Goal: Contribute content: Add original content to the website for others to see

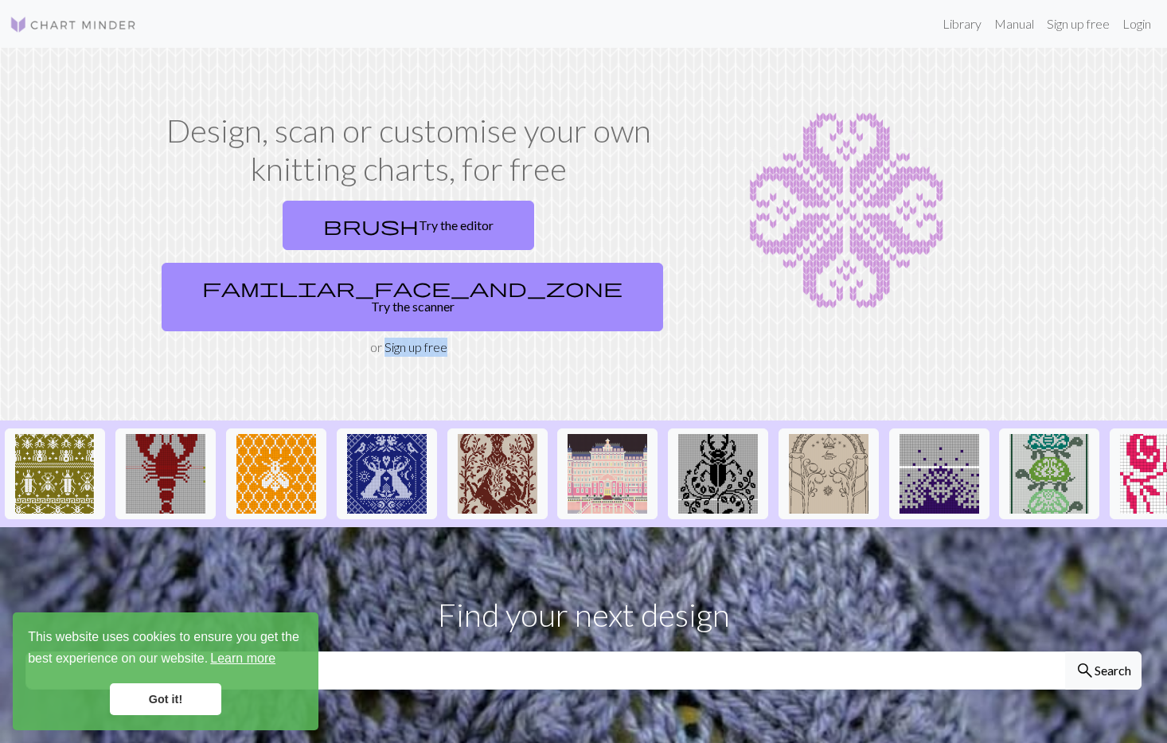
click at [246, 657] on link "Learn more" at bounding box center [243, 658] width 70 height 24
click at [1082, 26] on link "Sign up free" at bounding box center [1078, 24] width 76 height 32
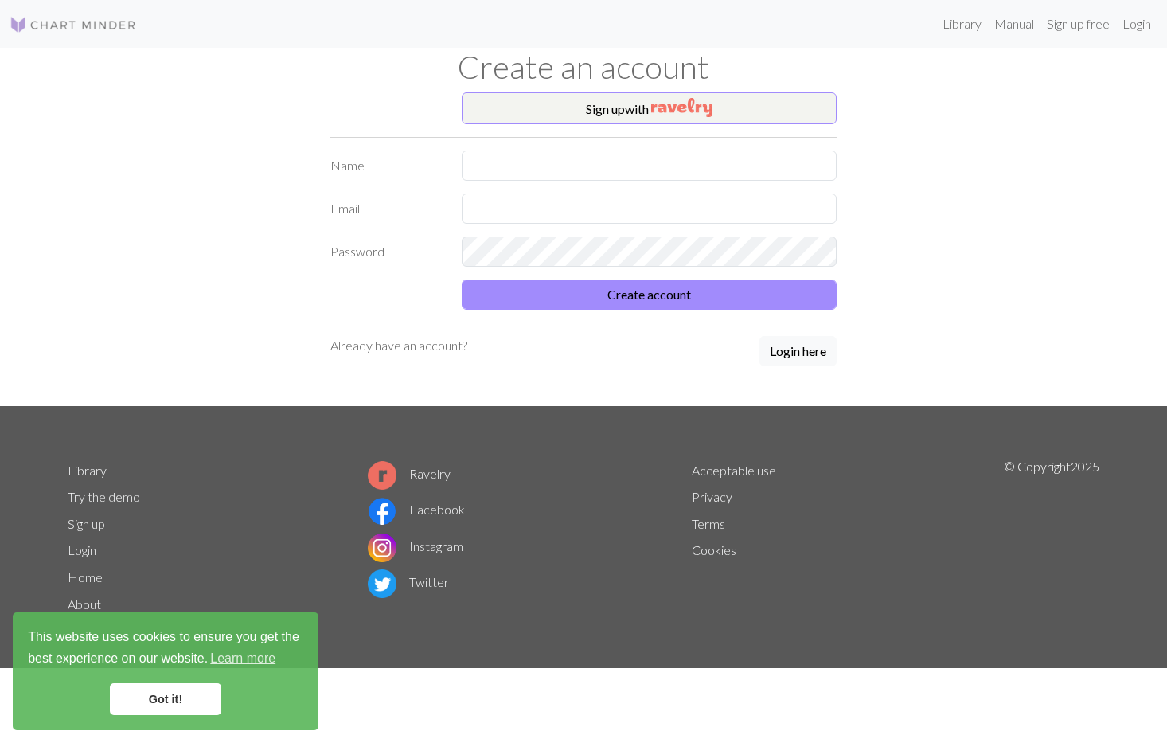
click at [155, 700] on link "Got it!" at bounding box center [165, 699] width 111 height 32
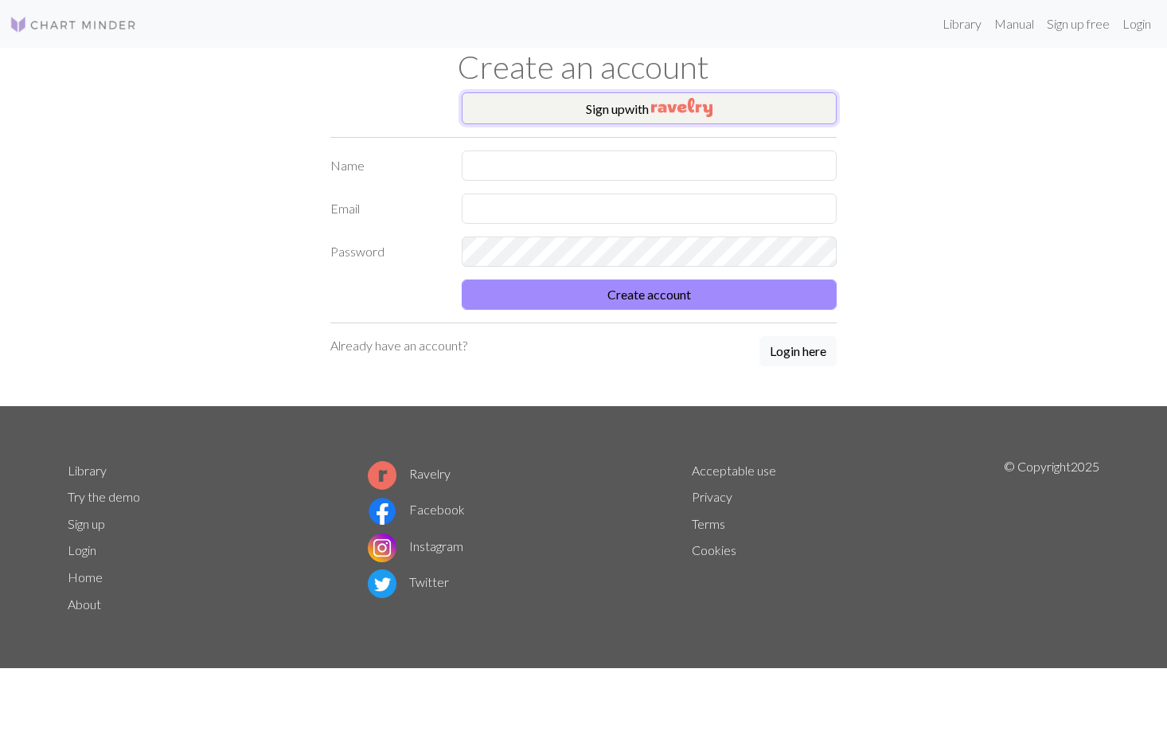
click at [665, 111] on img "button" at bounding box center [681, 107] width 61 height 19
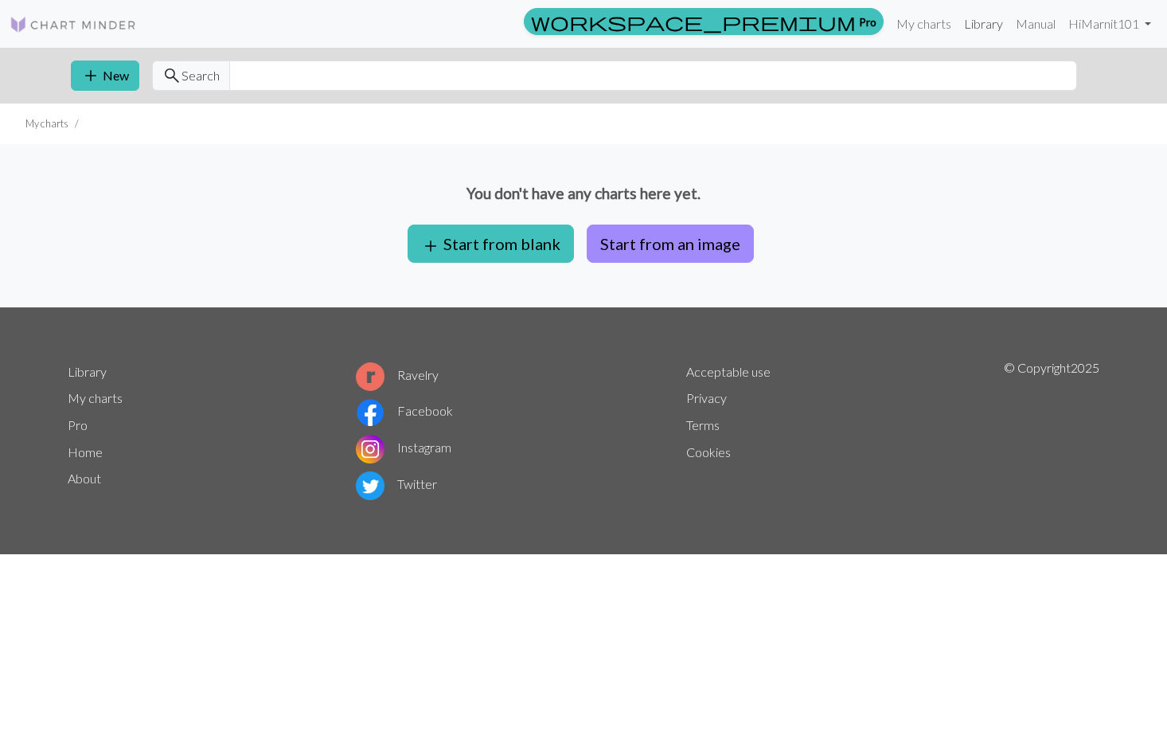
click at [971, 26] on link "Library" at bounding box center [984, 24] width 52 height 32
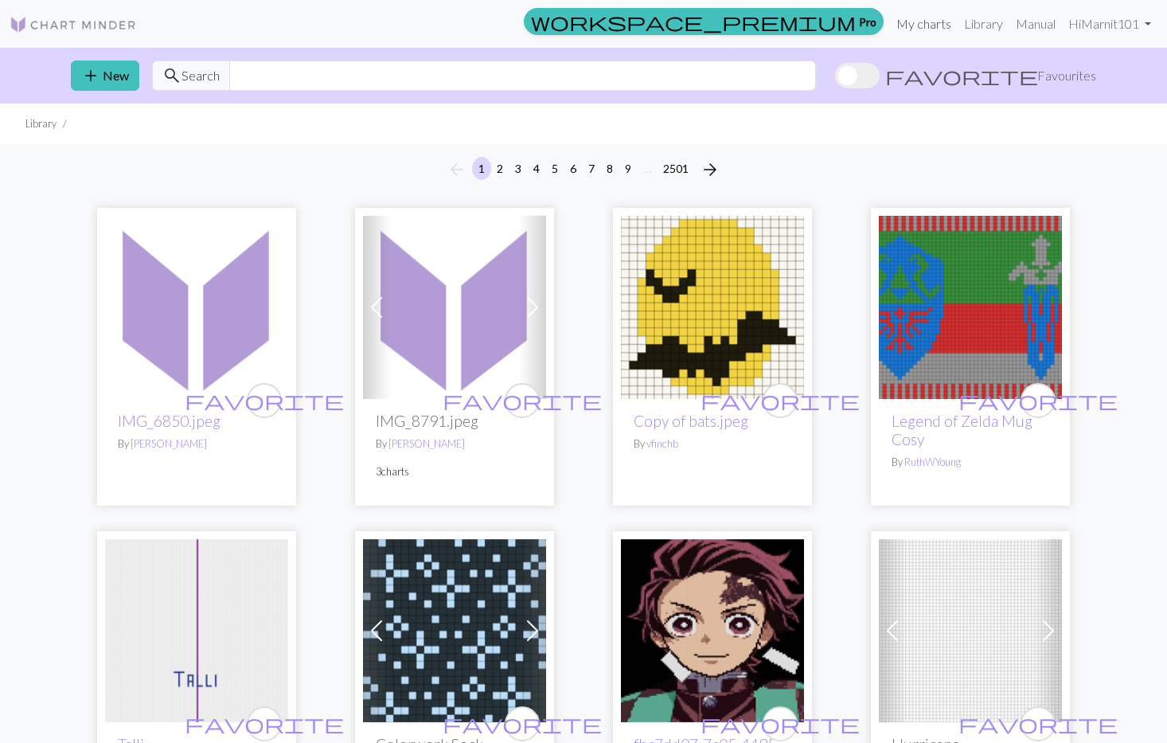
click at [924, 27] on link "My charts" at bounding box center [924, 24] width 68 height 32
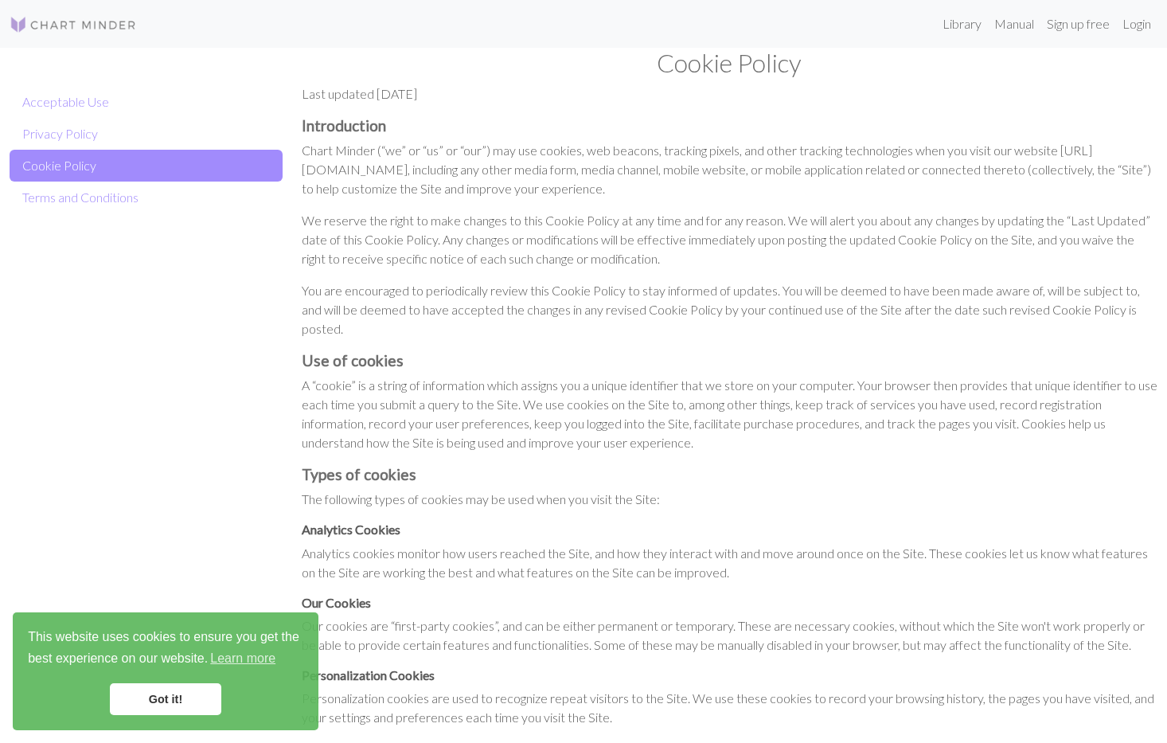
click at [147, 704] on link "Got it!" at bounding box center [165, 699] width 111 height 32
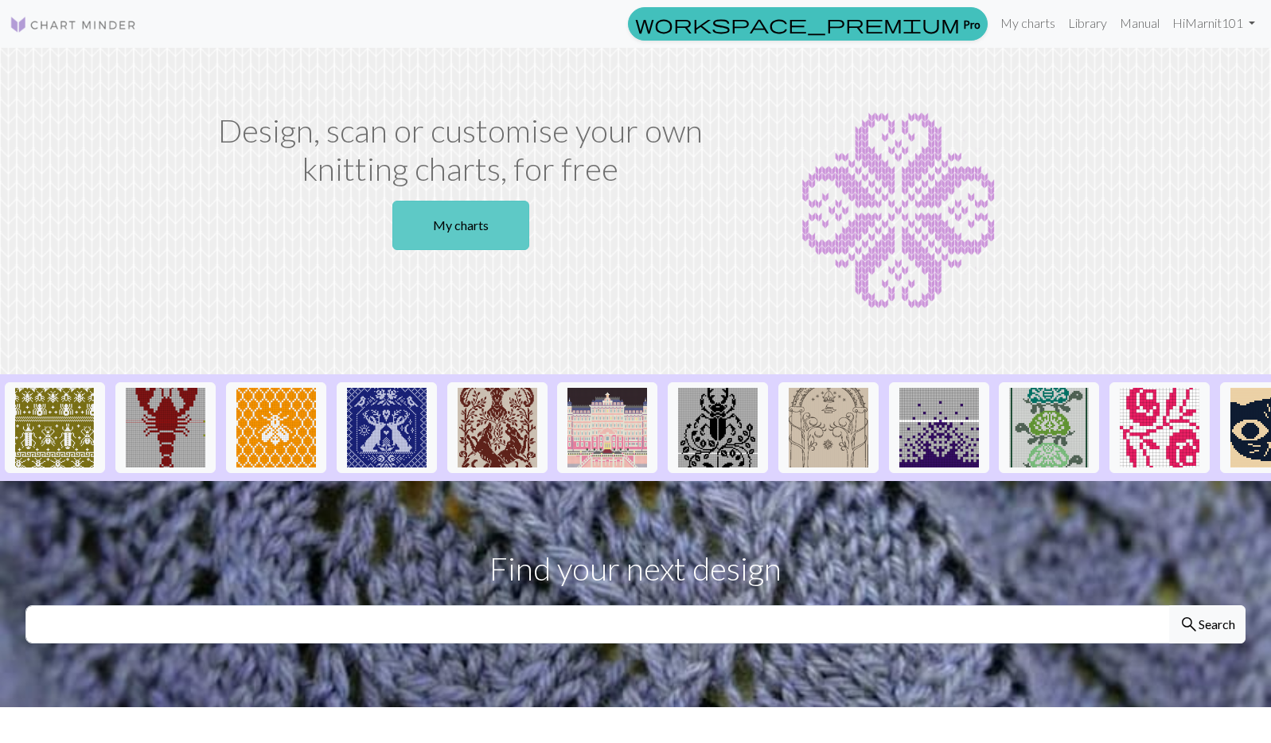
click at [456, 230] on link "My charts" at bounding box center [460, 225] width 137 height 49
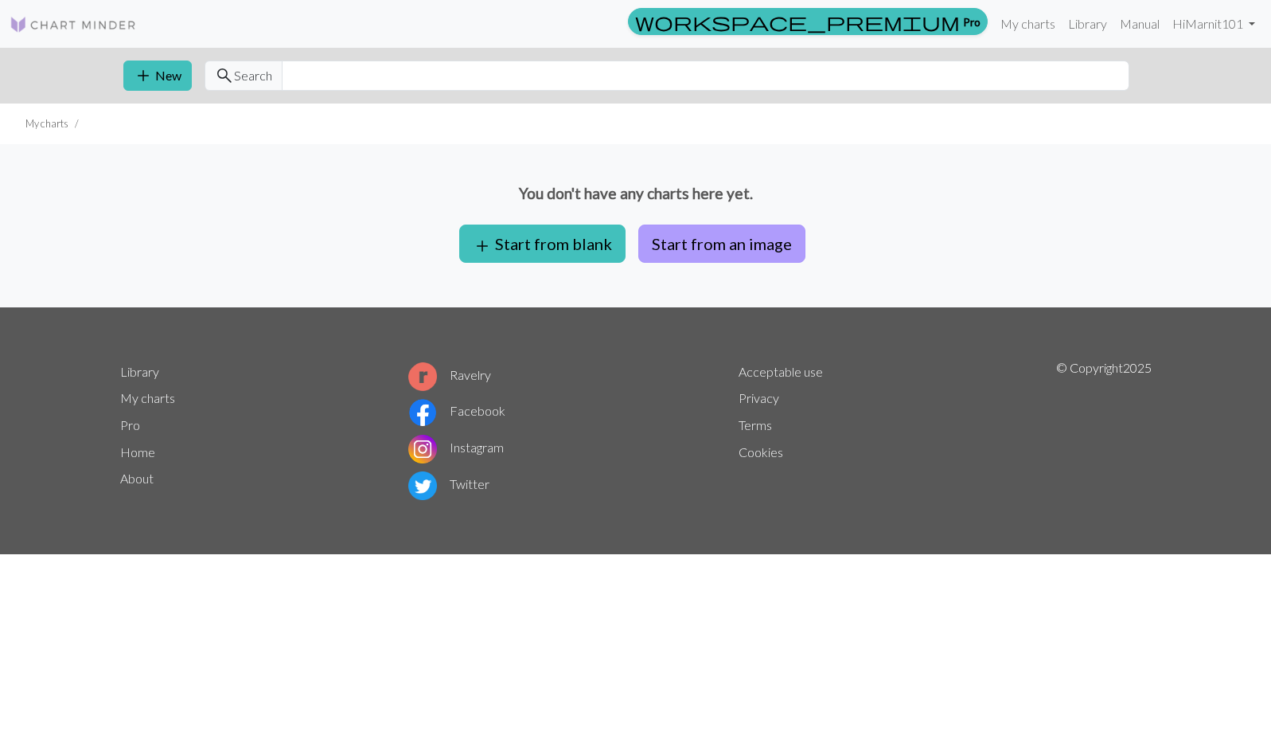
click at [704, 244] on button "Start from an image" at bounding box center [721, 243] width 167 height 38
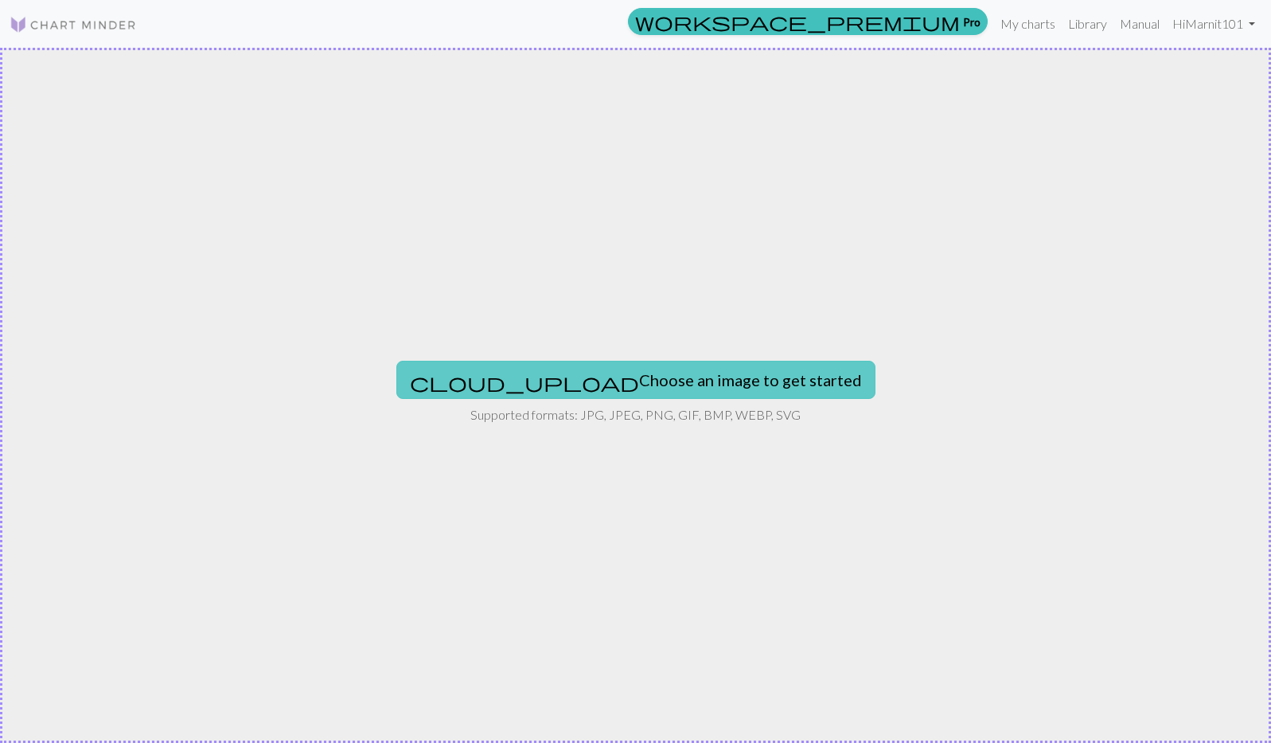
click at [581, 380] on button "cloud_upload Choose an image to get started" at bounding box center [635, 380] width 479 height 38
click at [632, 380] on button "cloud_upload Choose an image to get started" at bounding box center [635, 380] width 479 height 38
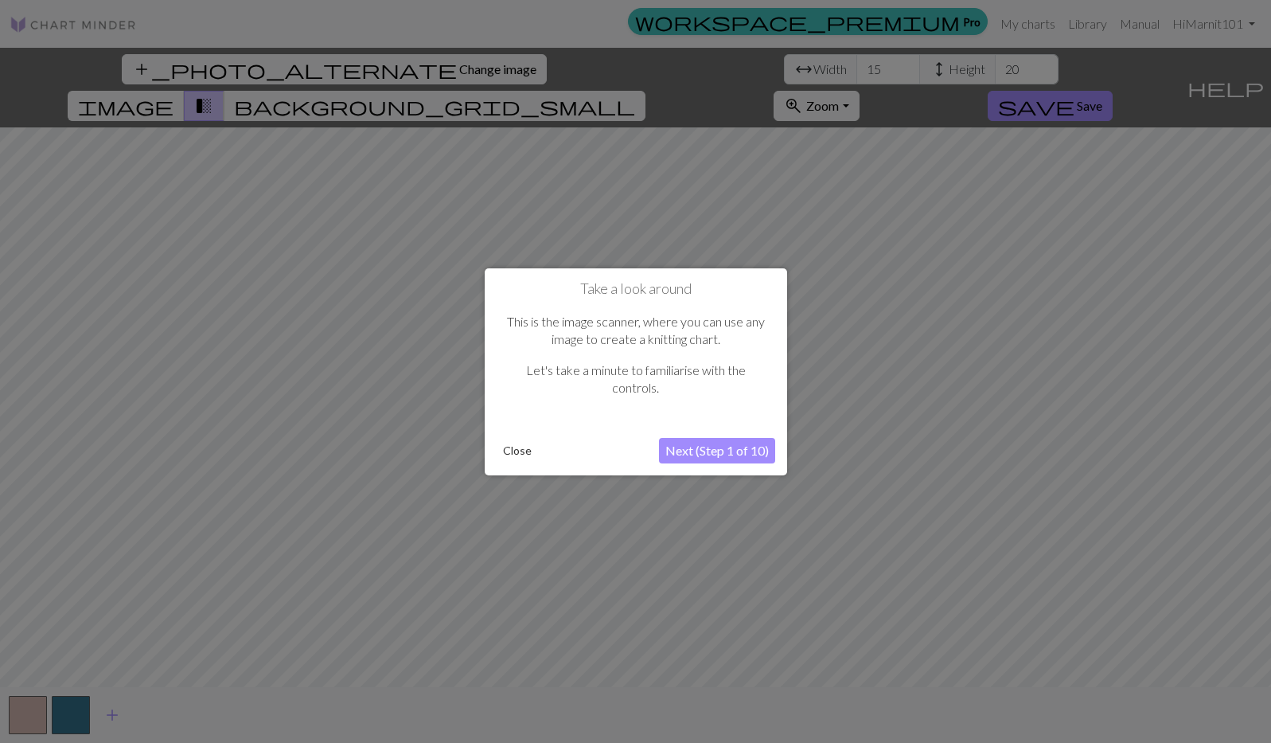
click at [754, 451] on button "Next (Step 1 of 10)" at bounding box center [717, 450] width 116 height 25
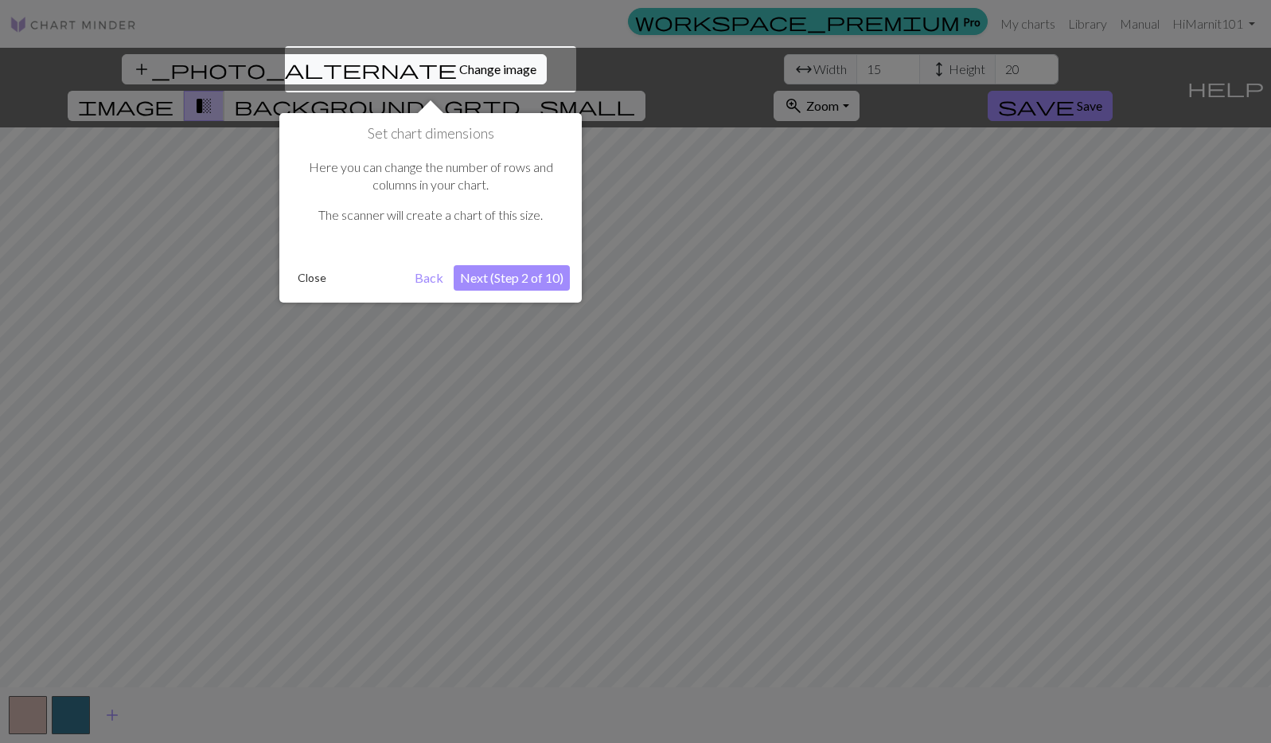
click at [393, 70] on div at bounding box center [430, 69] width 291 height 46
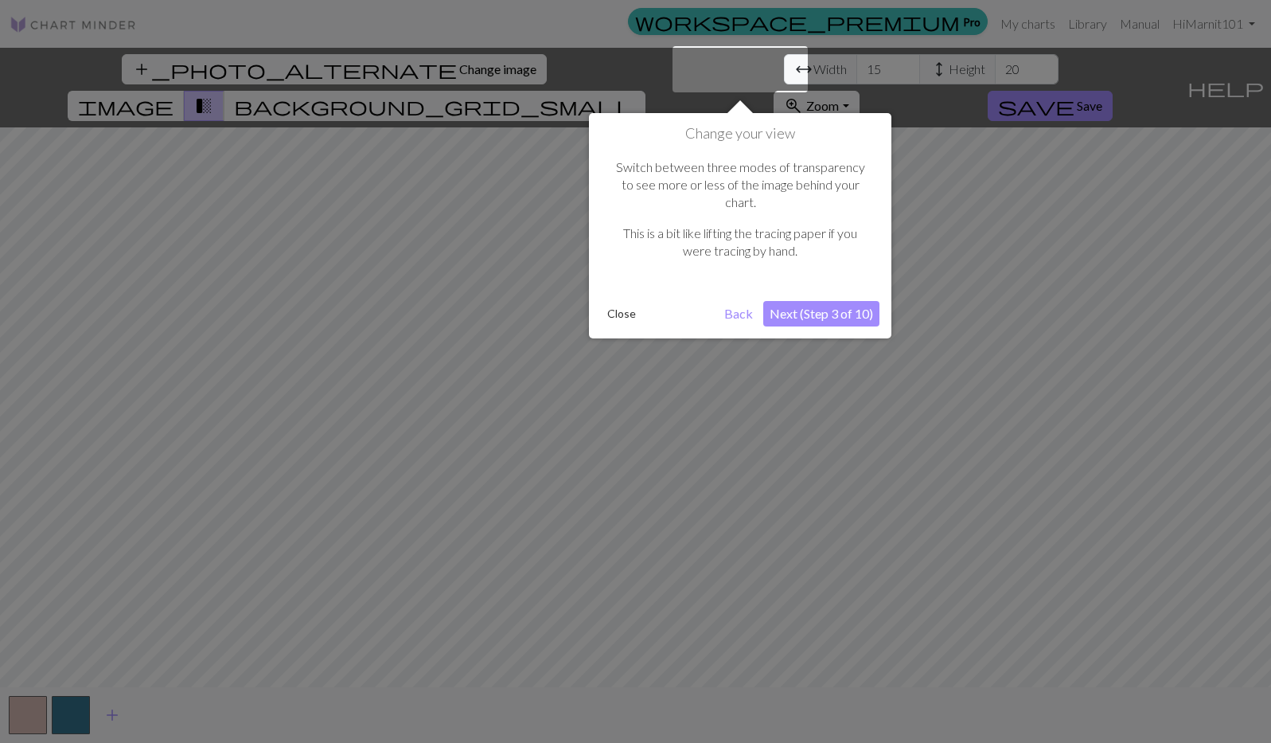
click at [834, 301] on button "Next (Step 3 of 10)" at bounding box center [821, 313] width 116 height 25
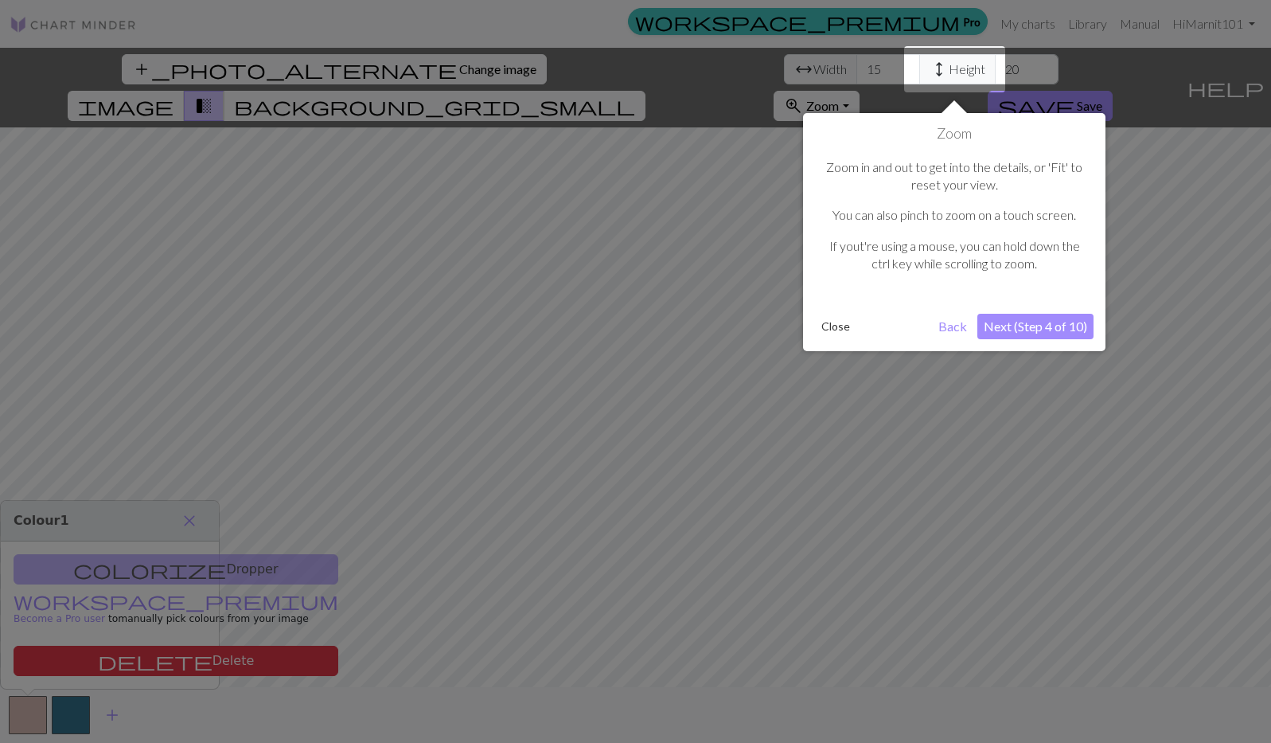
click at [1013, 327] on button "Next (Step 4 of 10)" at bounding box center [1035, 326] width 116 height 25
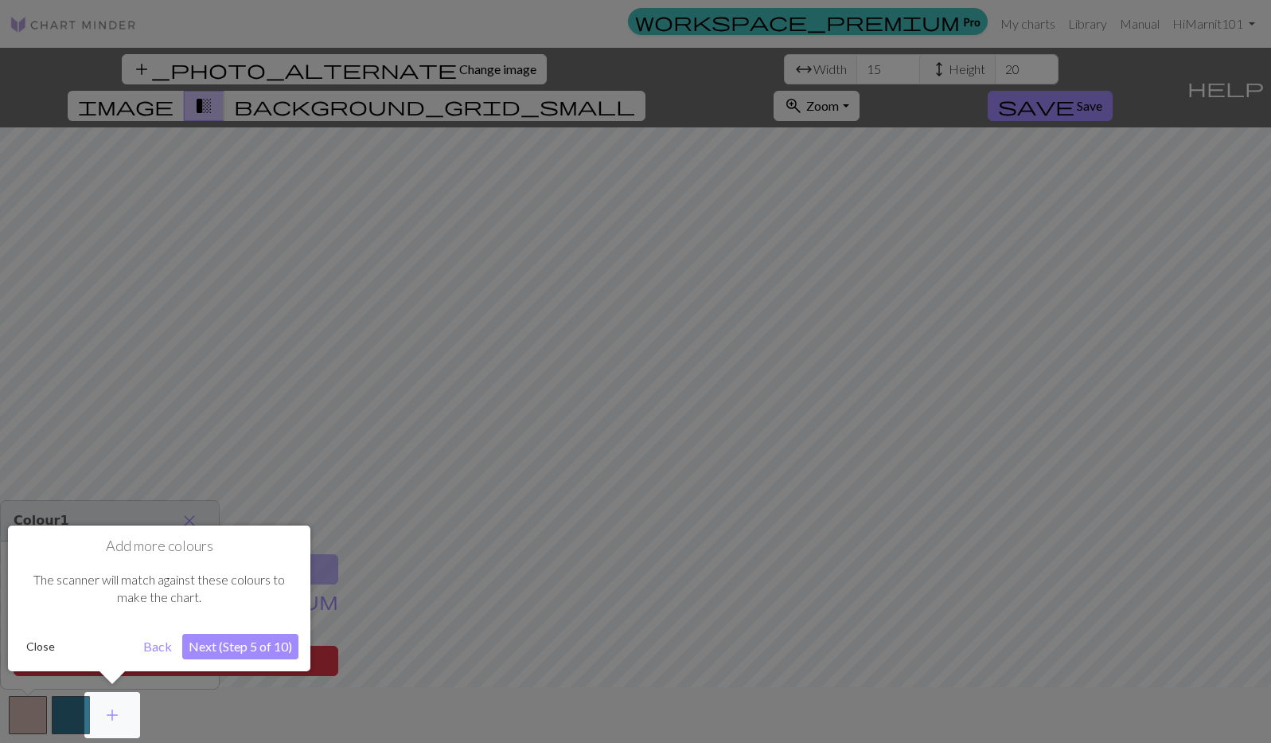
click at [248, 646] on button "Next (Step 5 of 10)" at bounding box center [240, 646] width 116 height 25
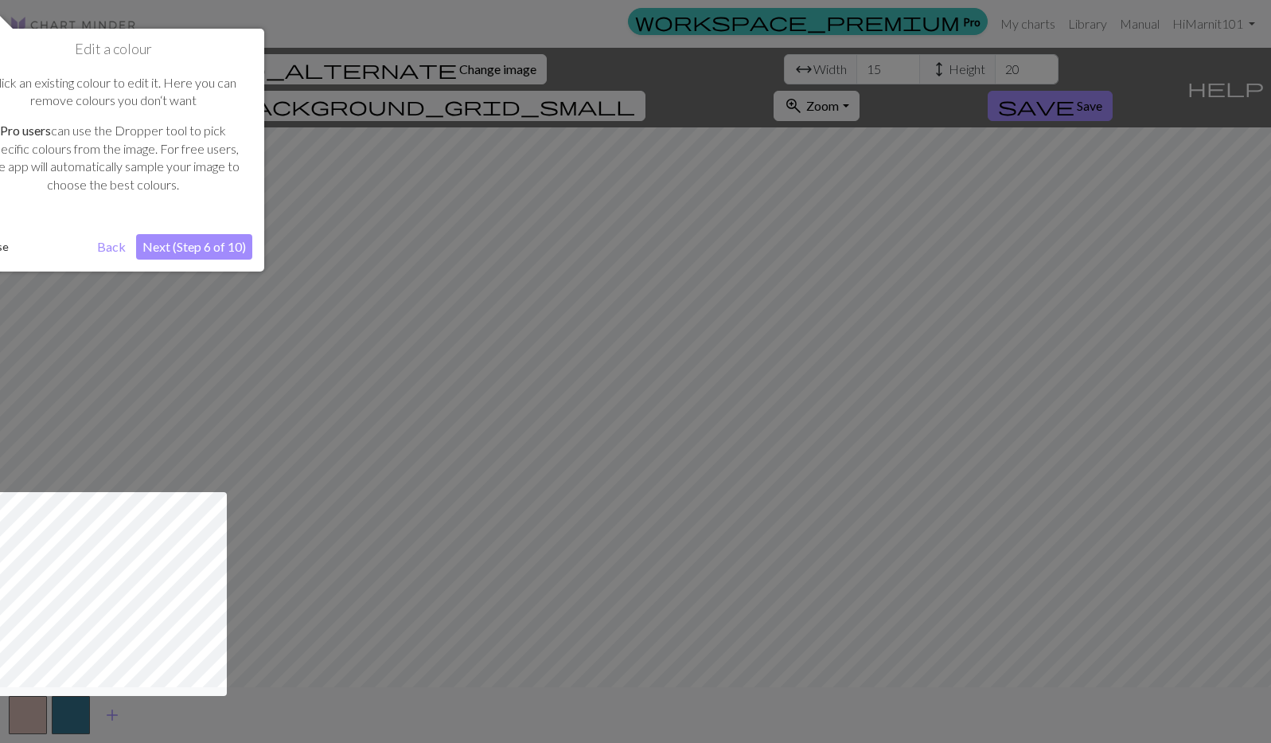
drag, startPoint x: 188, startPoint y: 45, endPoint x: 199, endPoint y: 49, distance: 11.6
click at [199, 49] on h1 "Edit a colour" at bounding box center [113, 50] width 279 height 18
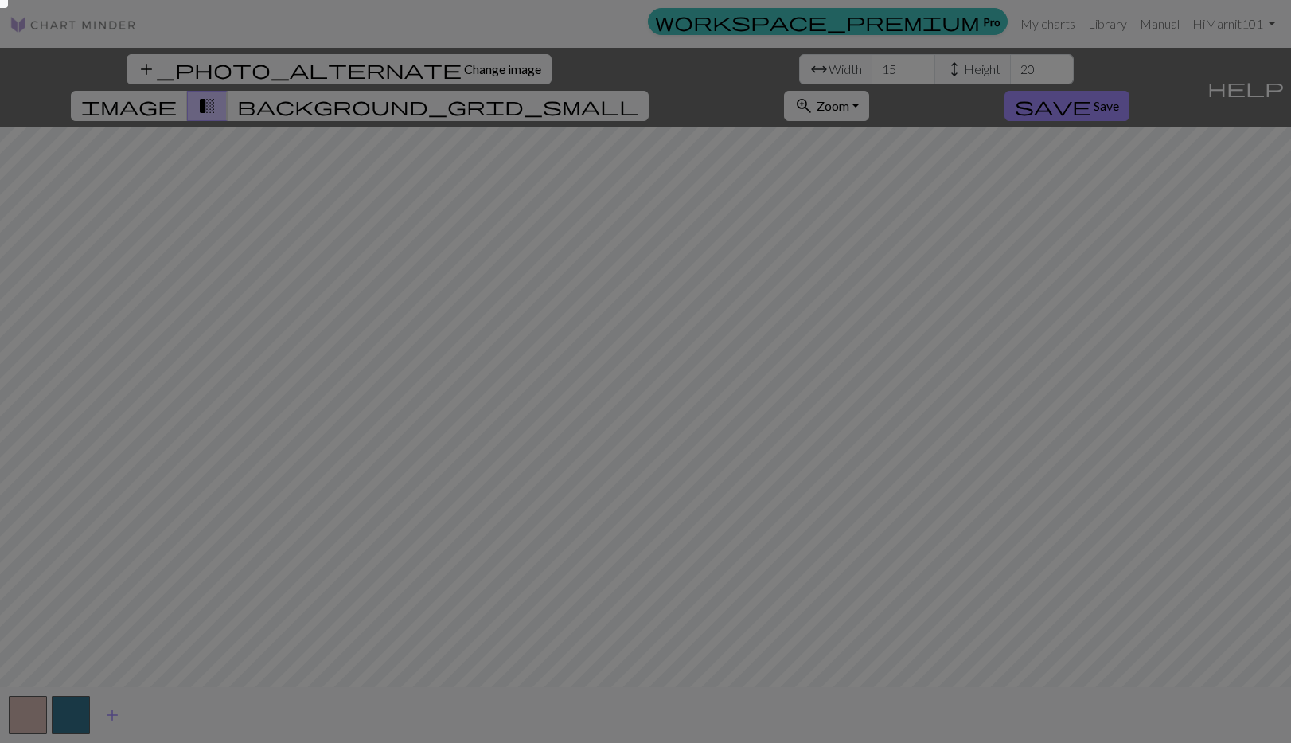
click at [99, 115] on div at bounding box center [645, 371] width 1291 height 743
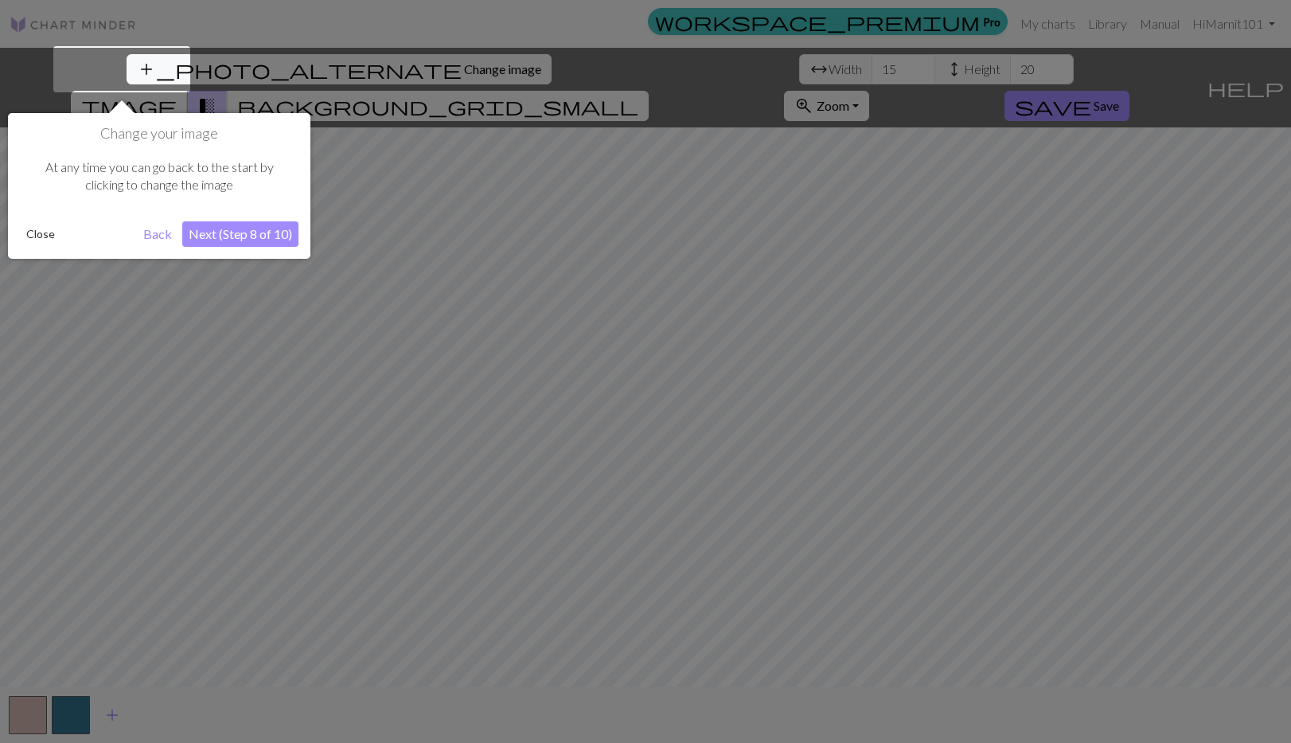
click at [233, 240] on button "Next (Step 8 of 10)" at bounding box center [240, 233] width 116 height 25
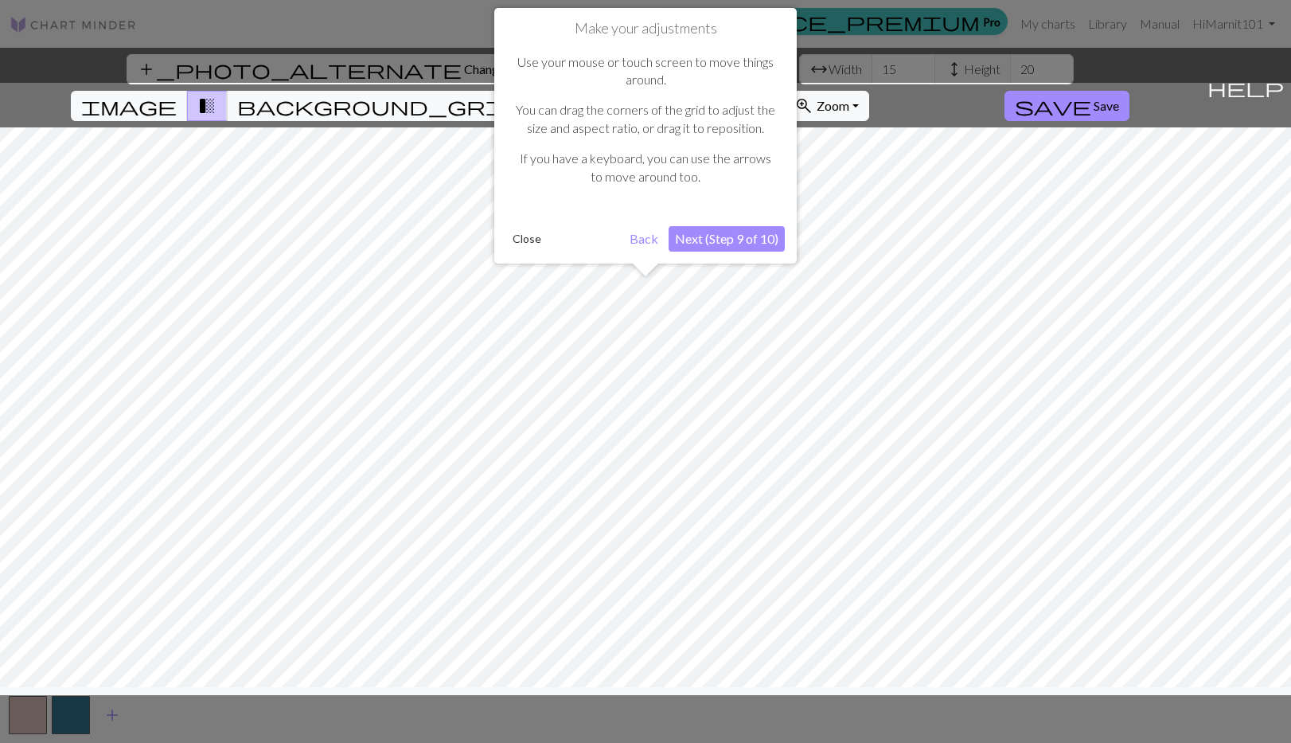
click at [735, 239] on button "Next (Step 9 of 10)" at bounding box center [727, 238] width 116 height 25
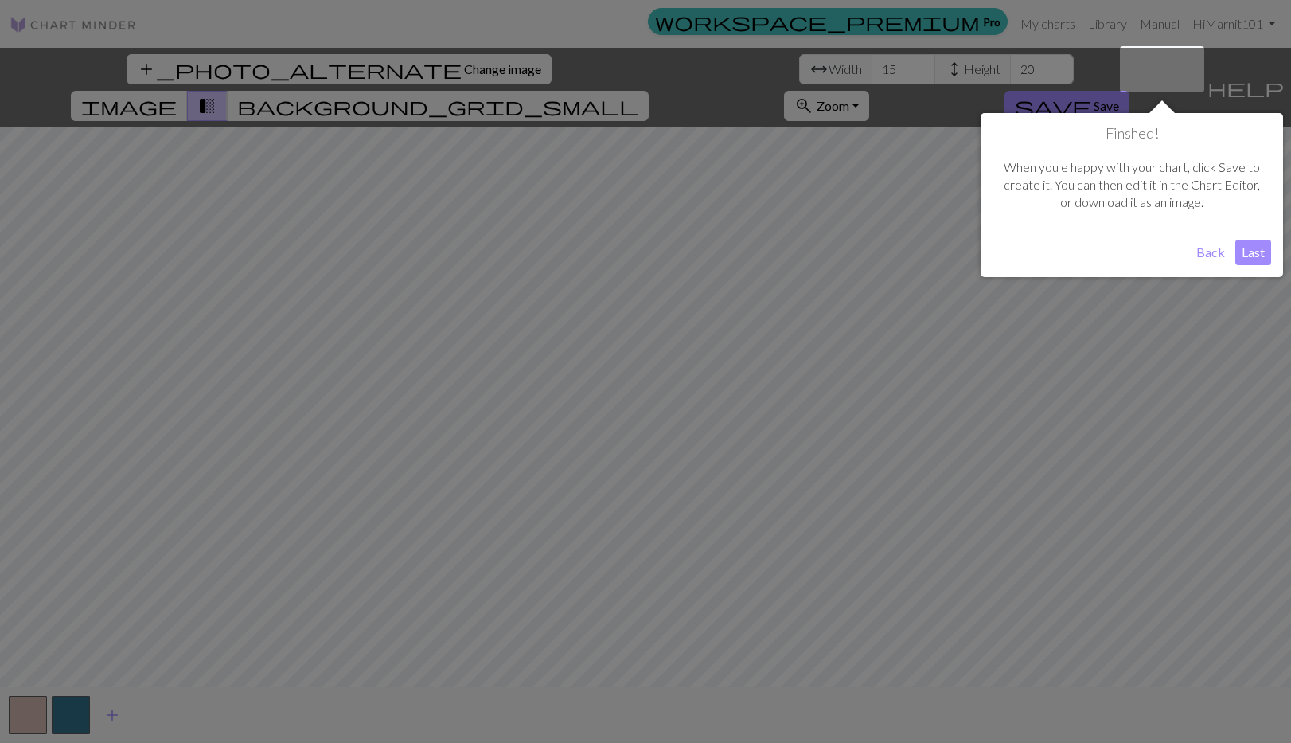
click at [1258, 253] on button "Last" at bounding box center [1253, 252] width 36 height 25
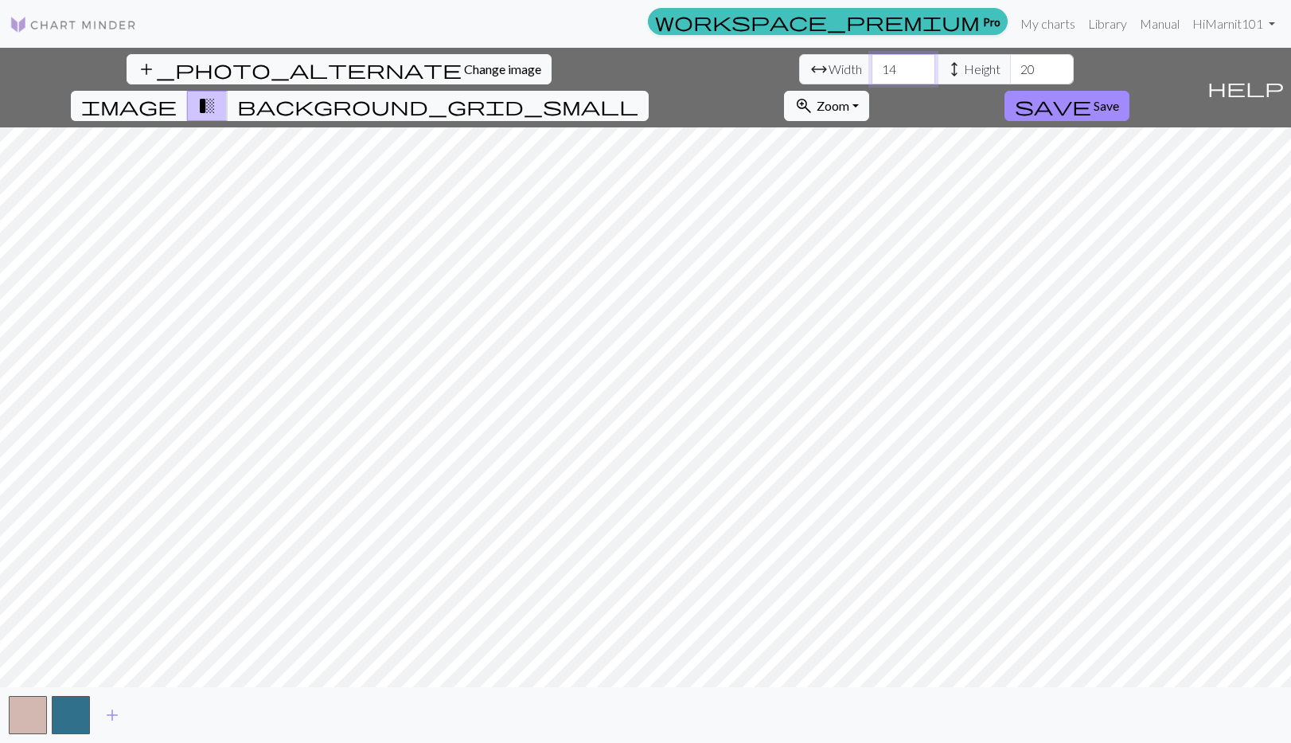
click at [872, 76] on input "14" at bounding box center [904, 69] width 64 height 30
click at [872, 76] on input "13" at bounding box center [904, 69] width 64 height 30
click at [872, 76] on input "12" at bounding box center [904, 69] width 64 height 30
click at [872, 76] on input "11" at bounding box center [904, 69] width 64 height 30
type input "10"
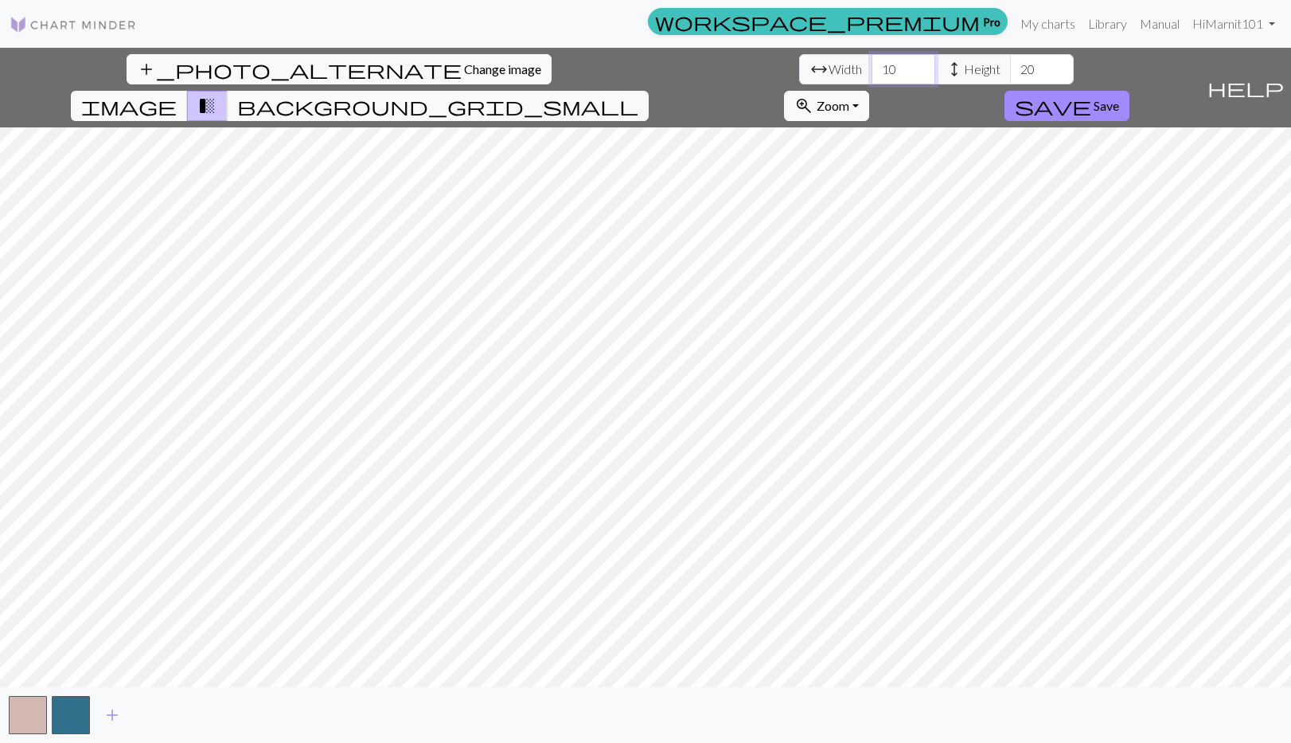
click at [872, 76] on input "10" at bounding box center [904, 69] width 64 height 30
click at [1010, 77] on input "19" at bounding box center [1042, 69] width 64 height 30
click at [1010, 77] on input "18" at bounding box center [1042, 69] width 64 height 30
click at [1010, 77] on input "17" at bounding box center [1042, 69] width 64 height 30
click at [1010, 77] on input "16" at bounding box center [1042, 69] width 64 height 30
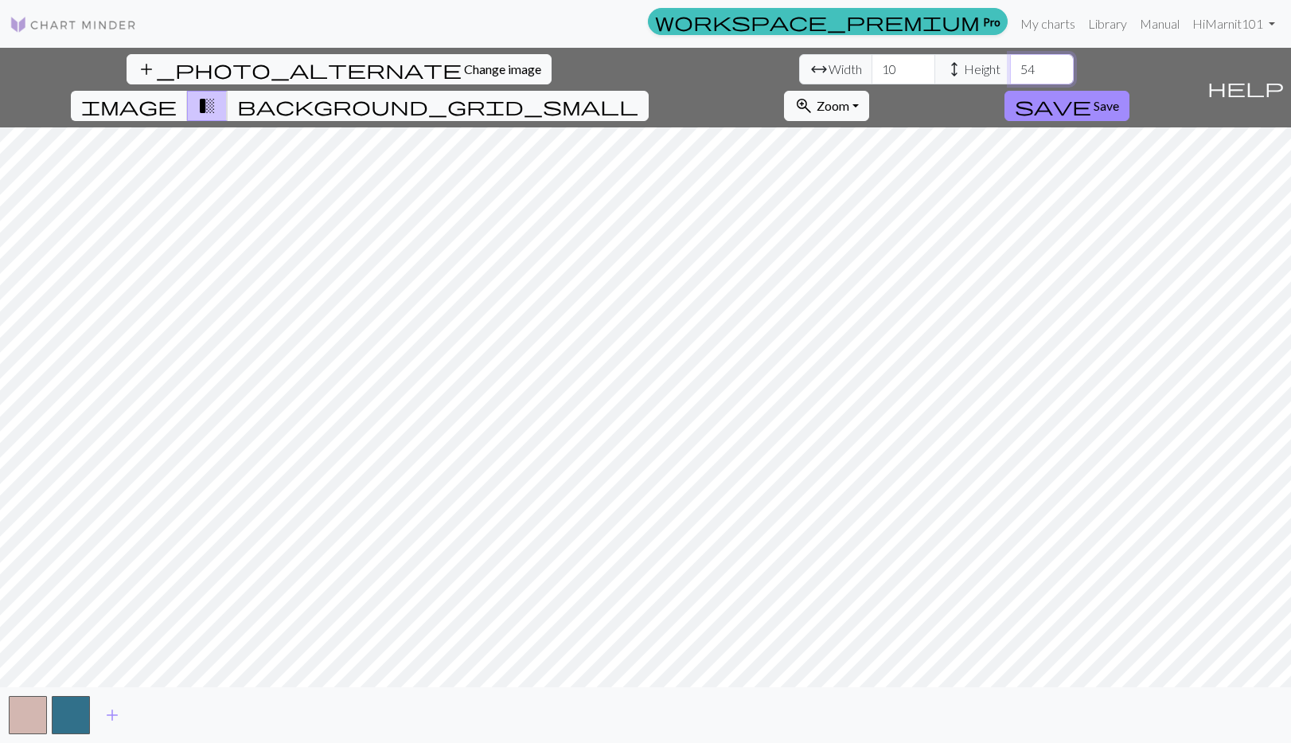
type input "54"
click at [872, 66] on input "11" at bounding box center [904, 69] width 64 height 30
click at [872, 66] on input "12" at bounding box center [904, 69] width 64 height 30
type input "1"
type input "82"
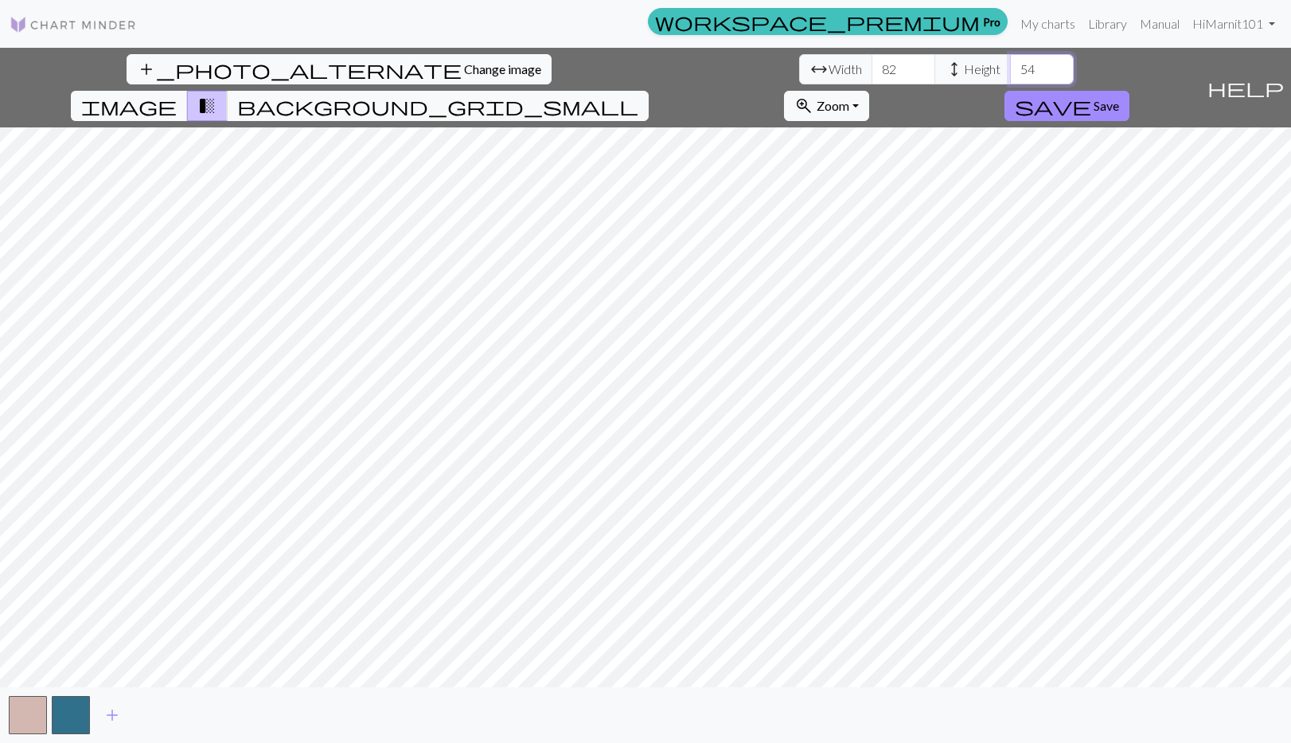
drag, startPoint x: 540, startPoint y: 68, endPoint x: 514, endPoint y: 67, distance: 25.5
click at [1010, 67] on input "54" at bounding box center [1042, 69] width 64 height 30
type input "80"
drag, startPoint x: 406, startPoint y: 65, endPoint x: 384, endPoint y: 65, distance: 22.3
click at [872, 65] on input "82" at bounding box center [904, 69] width 64 height 30
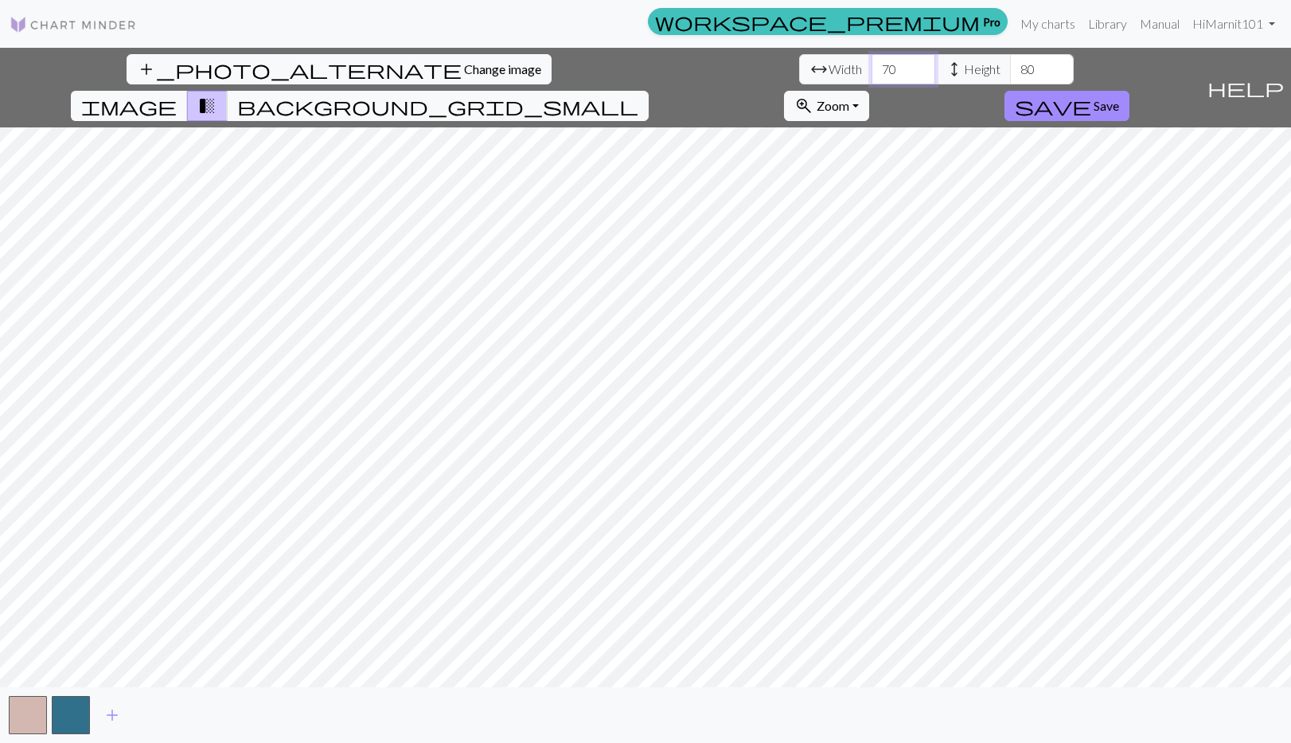
type input "70"
click at [177, 95] on span "image" at bounding box center [129, 106] width 96 height 22
click at [945, 70] on span "height" at bounding box center [954, 69] width 19 height 22
drag, startPoint x: 474, startPoint y: 75, endPoint x: 508, endPoint y: 76, distance: 34.2
click at [964, 75] on span "Height" at bounding box center [982, 69] width 37 height 19
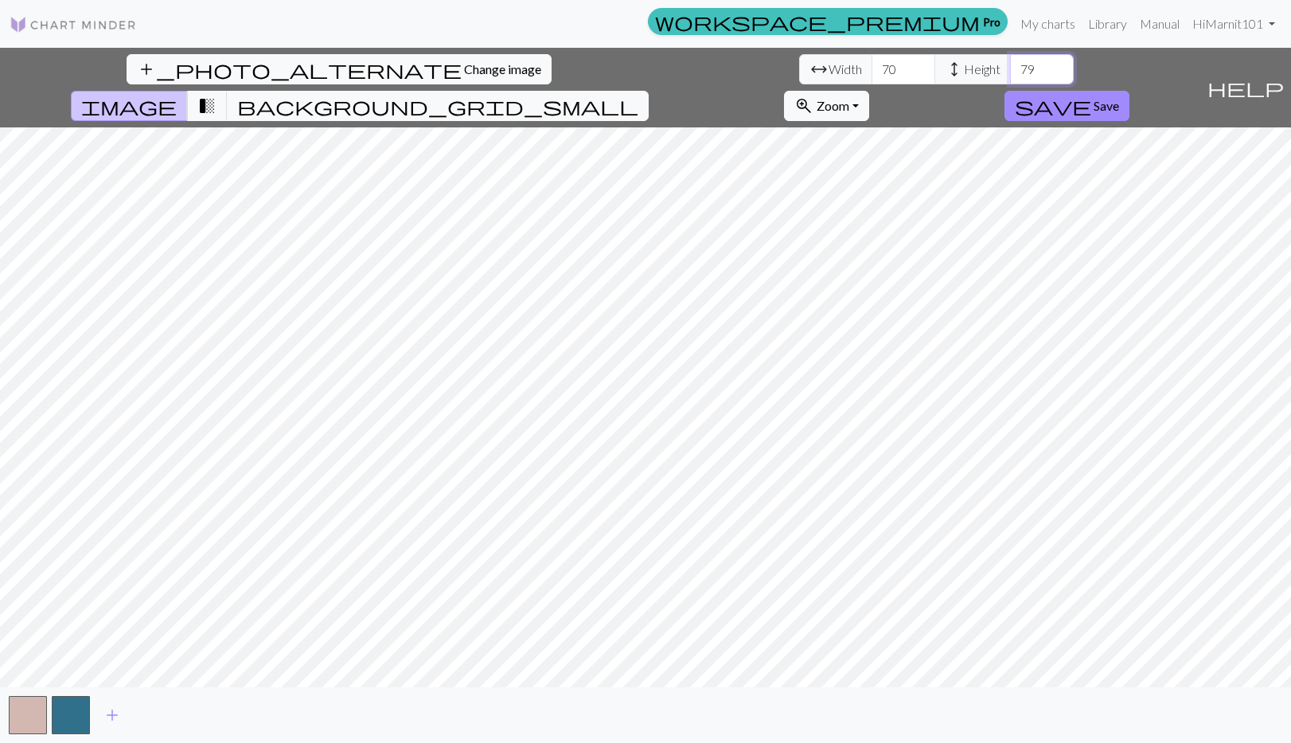
click at [1010, 75] on input "79" at bounding box center [1042, 69] width 64 height 30
click at [1010, 75] on input "78" at bounding box center [1042, 69] width 64 height 30
click at [1010, 75] on input "77" at bounding box center [1042, 69] width 64 height 30
click at [1010, 75] on input "76" at bounding box center [1042, 69] width 64 height 30
click at [1010, 75] on input "75" at bounding box center [1042, 69] width 64 height 30
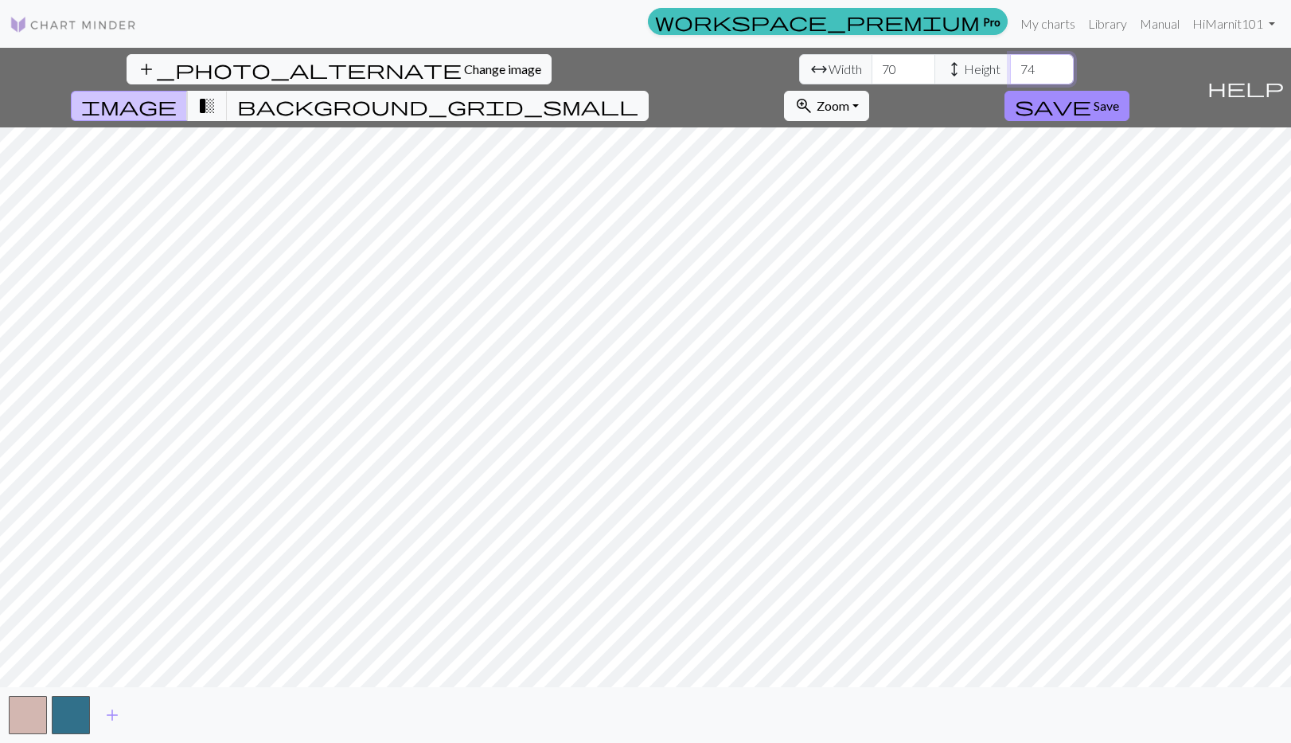
click at [1010, 75] on input "74" at bounding box center [1042, 69] width 64 height 30
click at [1010, 75] on input "73" at bounding box center [1042, 69] width 64 height 30
click at [1010, 75] on input "72" at bounding box center [1042, 69] width 64 height 30
click at [1010, 75] on input "9" at bounding box center [1042, 69] width 64 height 30
click at [1010, 68] on input "47" at bounding box center [1042, 69] width 64 height 30
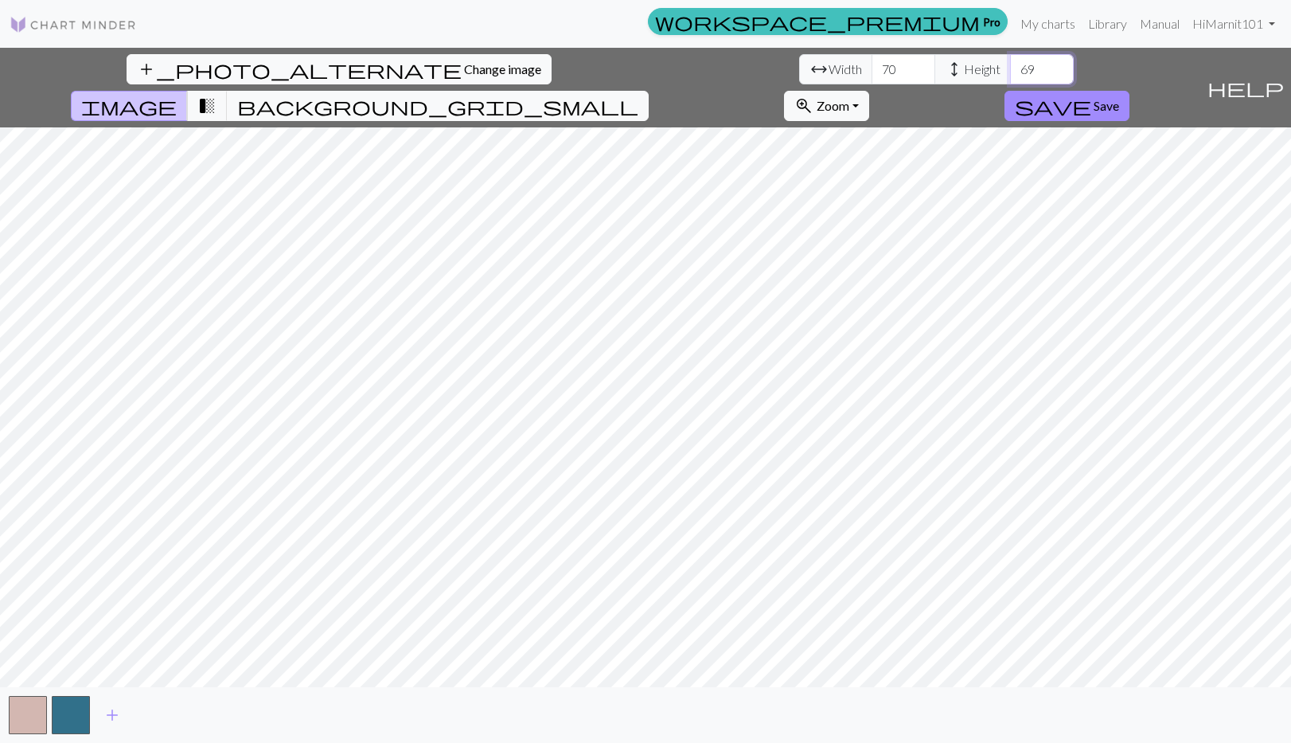
click at [1010, 68] on input "69" at bounding box center [1042, 69] width 64 height 30
click at [1010, 68] on input "88" at bounding box center [1042, 69] width 64 height 30
click at [1010, 67] on input "101" at bounding box center [1042, 69] width 64 height 30
click at [1010, 67] on input "102" at bounding box center [1042, 69] width 64 height 30
click at [1010, 73] on input "101" at bounding box center [1042, 69] width 64 height 30
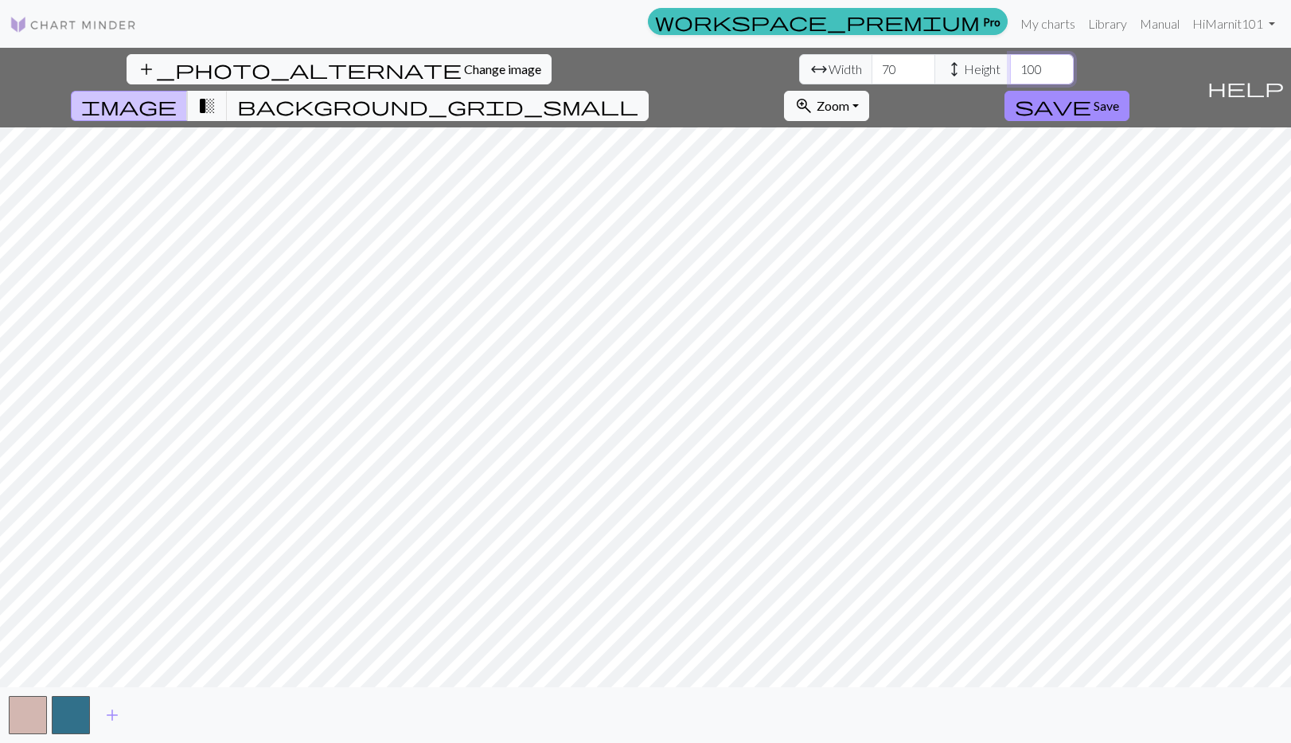
click at [1010, 73] on input "100" at bounding box center [1042, 69] width 64 height 30
click at [1010, 73] on input "99" at bounding box center [1042, 69] width 64 height 30
type input "100"
click at [1010, 67] on input "100" at bounding box center [1042, 69] width 64 height 30
click at [638, 95] on span "background_grid_small" at bounding box center [437, 106] width 401 height 22
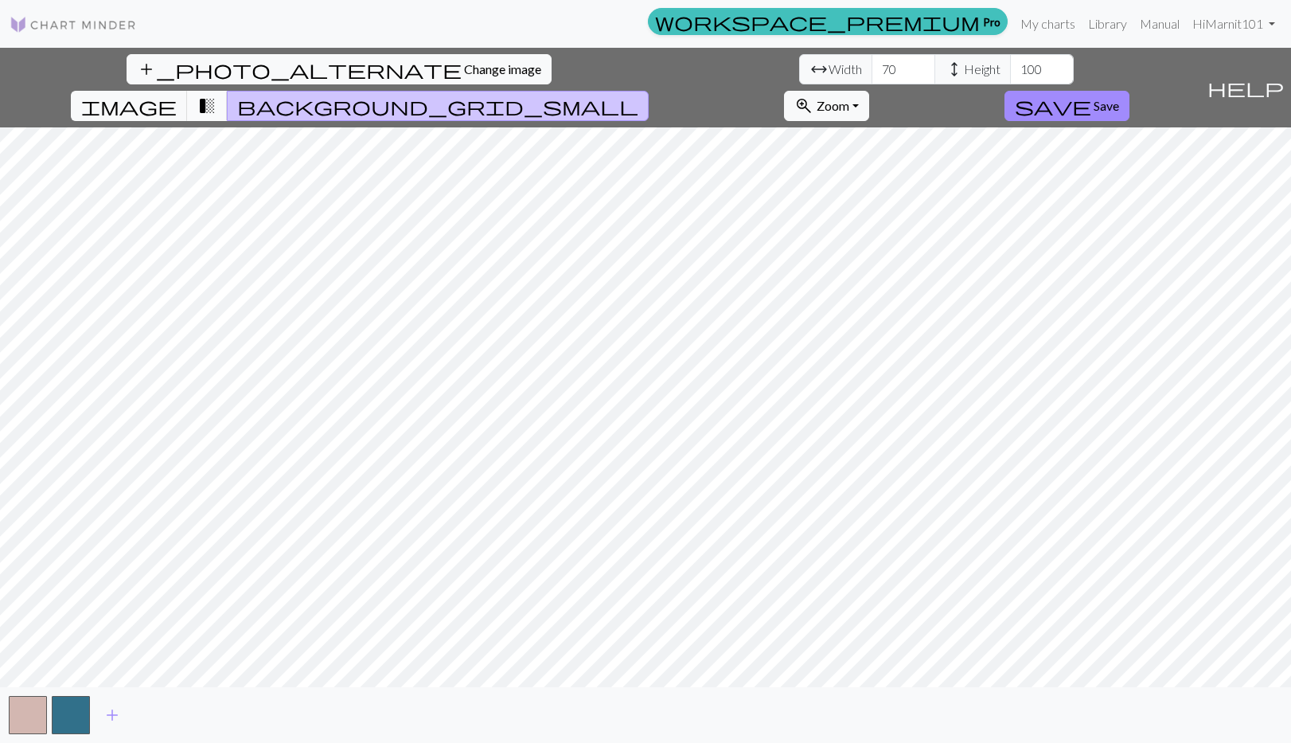
click at [217, 95] on span "transition_fade" at bounding box center [206, 106] width 19 height 22
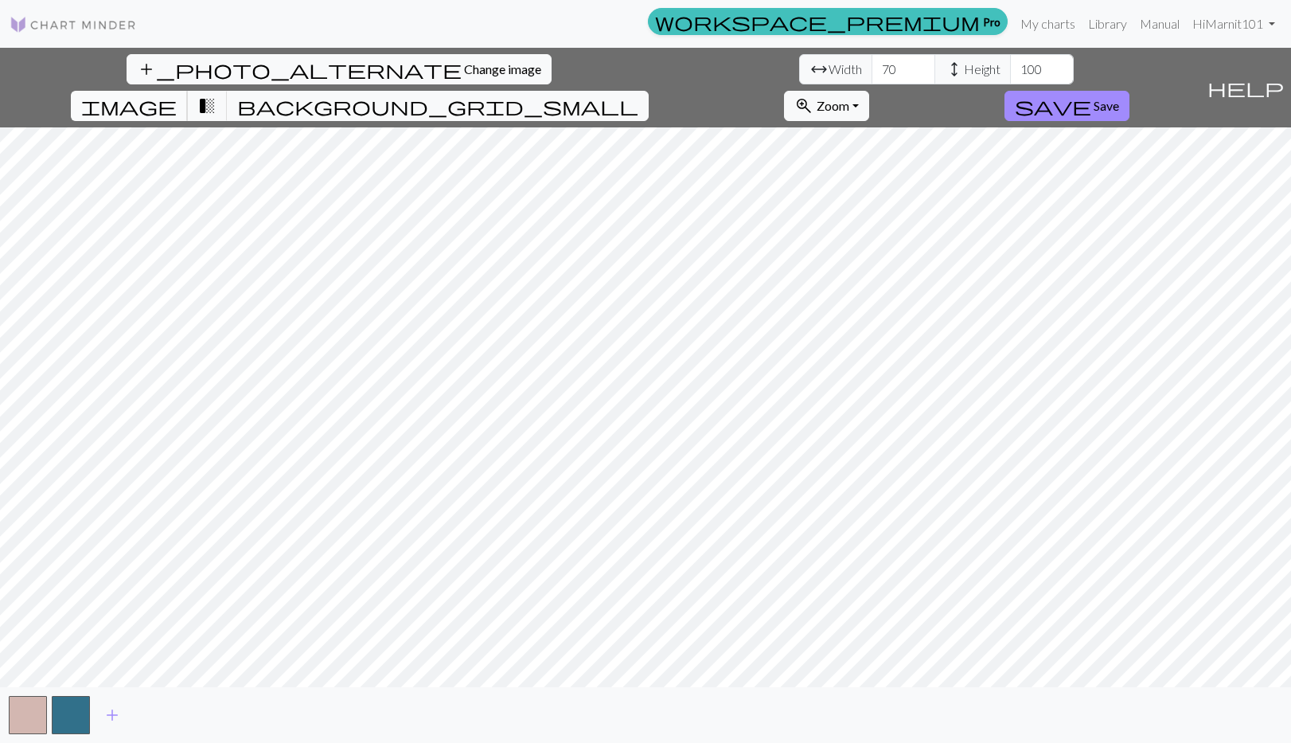
click at [177, 95] on span "image" at bounding box center [129, 106] width 96 height 22
click at [529, 700] on div "add_photo_alternate Change image arrow_range Width 70 height Height 100 image t…" at bounding box center [645, 395] width 1291 height 695
click at [1091, 95] on span "save" at bounding box center [1053, 106] width 76 height 22
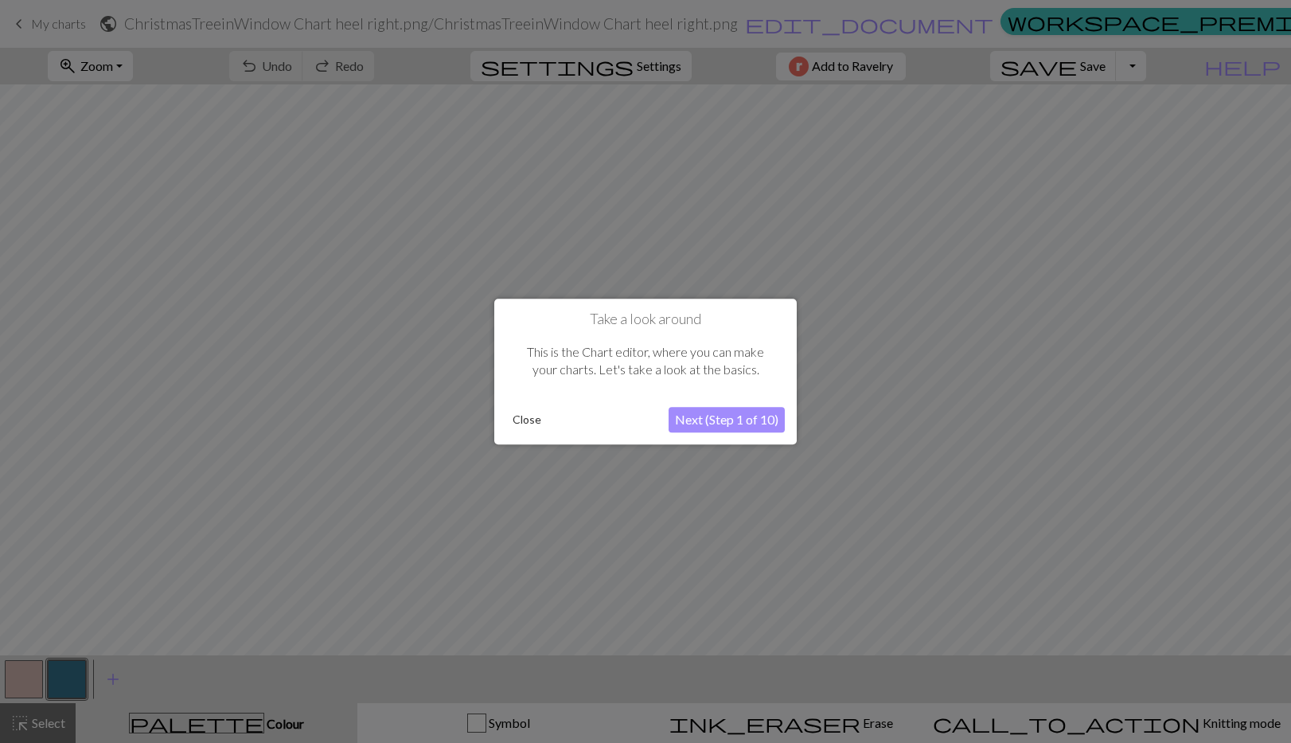
click at [711, 427] on button "Next (Step 1 of 10)" at bounding box center [727, 419] width 116 height 25
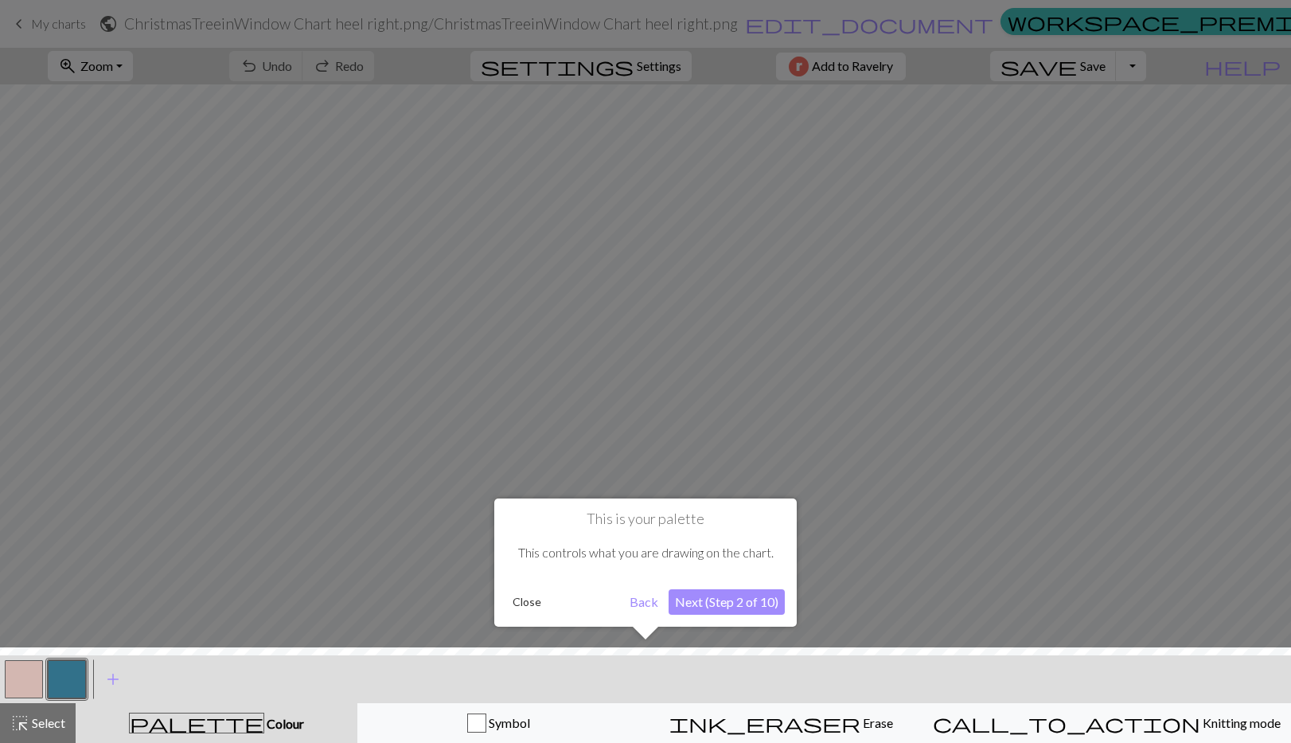
click at [715, 599] on button "Next (Step 2 of 10)" at bounding box center [727, 601] width 116 height 25
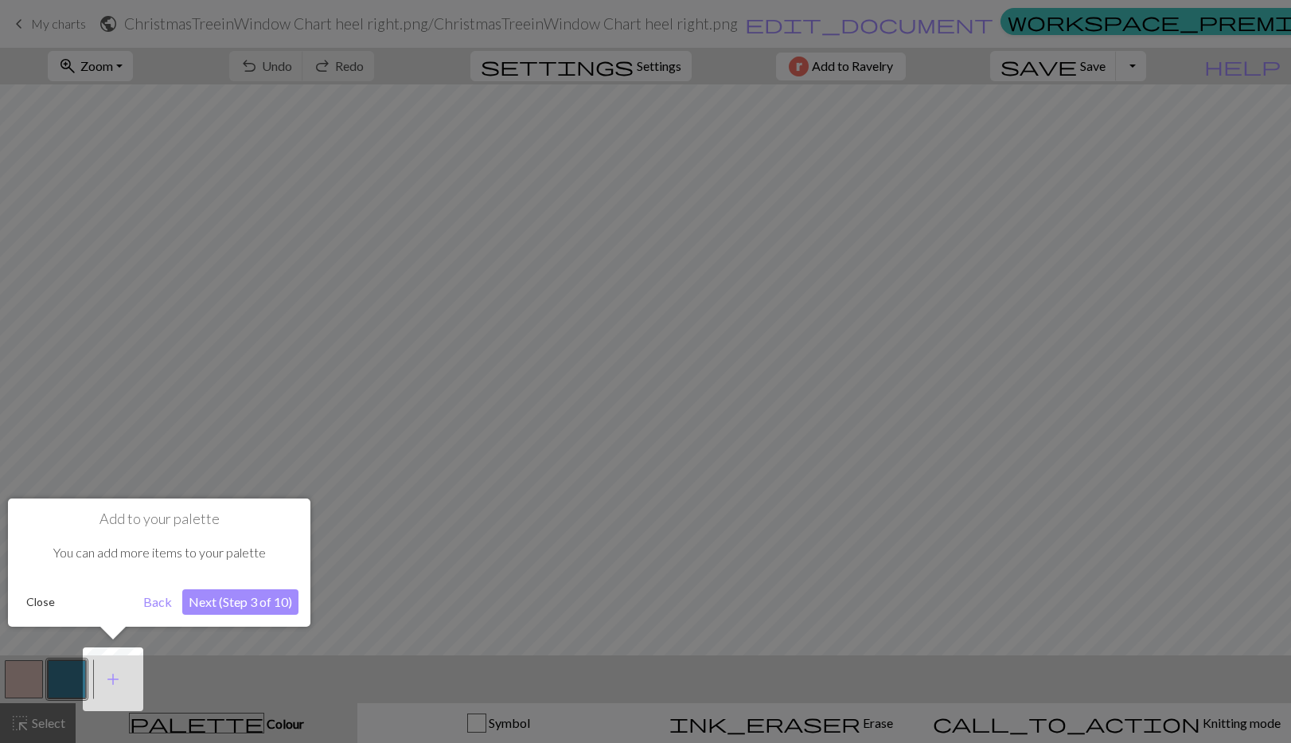
click at [247, 605] on button "Next (Step 3 of 10)" at bounding box center [240, 601] width 116 height 25
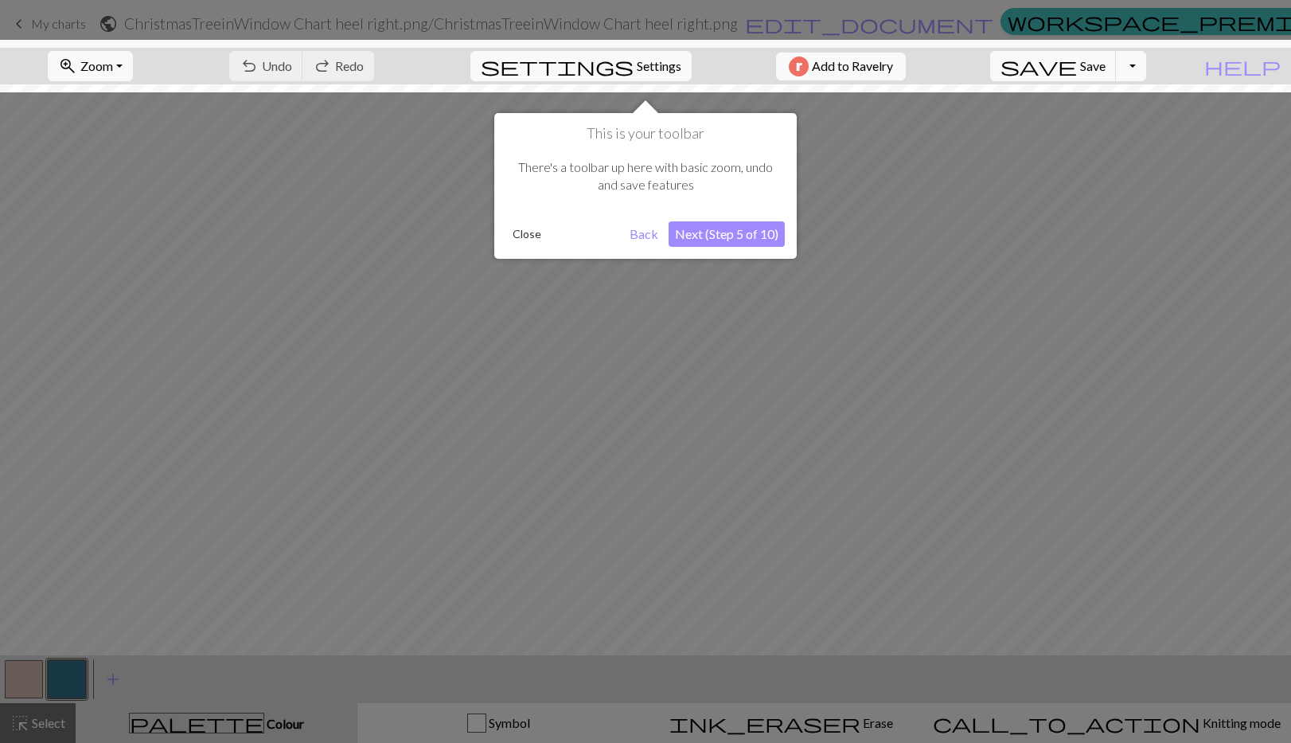
click at [715, 232] on button "Next (Step 5 of 10)" at bounding box center [727, 233] width 116 height 25
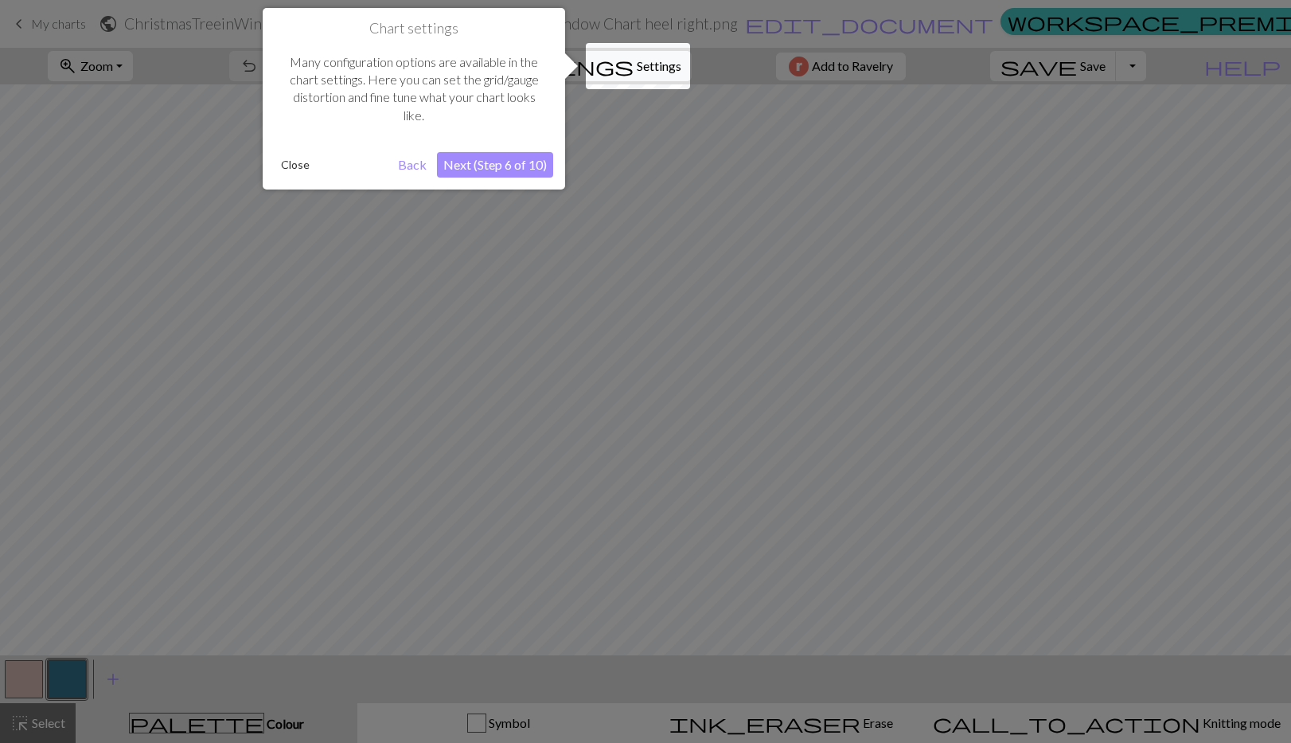
click at [498, 163] on button "Next (Step 6 of 10)" at bounding box center [495, 164] width 116 height 25
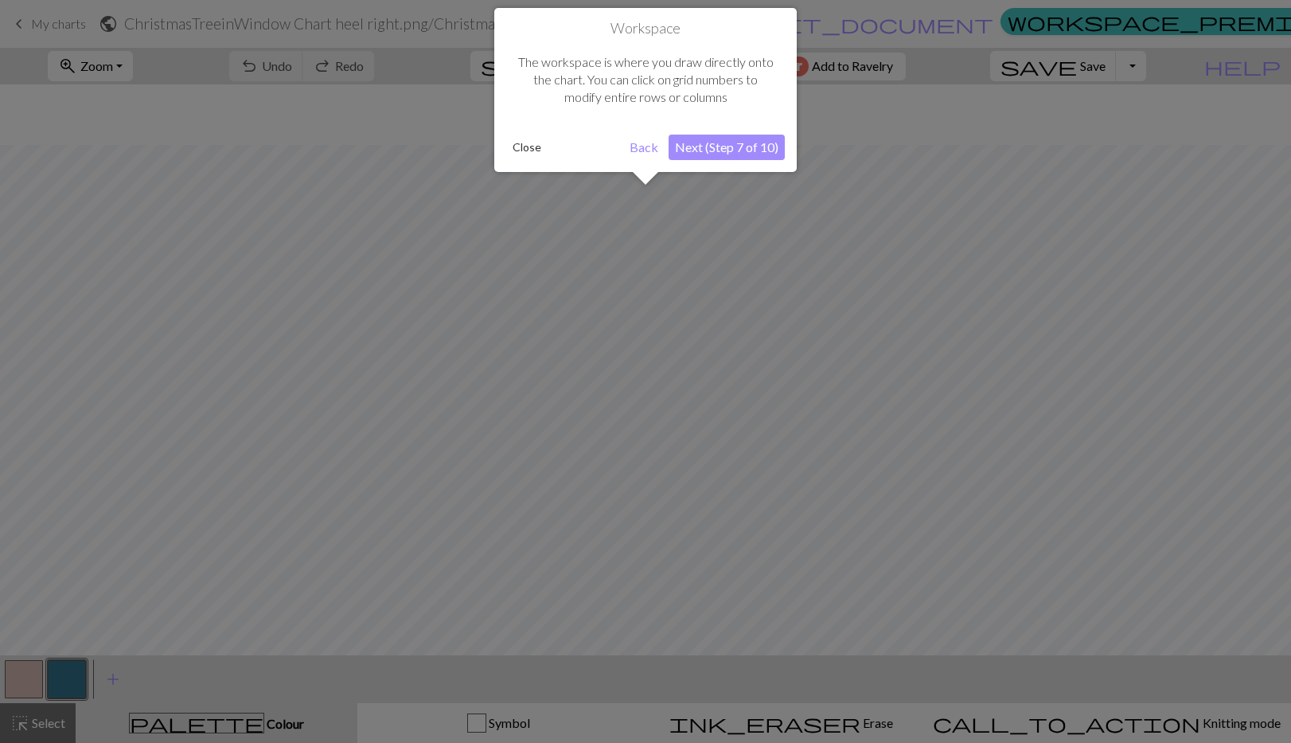
scroll to position [60, 0]
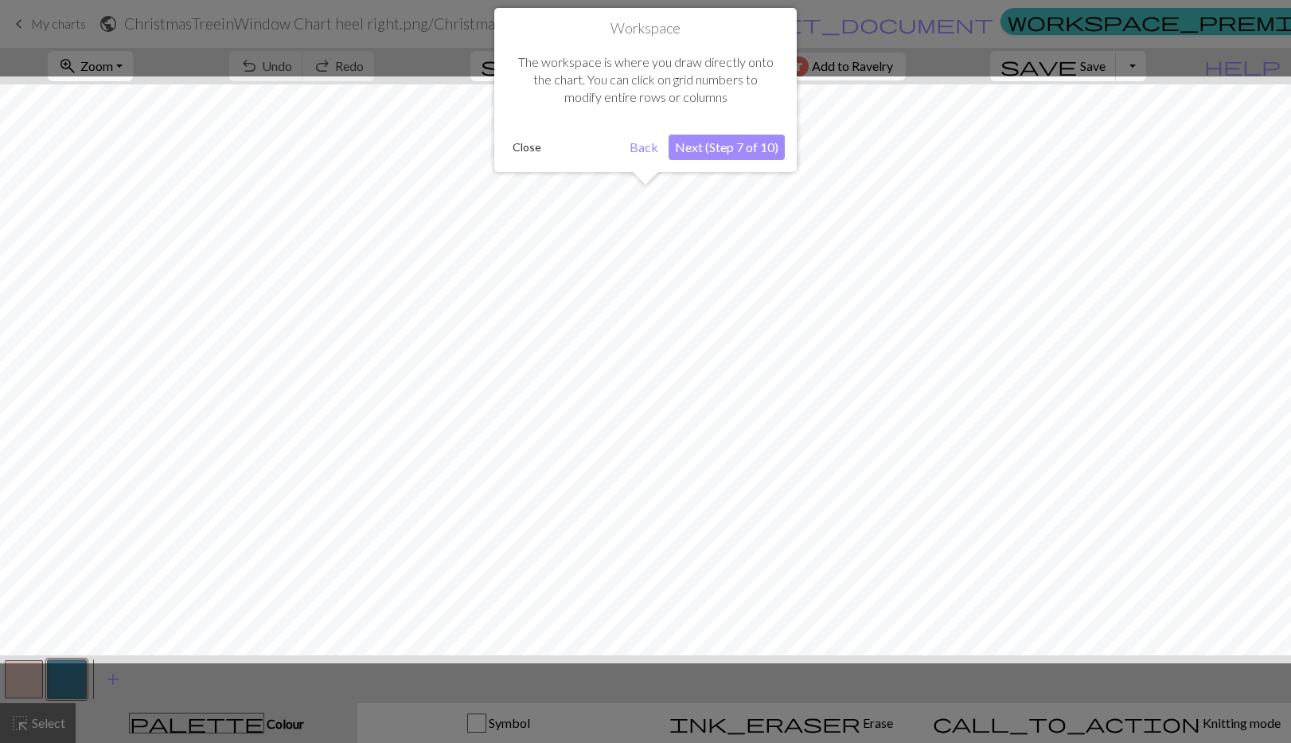
click at [720, 144] on button "Next (Step 7 of 10)" at bounding box center [727, 147] width 116 height 25
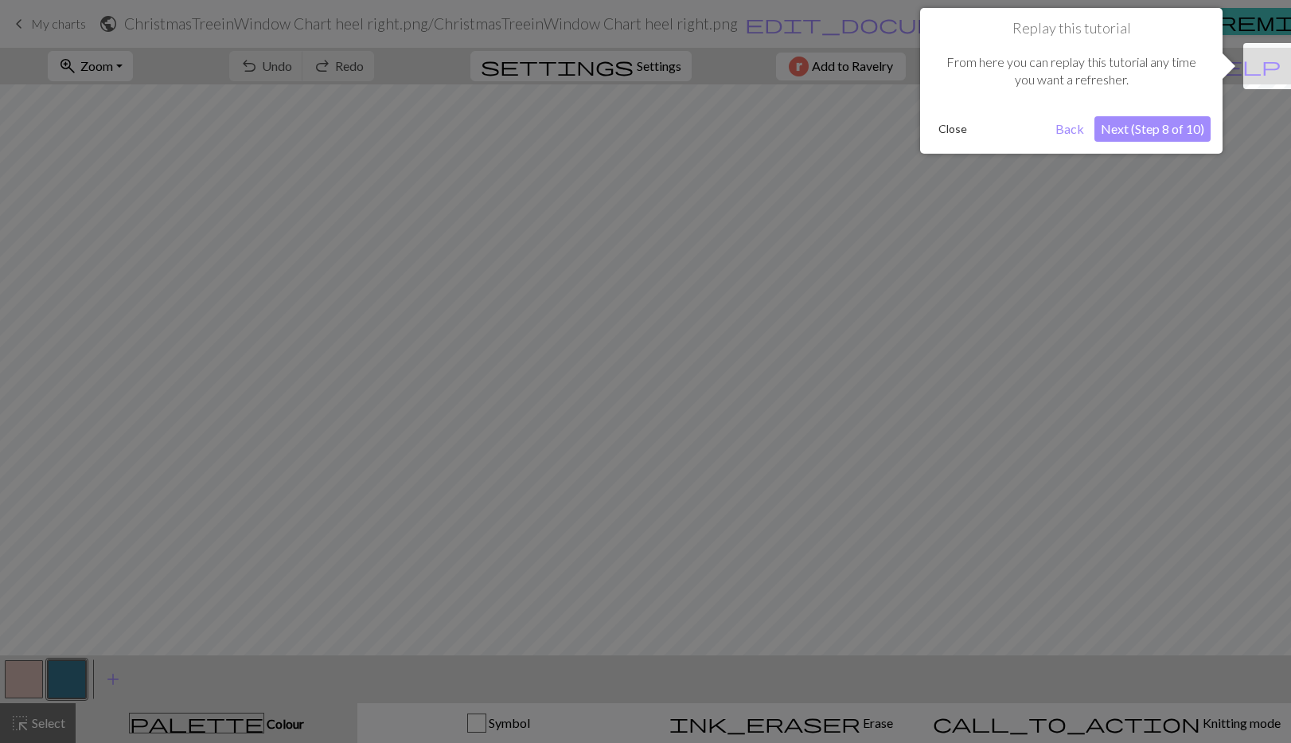
click at [1118, 131] on button "Next (Step 8 of 10)" at bounding box center [1152, 128] width 116 height 25
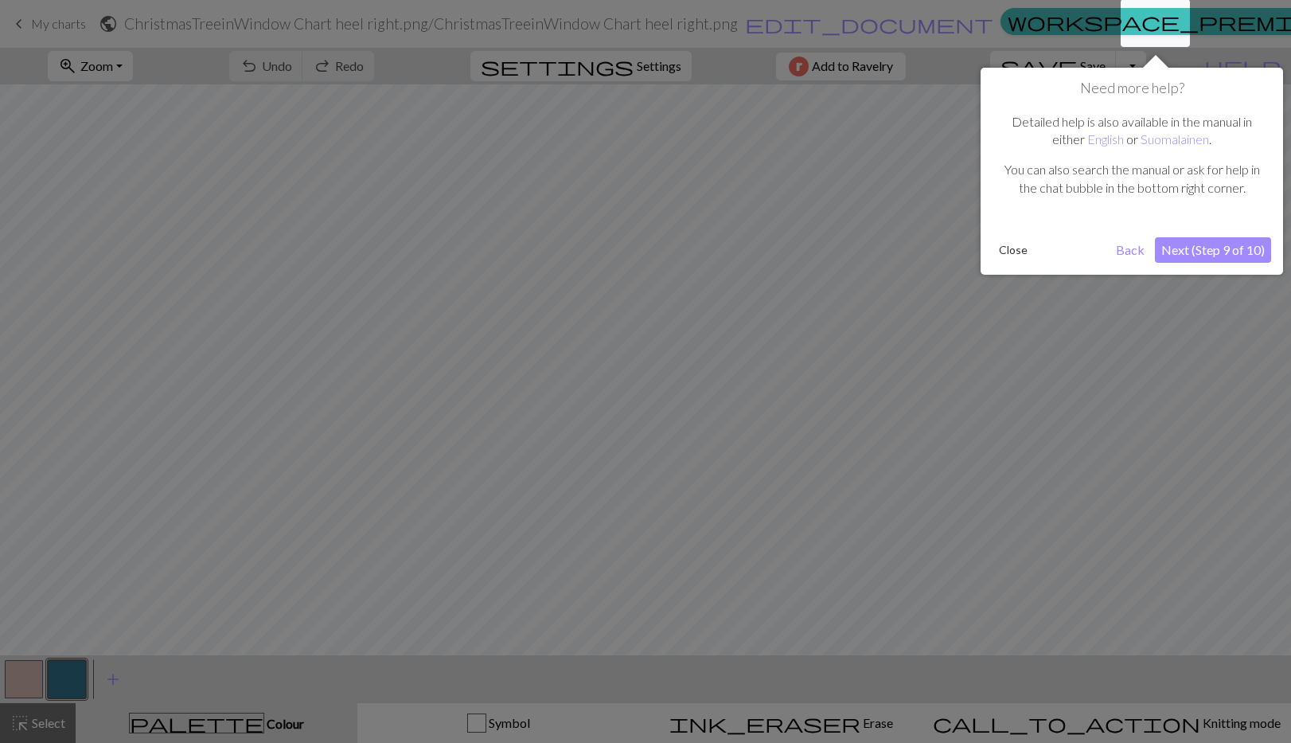
click at [1202, 251] on button "Next (Step 9 of 10)" at bounding box center [1213, 249] width 116 height 25
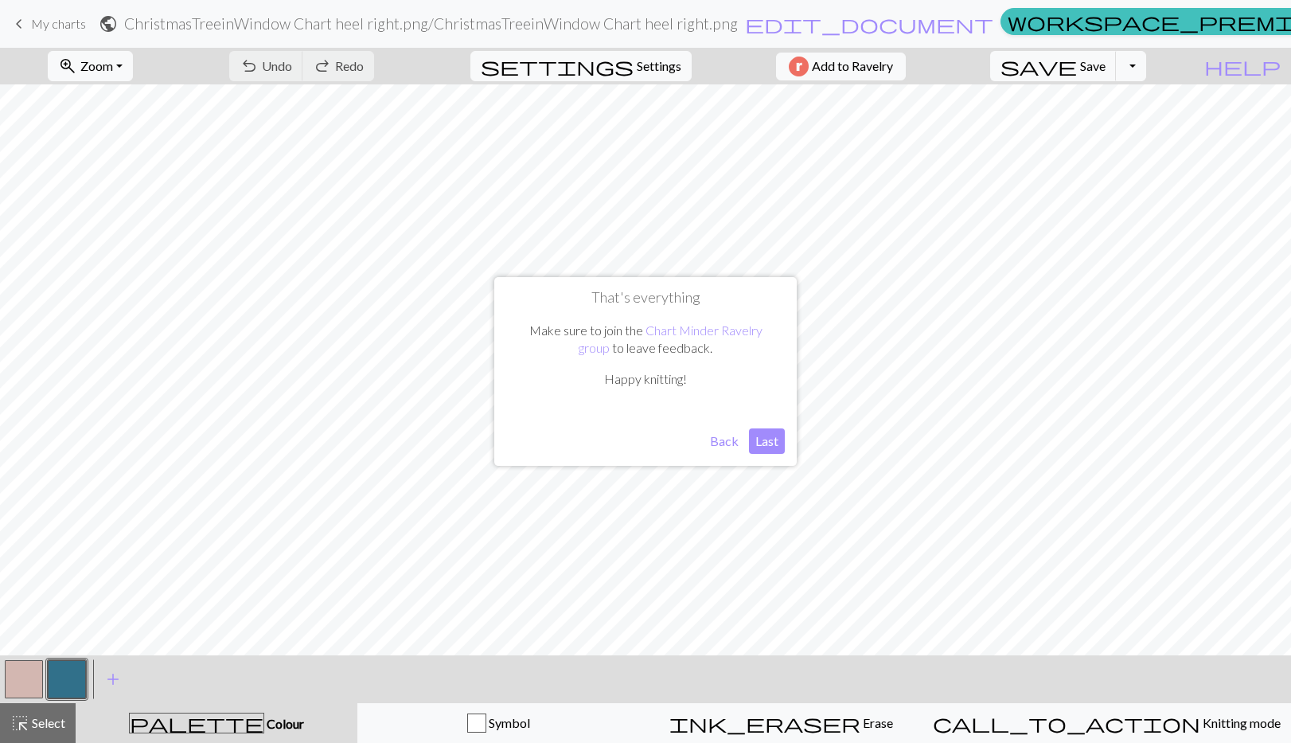
click at [771, 443] on button "Last" at bounding box center [767, 440] width 36 height 25
click at [637, 70] on span "Settings" at bounding box center [659, 66] width 45 height 19
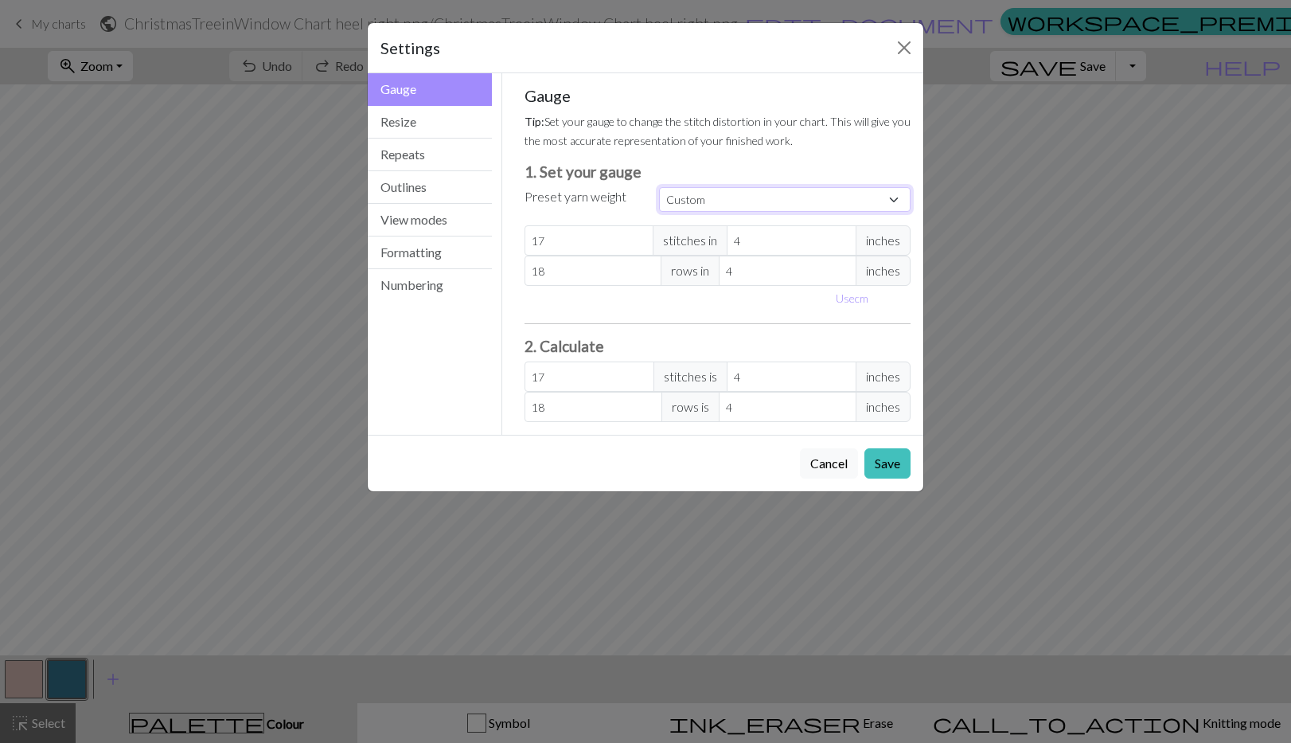
click at [896, 200] on select "Custom Square Lace Light Fingering Fingering Sport Double knit Worsted Aran Bul…" at bounding box center [785, 199] width 252 height 25
select select "worsted"
click at [659, 187] on select "Custom Square Lace Light Fingering Fingering Sport Double knit Worsted Aran Bul…" at bounding box center [785, 199] width 252 height 25
type input "20"
type input "26"
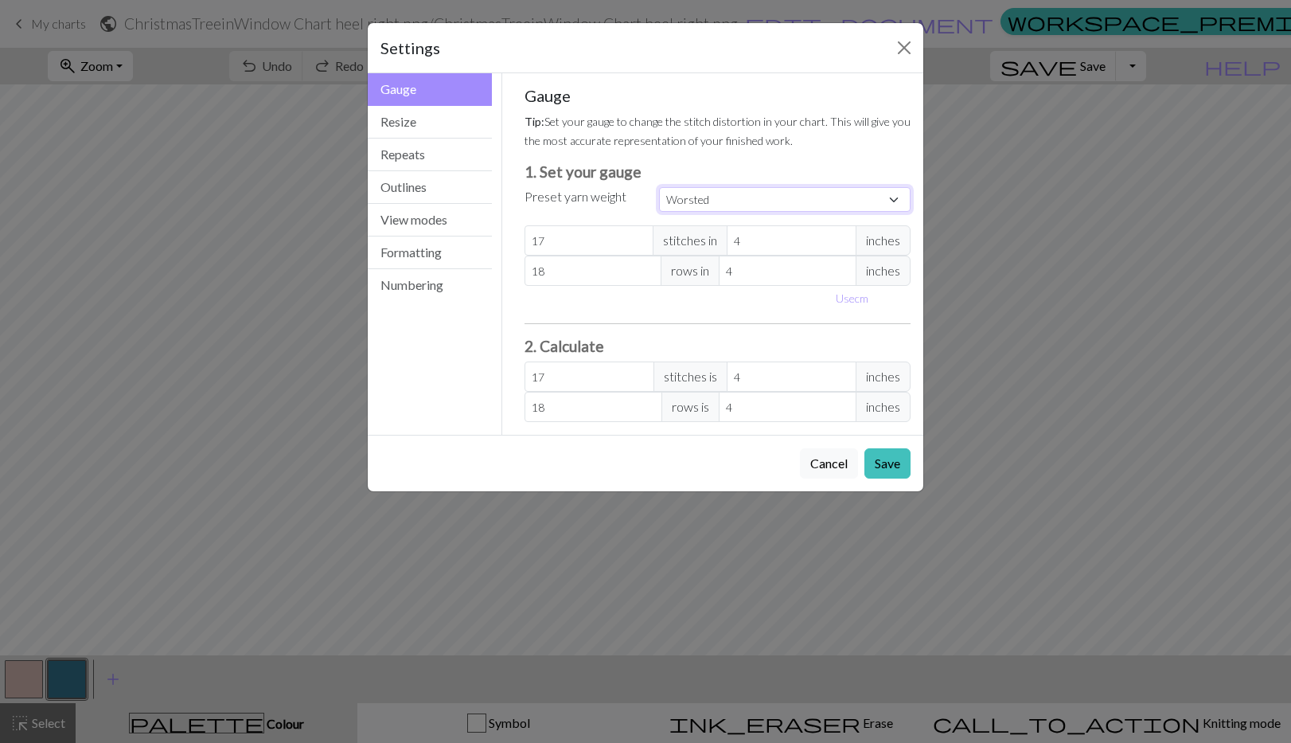
type input "20"
type input "26"
click at [886, 458] on button "Save" at bounding box center [887, 463] width 46 height 30
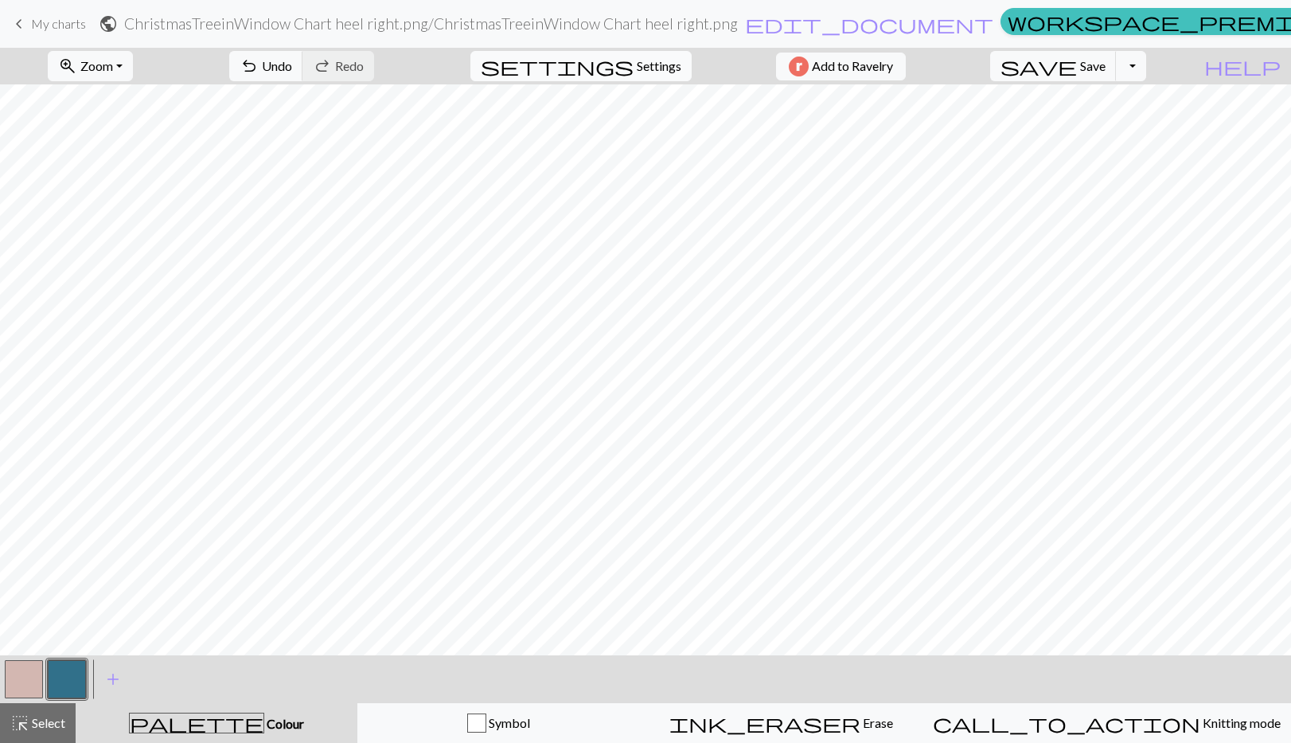
click at [622, 64] on span "settings" at bounding box center [557, 66] width 153 height 22
select select "worsted"
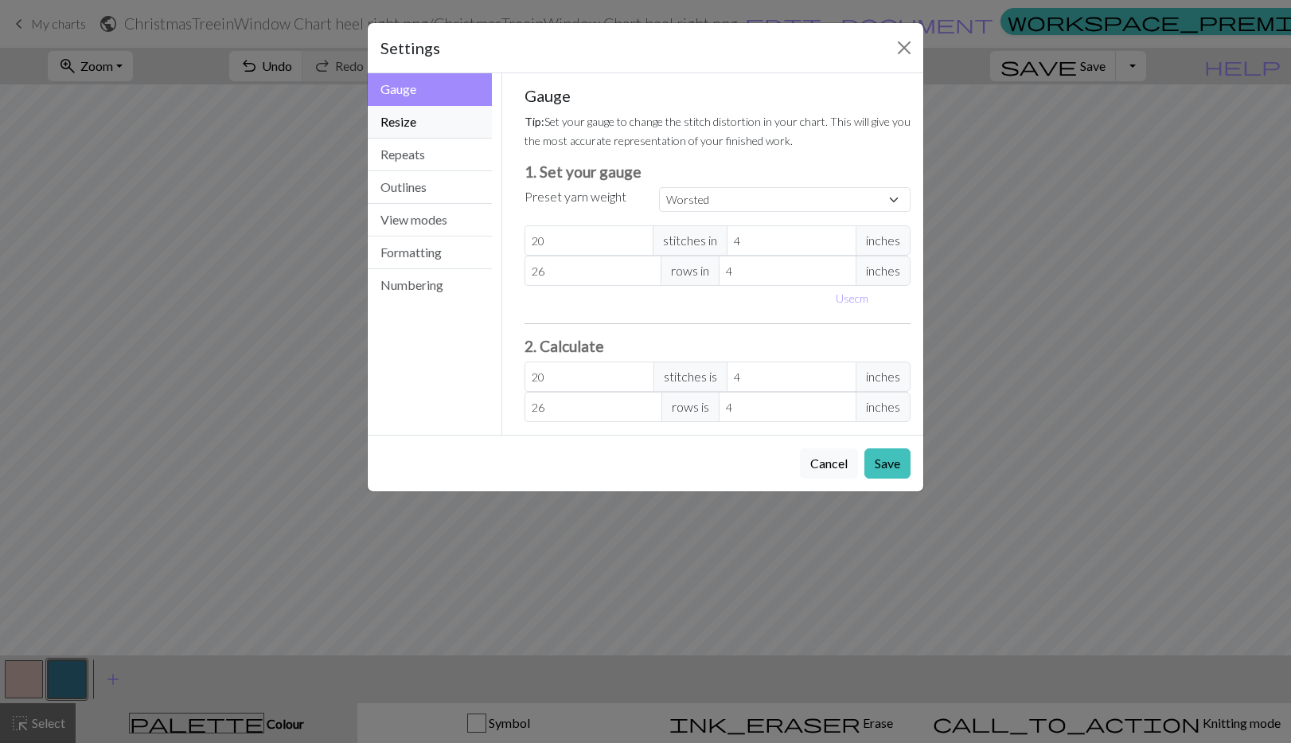
click at [404, 123] on button "Resize" at bounding box center [430, 122] width 124 height 33
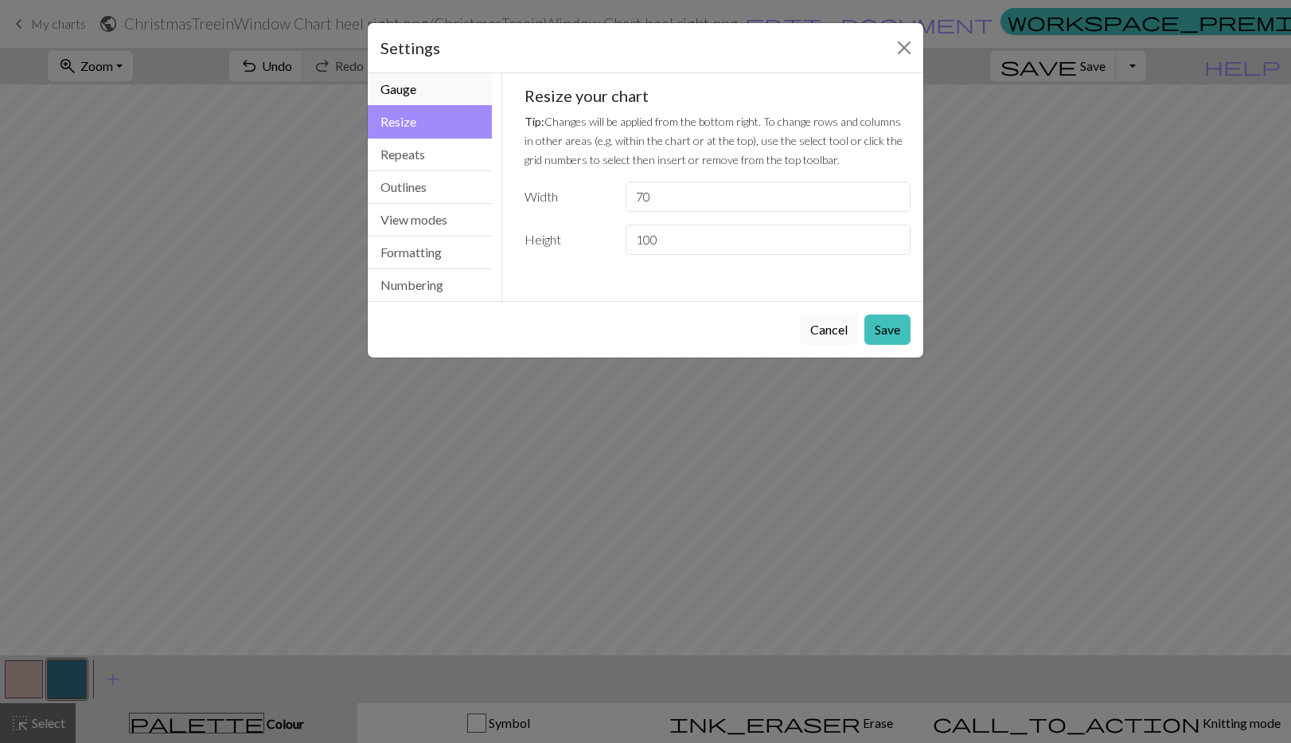
click at [405, 93] on button "Gauge" at bounding box center [430, 89] width 124 height 33
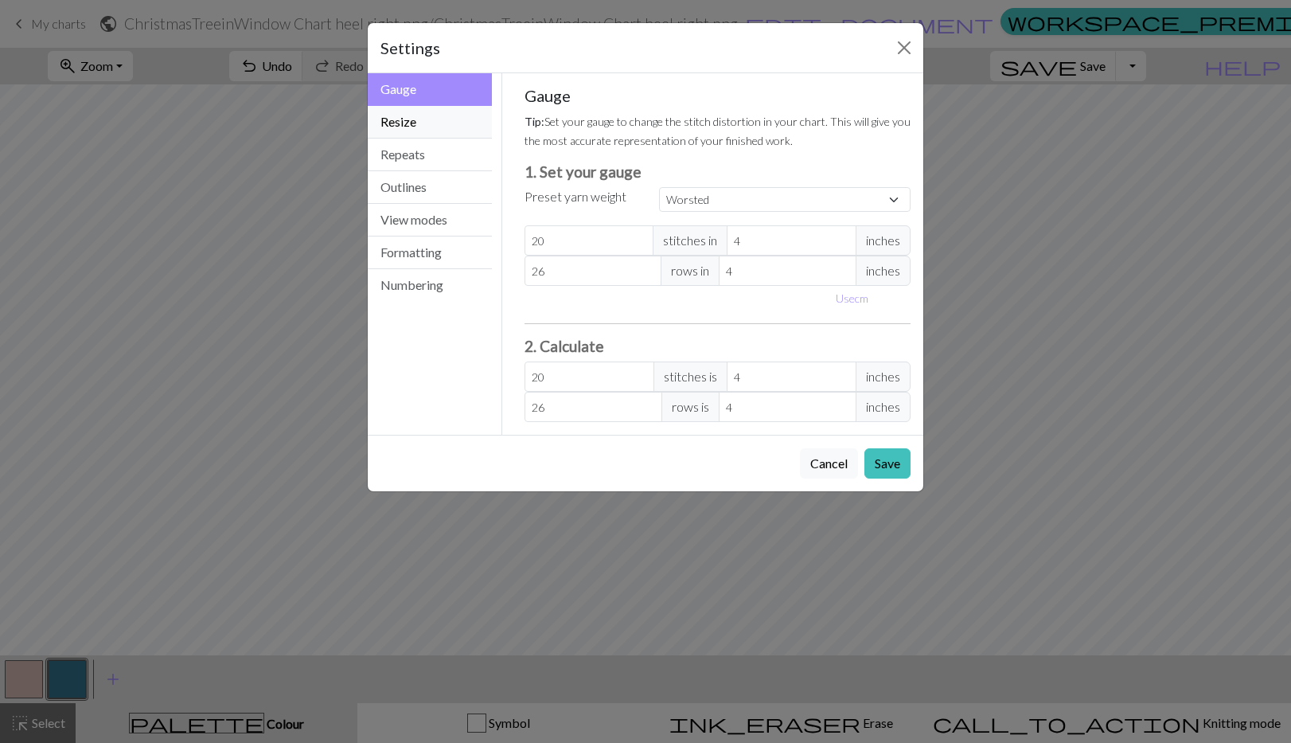
click at [404, 119] on button "Resize" at bounding box center [430, 122] width 124 height 33
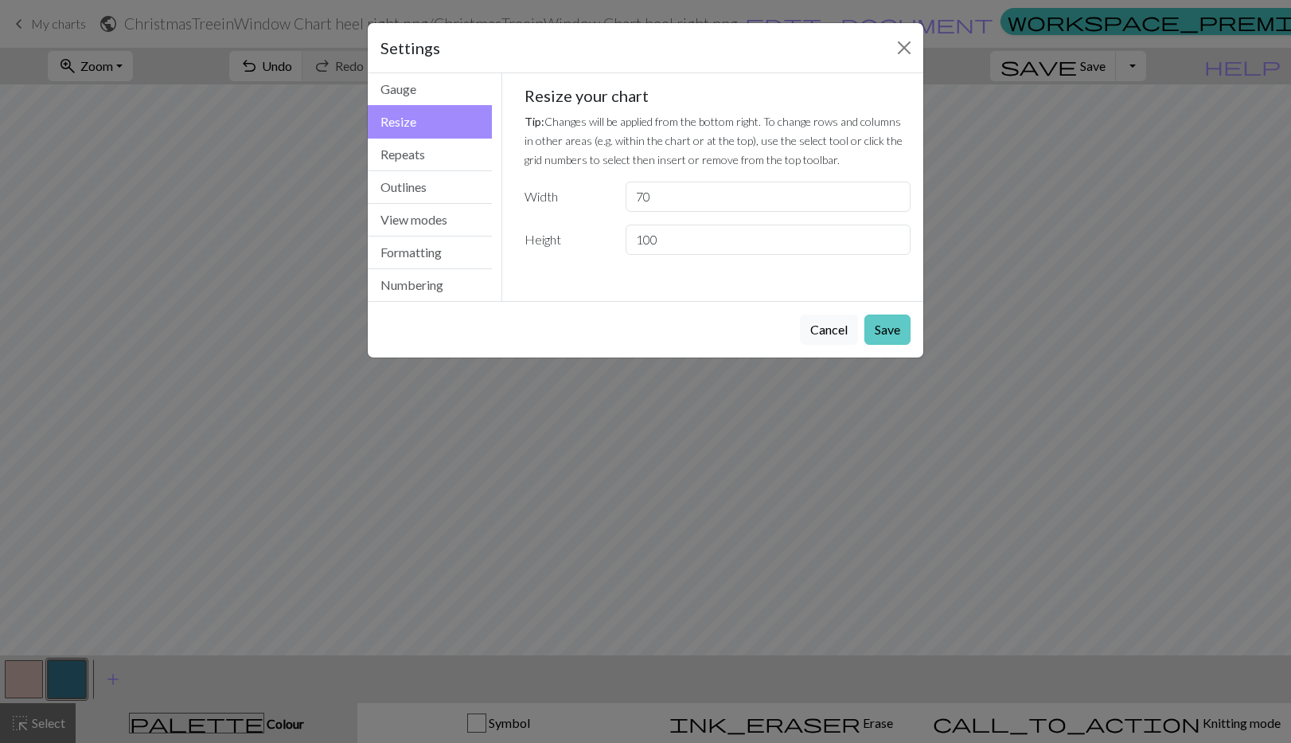
click at [897, 336] on button "Save" at bounding box center [887, 329] width 46 height 30
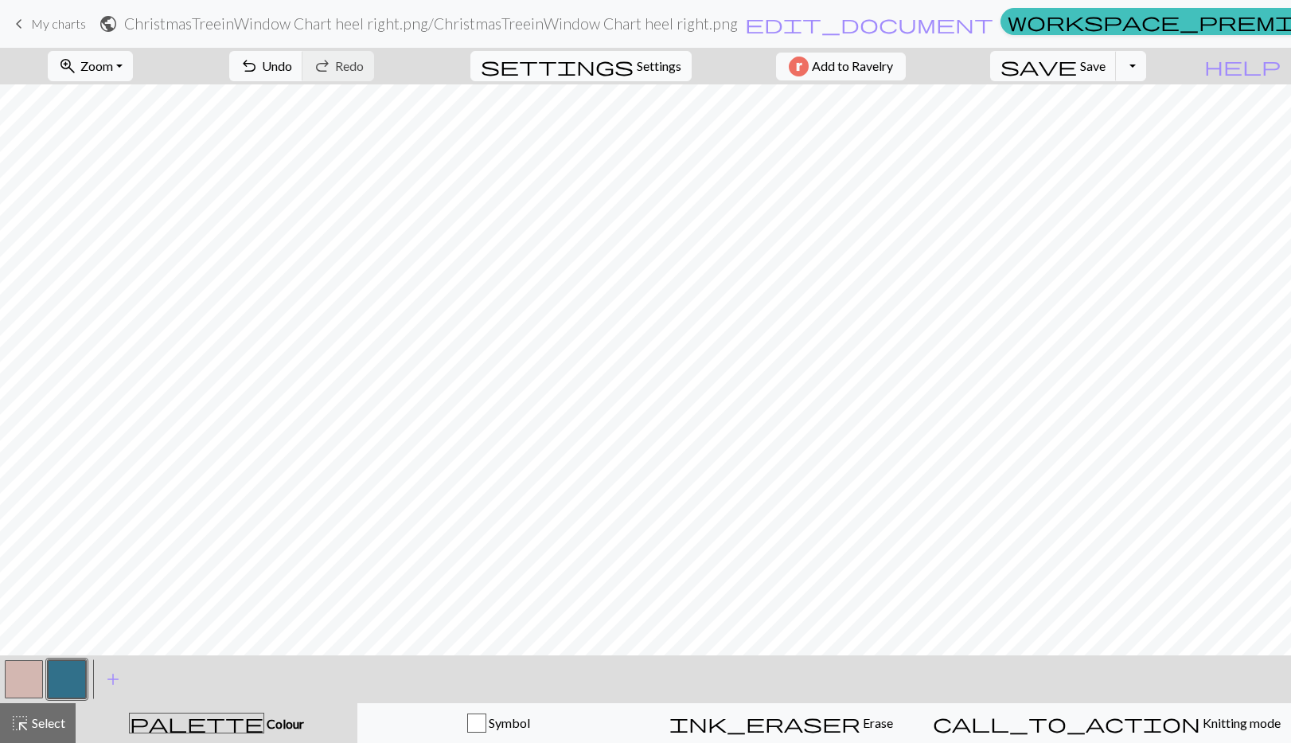
click at [637, 63] on span "Settings" at bounding box center [659, 66] width 45 height 19
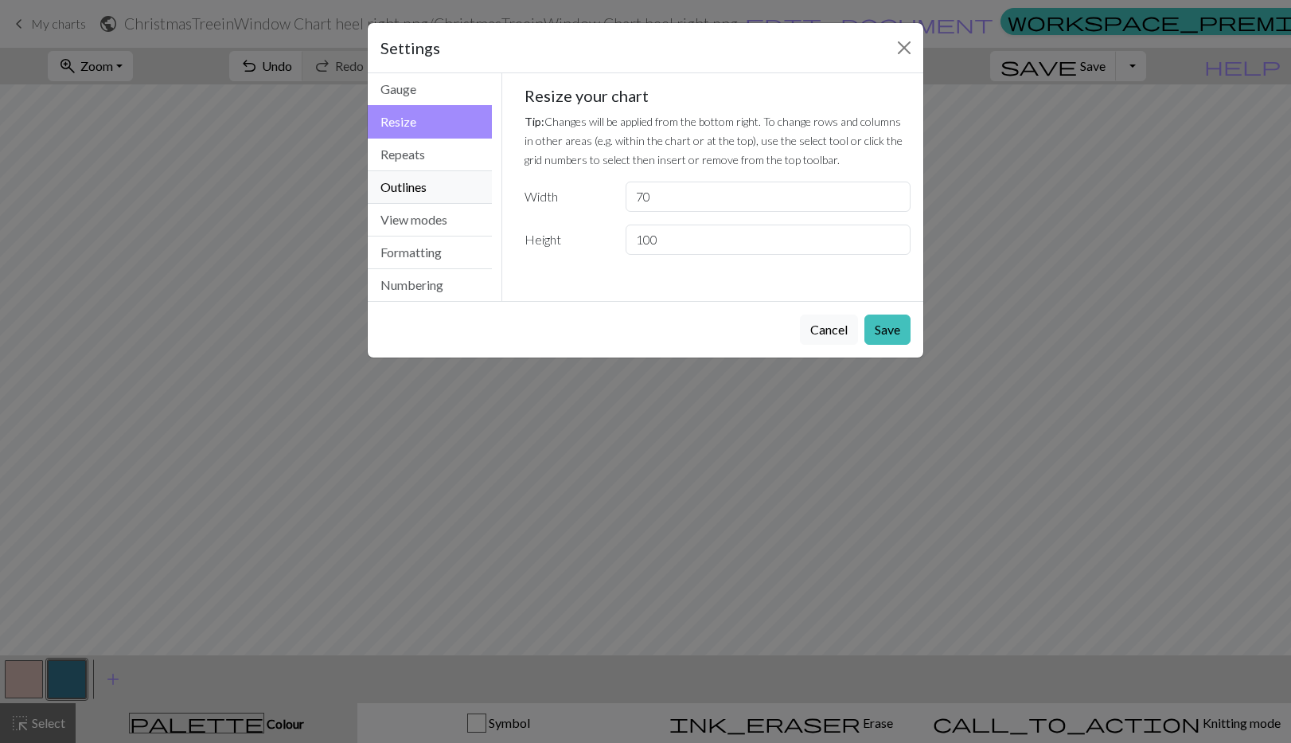
click at [418, 185] on button "Outlines" at bounding box center [430, 187] width 124 height 33
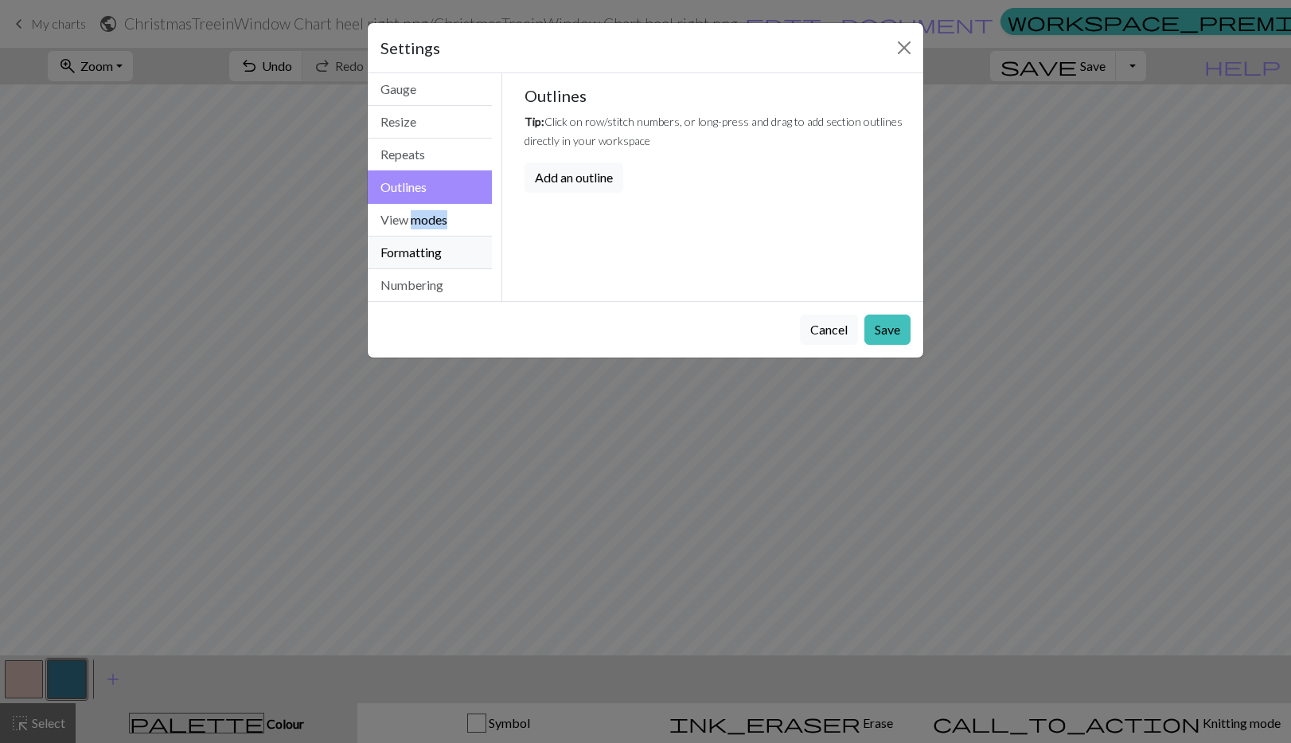
click at [401, 256] on button "Formatting" at bounding box center [430, 252] width 124 height 33
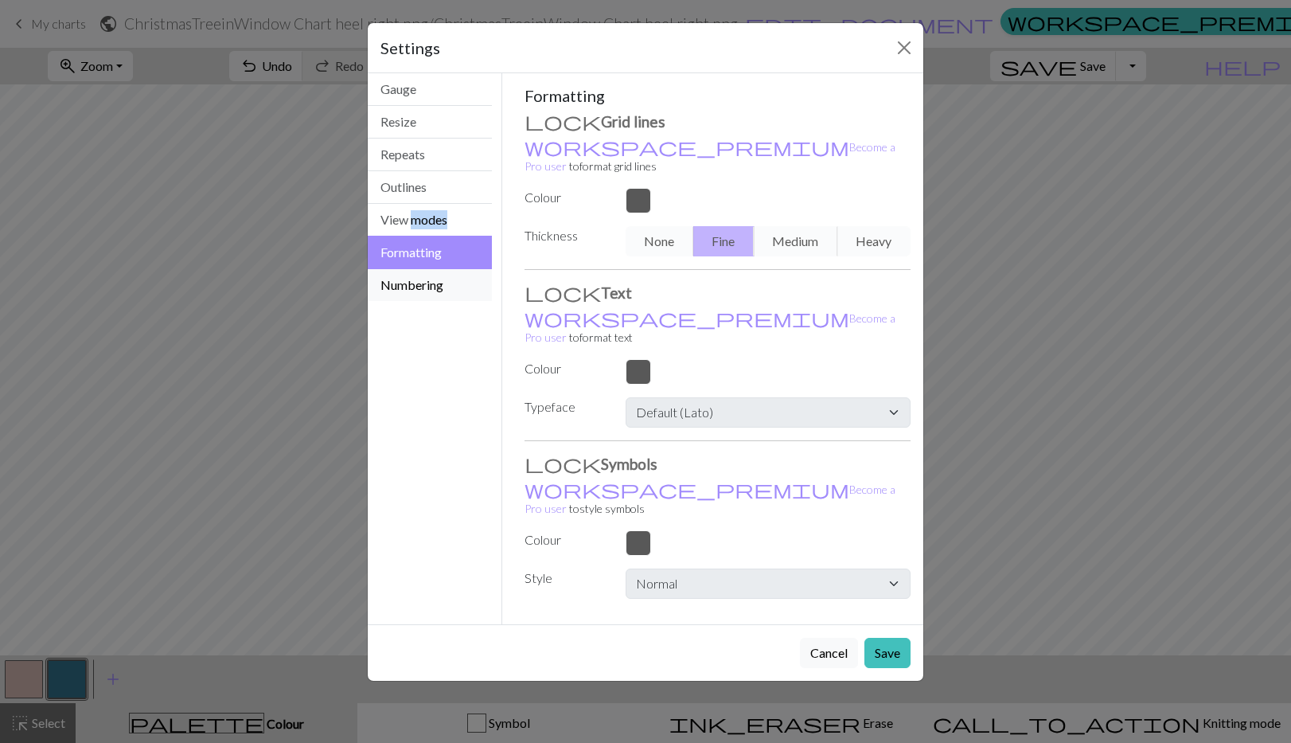
click at [419, 283] on button "Numbering" at bounding box center [430, 285] width 124 height 32
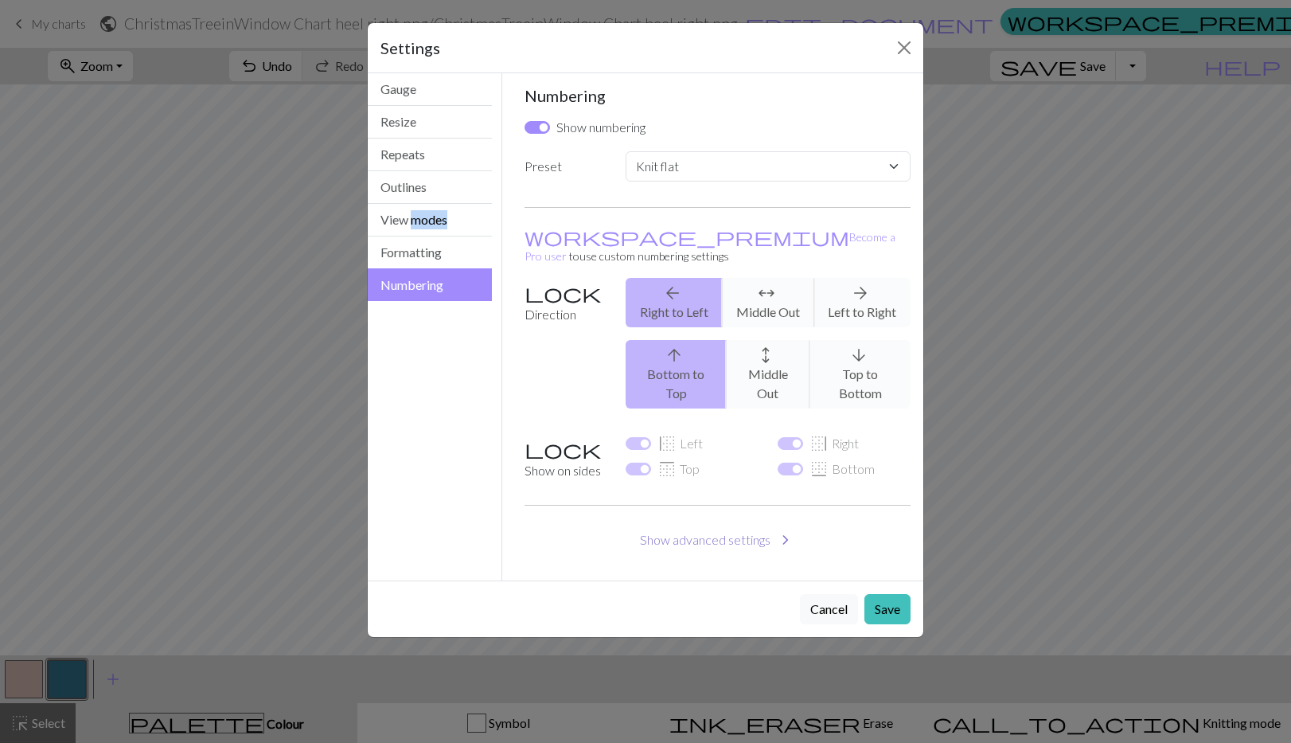
click at [780, 529] on span "chevron_right" at bounding box center [785, 540] width 19 height 22
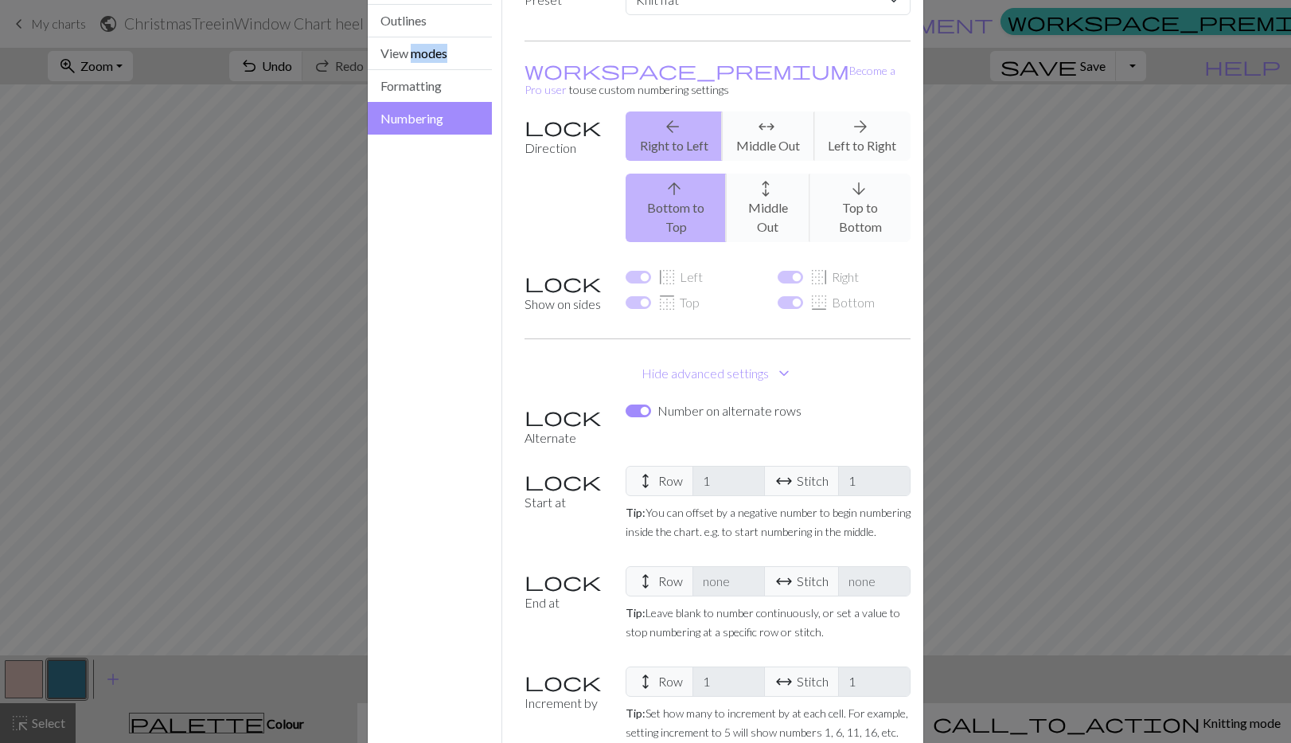
scroll to position [225, 0]
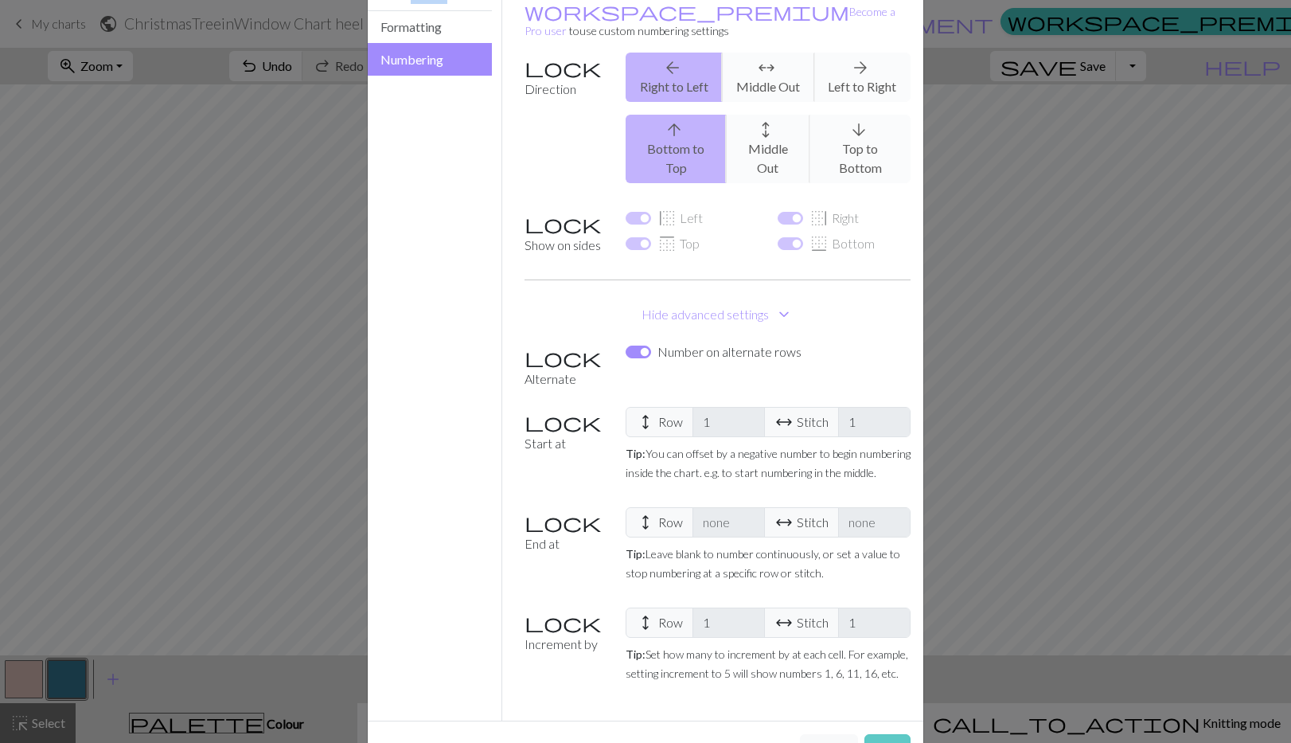
click at [876, 734] on button "Save" at bounding box center [887, 749] width 46 height 30
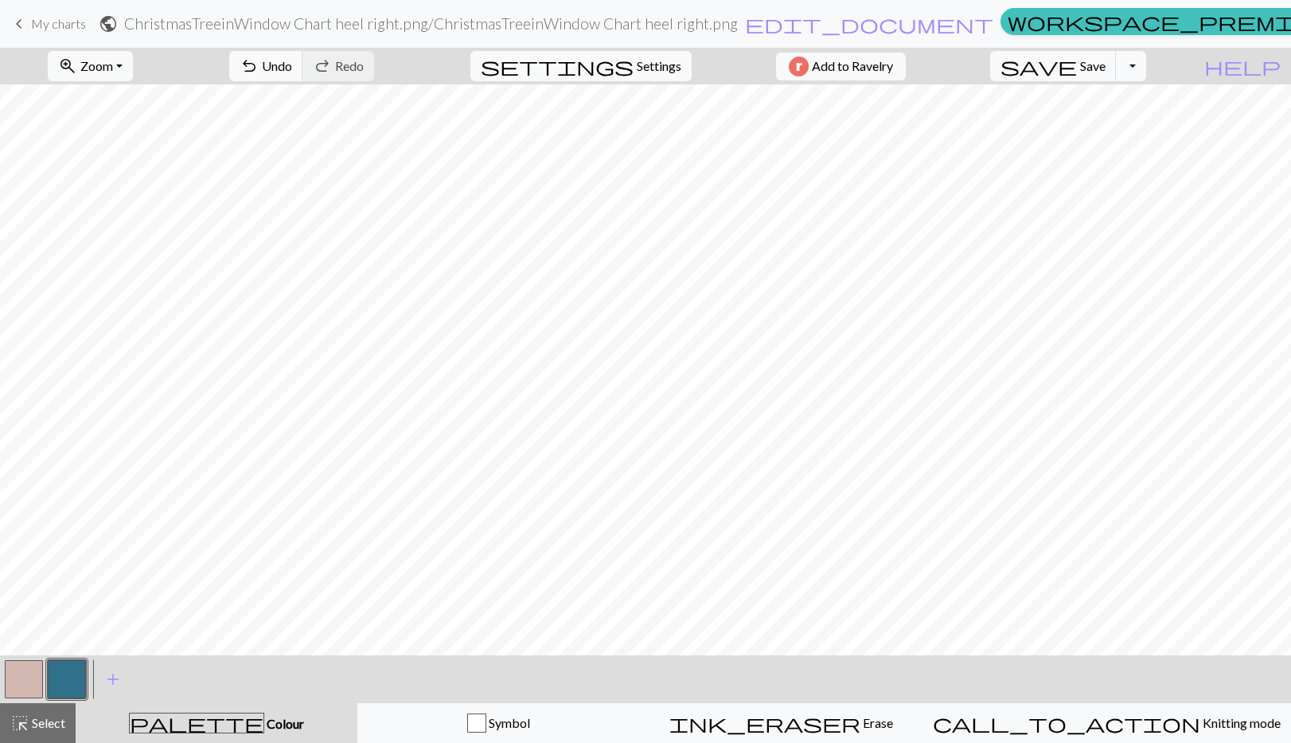
scroll to position [37, 5]
click at [267, 59] on div "zoom_in Zoom Zoom Fit all Fit width Fit height 50% 100% 150% 200% undo Undo Und…" at bounding box center [597, 66] width 1194 height 37
click at [292, 70] on span "Undo" at bounding box center [277, 65] width 30 height 15
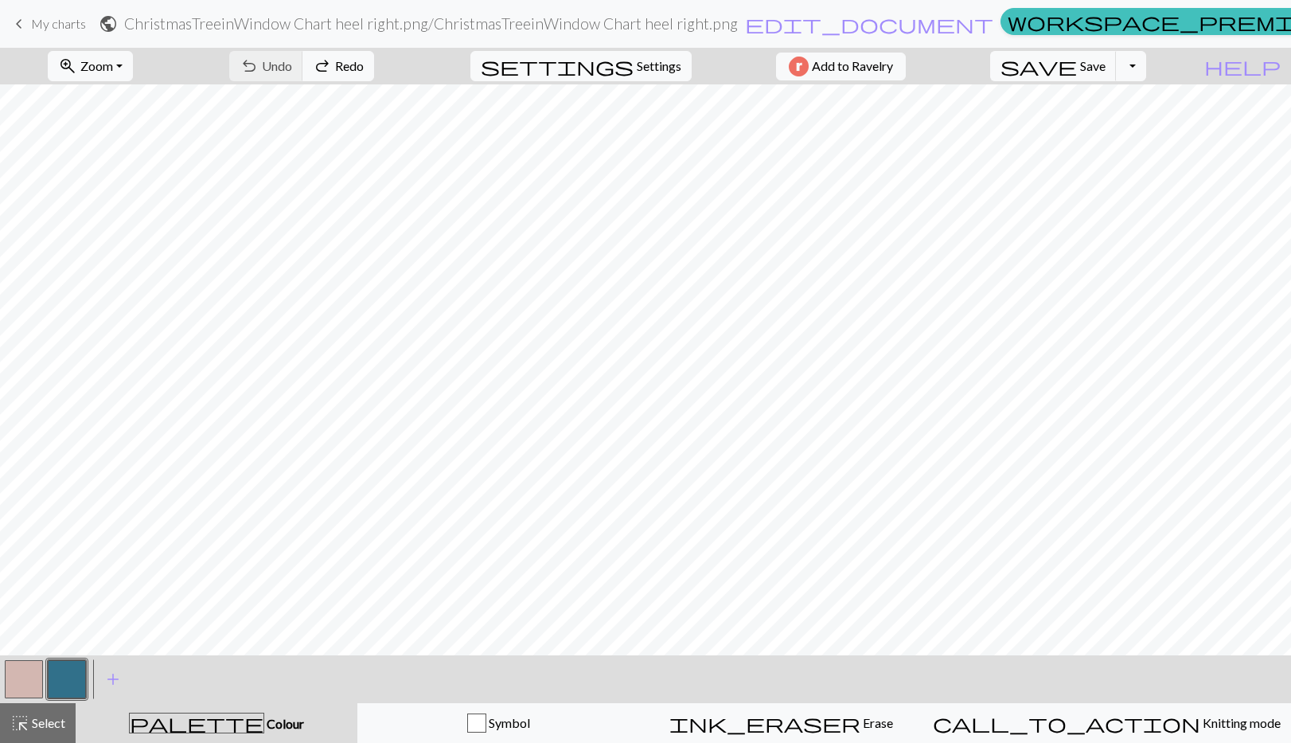
click at [346, 70] on div "undo Undo Undo redo Redo Redo" at bounding box center [301, 66] width 169 height 37
click at [374, 70] on button "redo Redo Redo" at bounding box center [338, 66] width 72 height 30
click at [52, 24] on span "My charts" at bounding box center [58, 23] width 55 height 15
click at [1106, 64] on span "Save" at bounding box center [1092, 65] width 25 height 15
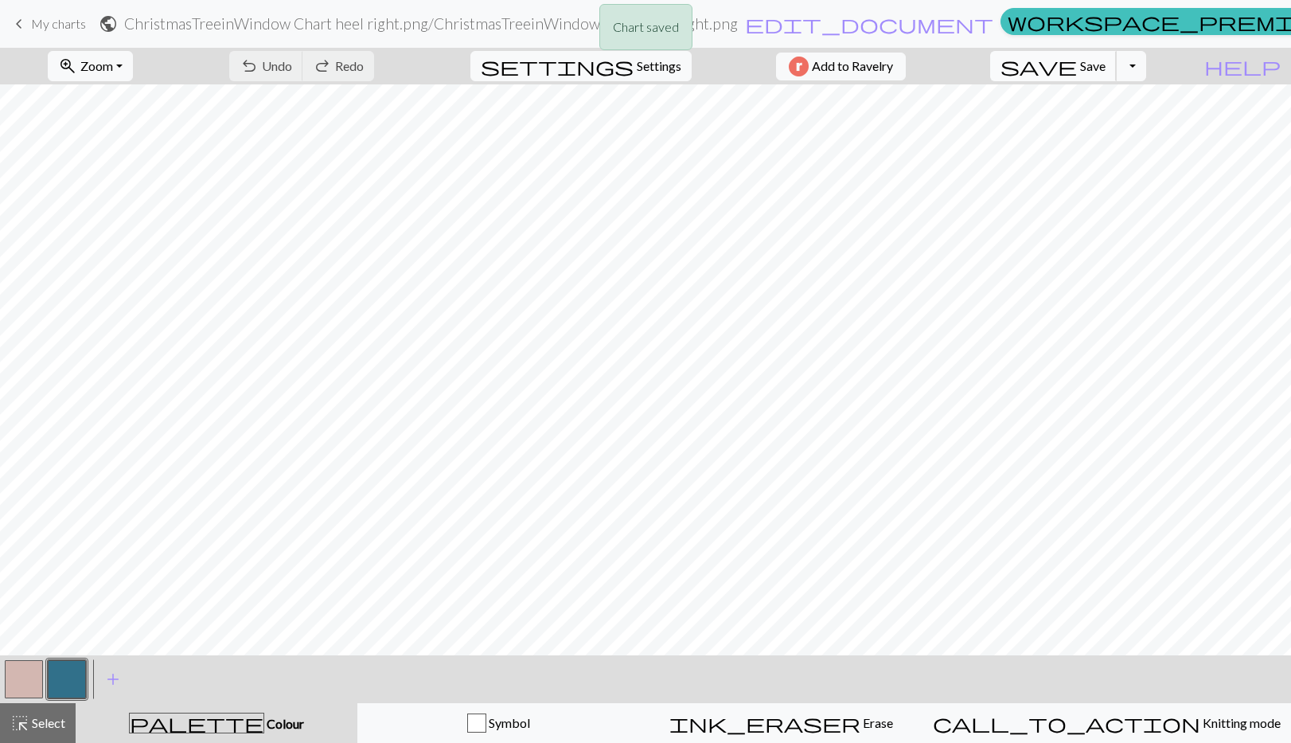
click at [1106, 67] on span "Save" at bounding box center [1092, 65] width 25 height 15
click at [1172, 68] on div "Chart saved Chart saved" at bounding box center [645, 63] width 1291 height 126
click at [1146, 68] on button "Toggle Dropdown" at bounding box center [1131, 66] width 30 height 30
click at [1194, 64] on div "zoom_in Zoom Zoom Fit all Fit width Fit height 50% 100% 150% 200% undo Undo Und…" at bounding box center [597, 66] width 1194 height 37
click at [180, 69] on div "zoom_in Zoom Zoom Fit all Fit width Fit height 50% 100% 150% 200% undo Undo Und…" at bounding box center [597, 66] width 1194 height 37
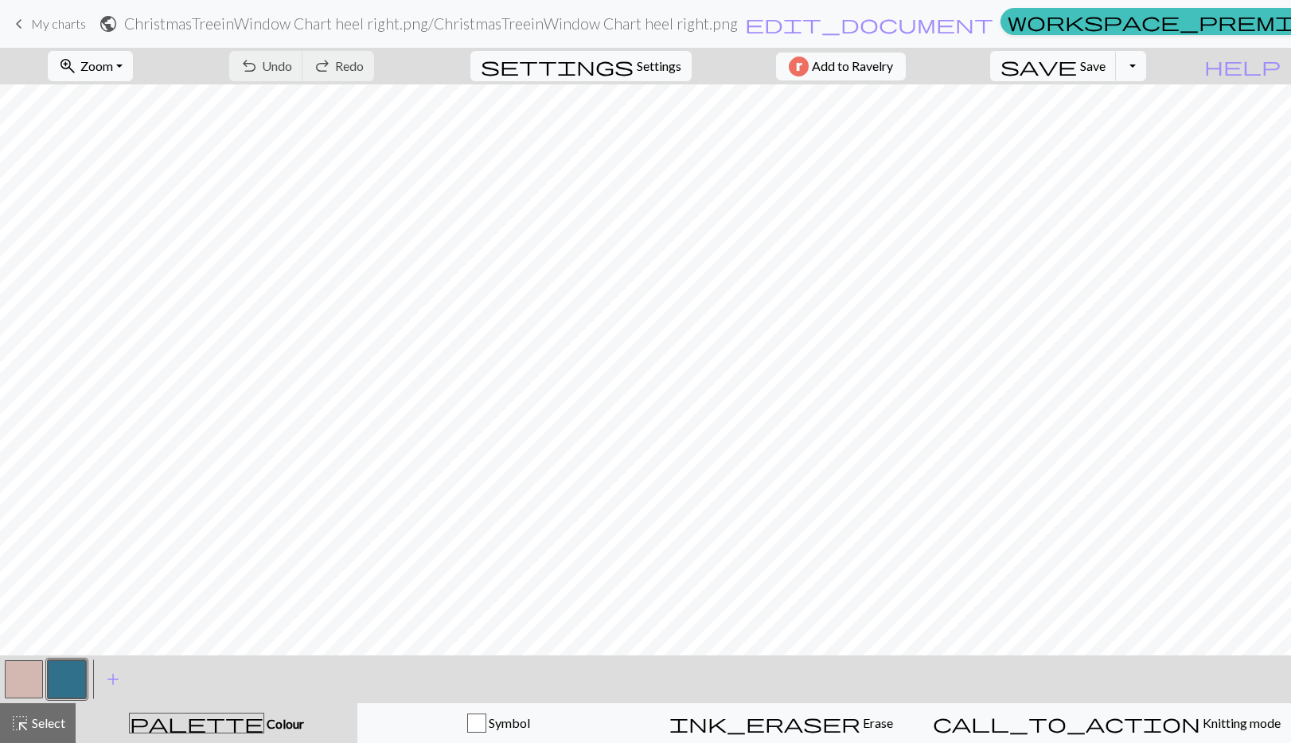
click at [37, 21] on span "My charts" at bounding box center [58, 23] width 55 height 15
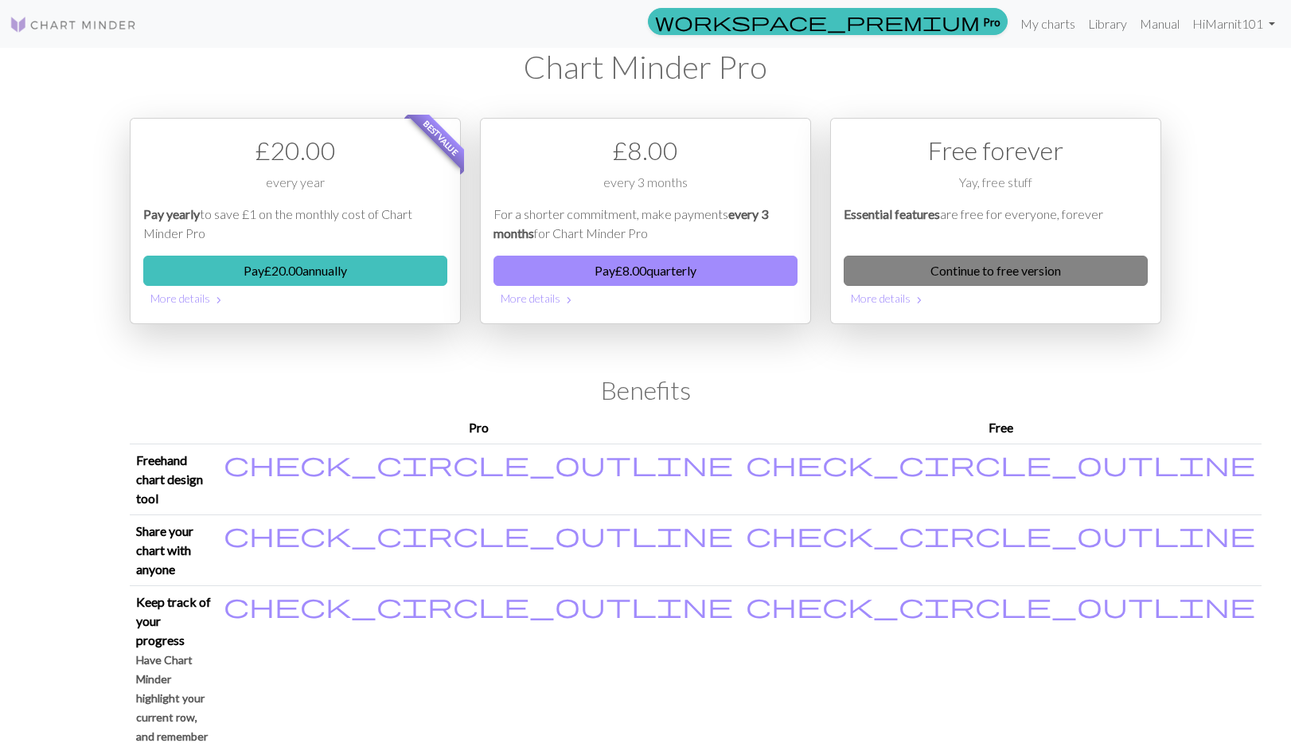
click at [980, 269] on link "Continue to free version" at bounding box center [996, 271] width 304 height 30
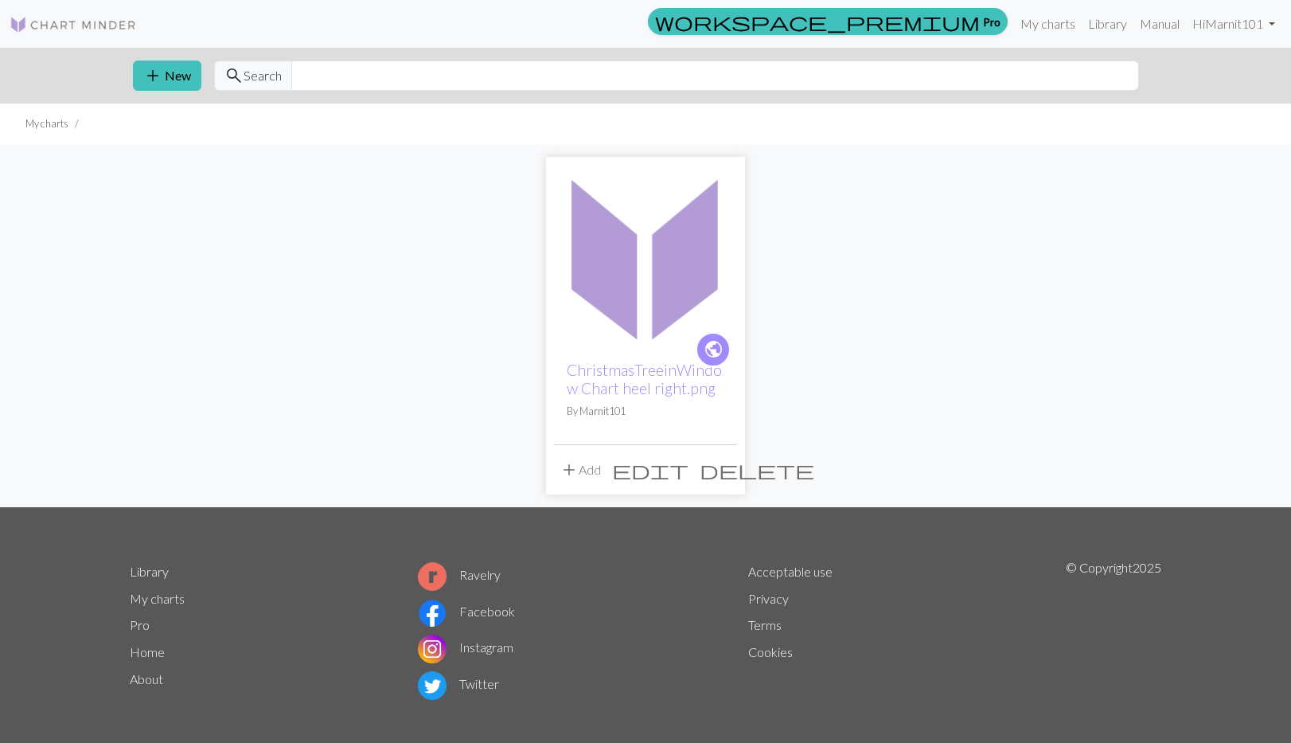
click at [589, 466] on button "add Add" at bounding box center [580, 470] width 53 height 30
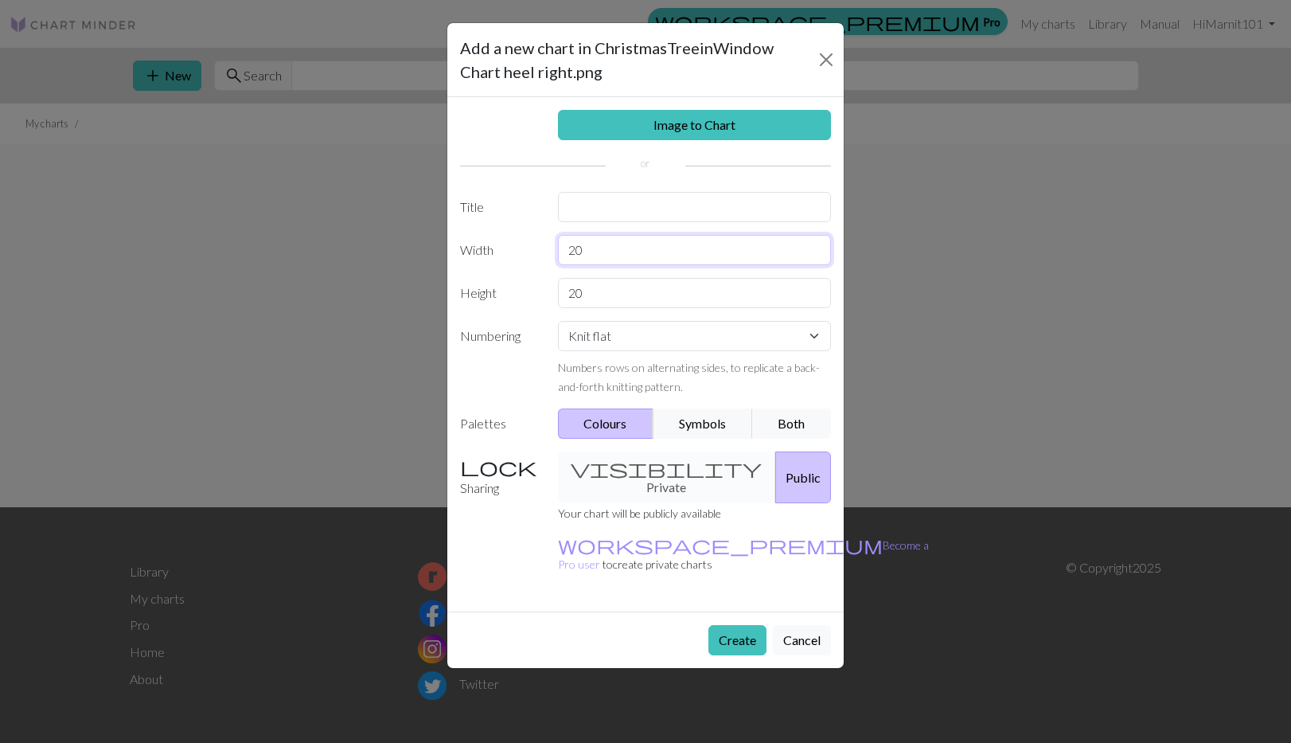
drag, startPoint x: 601, startPoint y: 252, endPoint x: 560, endPoint y: 248, distance: 41.7
click at [560, 248] on input "20" at bounding box center [695, 250] width 274 height 30
type input "64"
drag, startPoint x: 596, startPoint y: 291, endPoint x: 544, endPoint y: 285, distance: 52.9
click at [544, 285] on div "Height 20" at bounding box center [646, 293] width 390 height 30
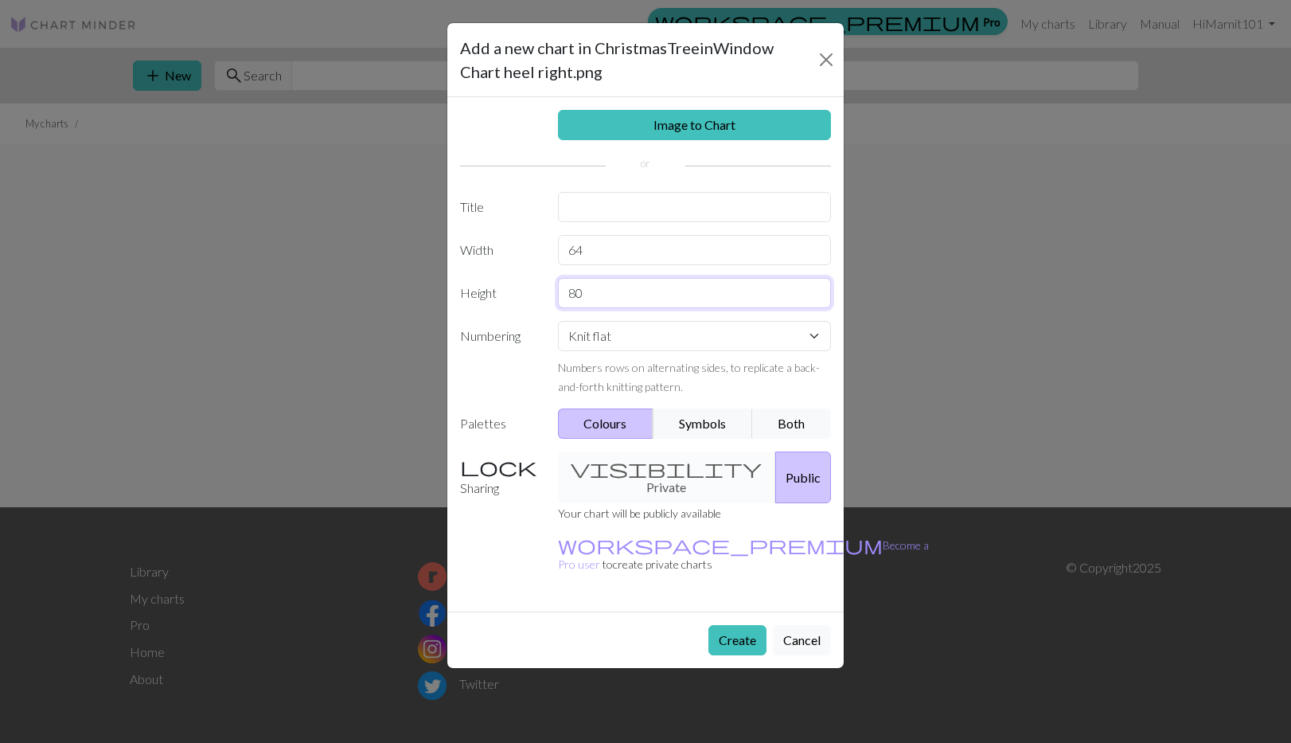
type input "80"
click at [651, 471] on div "visibility Private Public" at bounding box center [694, 477] width 293 height 52
click at [640, 470] on div "visibility Private Public" at bounding box center [694, 477] width 293 height 52
click at [629, 470] on div "visibility Private Public" at bounding box center [694, 477] width 293 height 52
click at [628, 467] on div "visibility Private Public" at bounding box center [694, 477] width 293 height 52
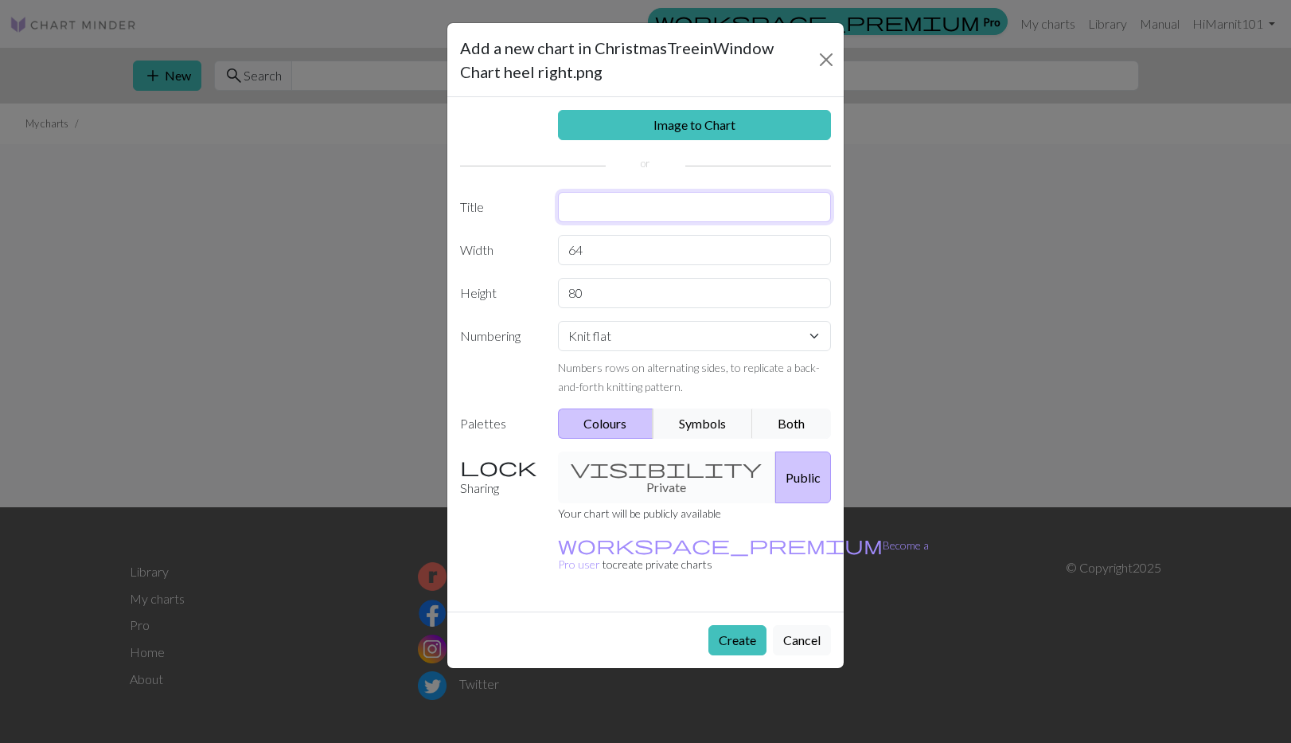
click at [600, 206] on input "text" at bounding box center [695, 207] width 274 height 30
type input "Christmas stocking"
click at [742, 625] on button "Create" at bounding box center [737, 640] width 58 height 30
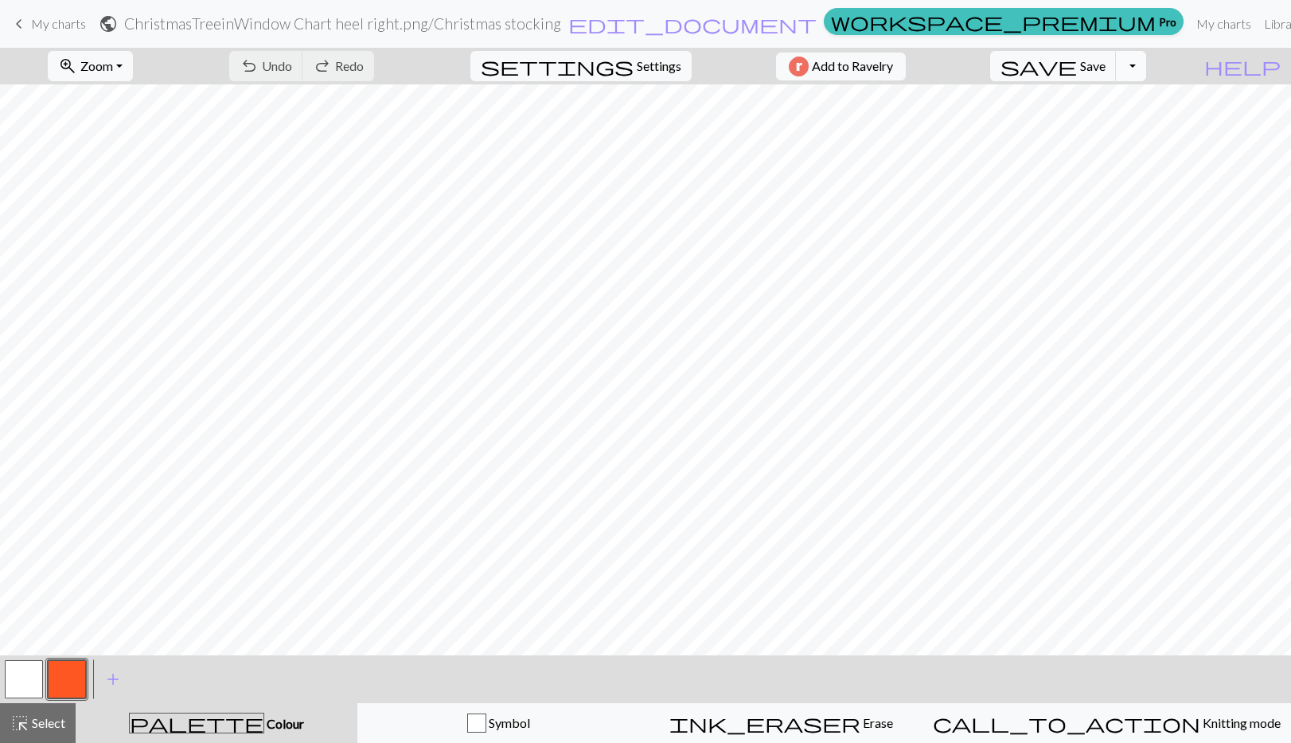
click at [1146, 65] on button "Toggle Dropdown" at bounding box center [1131, 66] width 30 height 30
click at [1190, 26] on link "My charts" at bounding box center [1224, 24] width 68 height 32
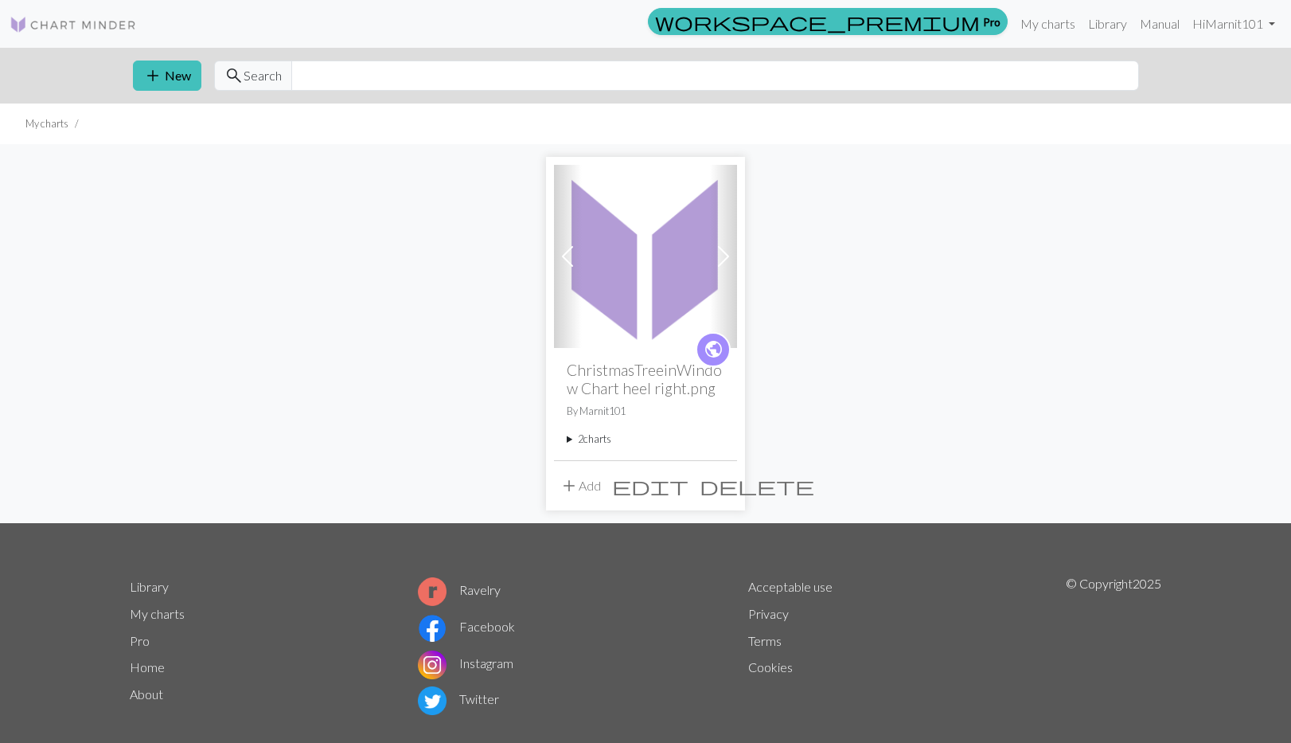
click at [720, 486] on span "delete" at bounding box center [757, 485] width 115 height 22
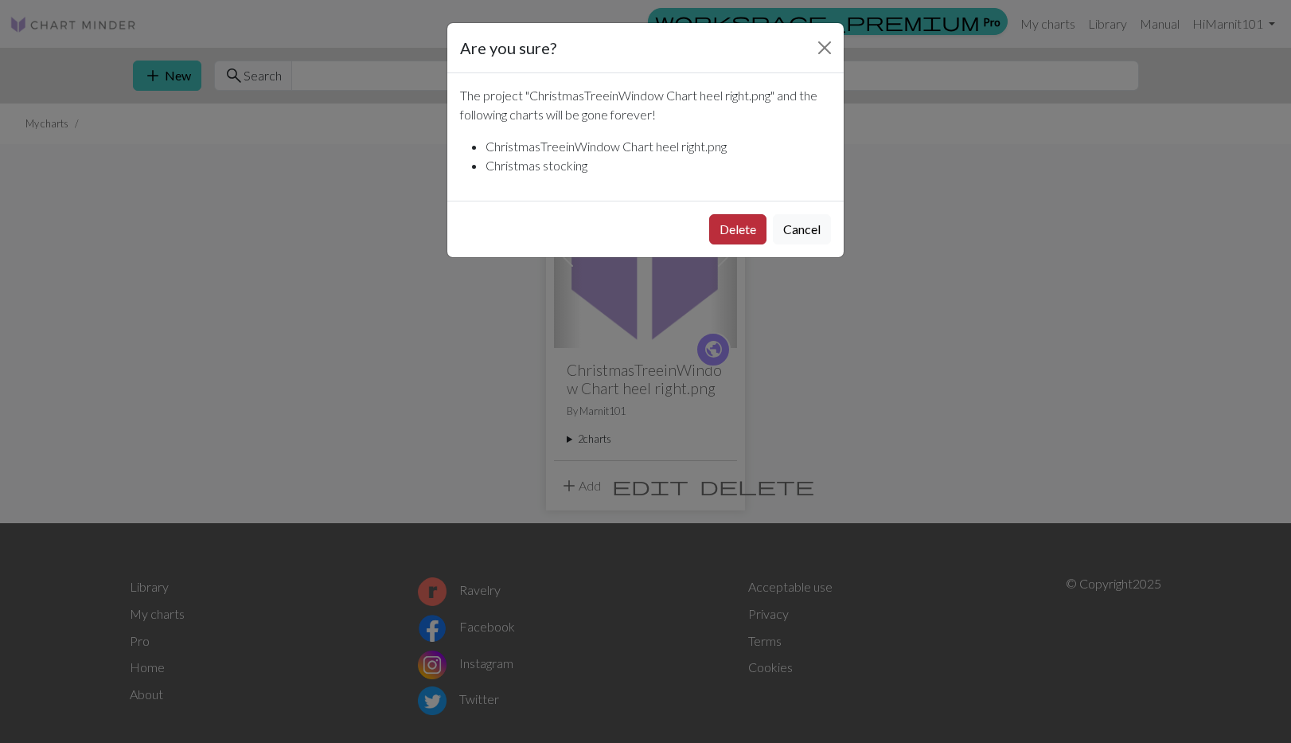
click at [744, 220] on button "Delete" at bounding box center [737, 229] width 57 height 30
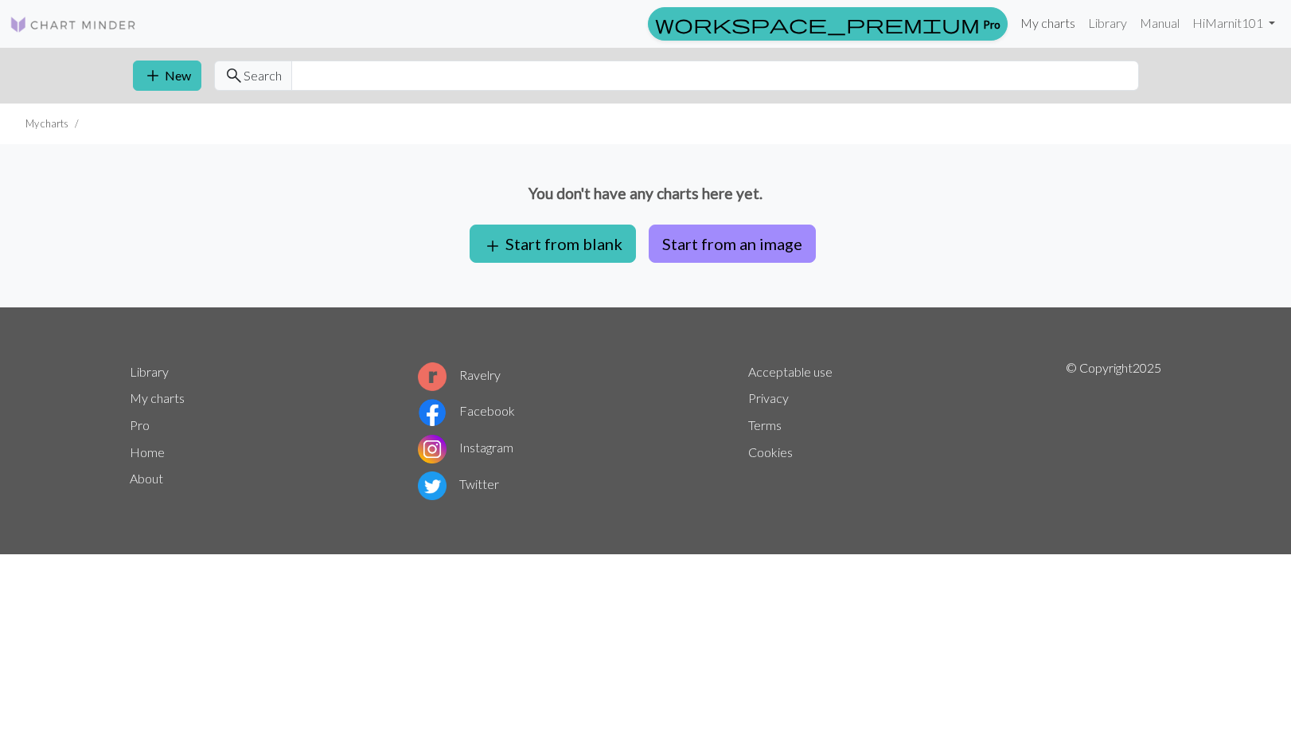
click at [1040, 29] on link "My charts" at bounding box center [1048, 23] width 68 height 32
click at [1040, 27] on link "My charts" at bounding box center [1048, 24] width 68 height 32
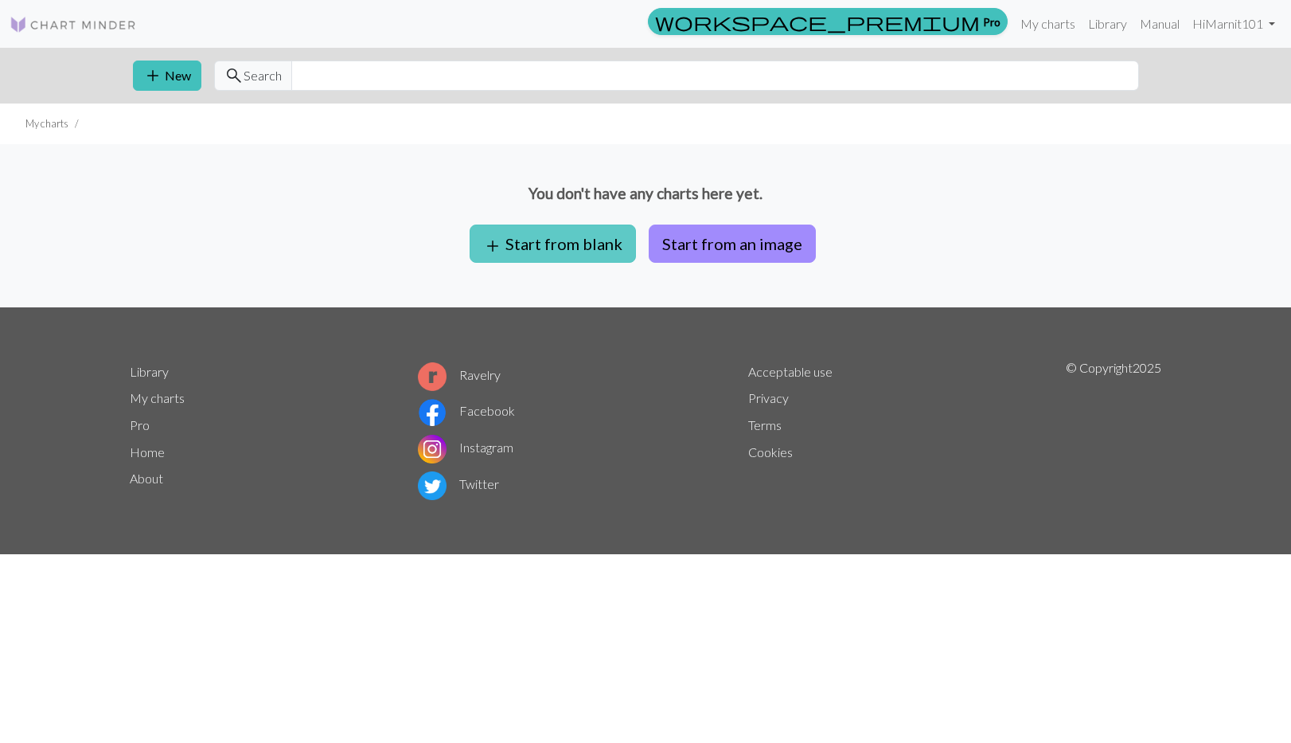
click at [552, 246] on button "add Start from blank" at bounding box center [553, 243] width 166 height 38
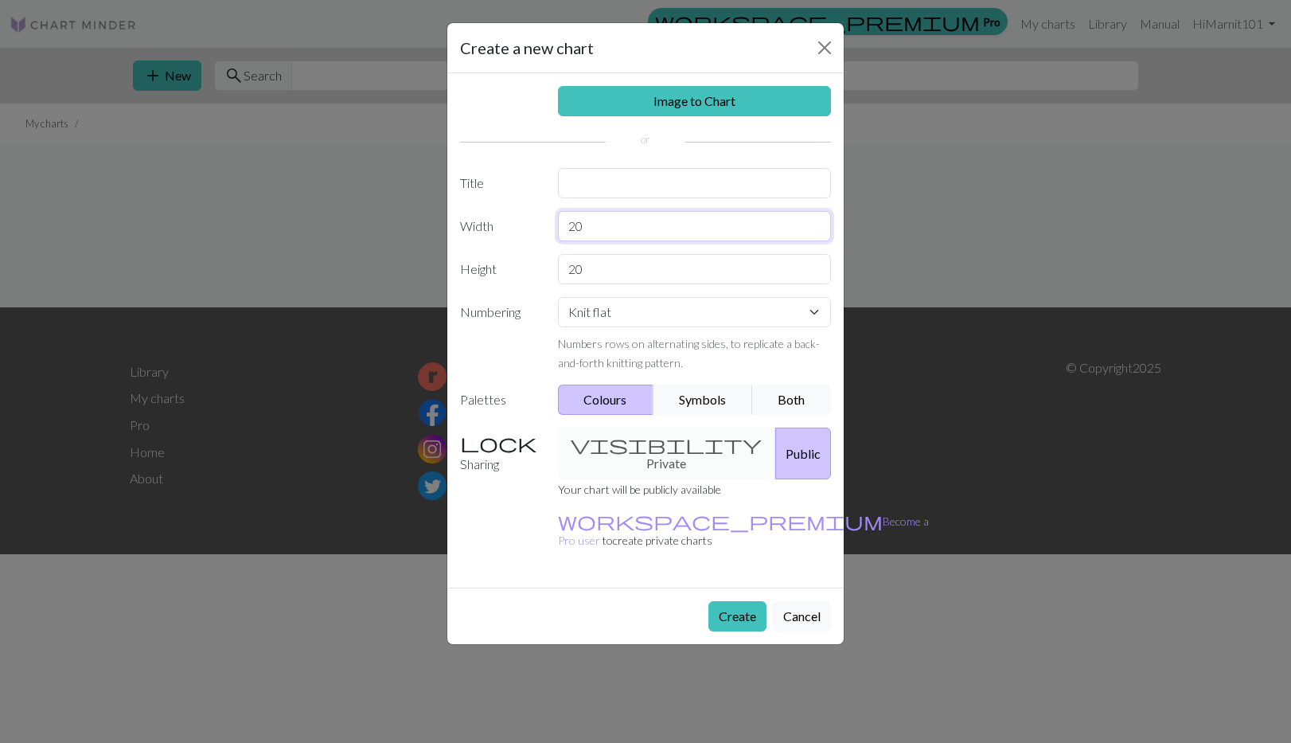
drag, startPoint x: 591, startPoint y: 228, endPoint x: 552, endPoint y: 222, distance: 38.6
click at [552, 222] on div "20" at bounding box center [694, 226] width 293 height 30
type input "64"
drag, startPoint x: 587, startPoint y: 266, endPoint x: 560, endPoint y: 267, distance: 27.1
click at [560, 267] on input "20" at bounding box center [695, 269] width 274 height 30
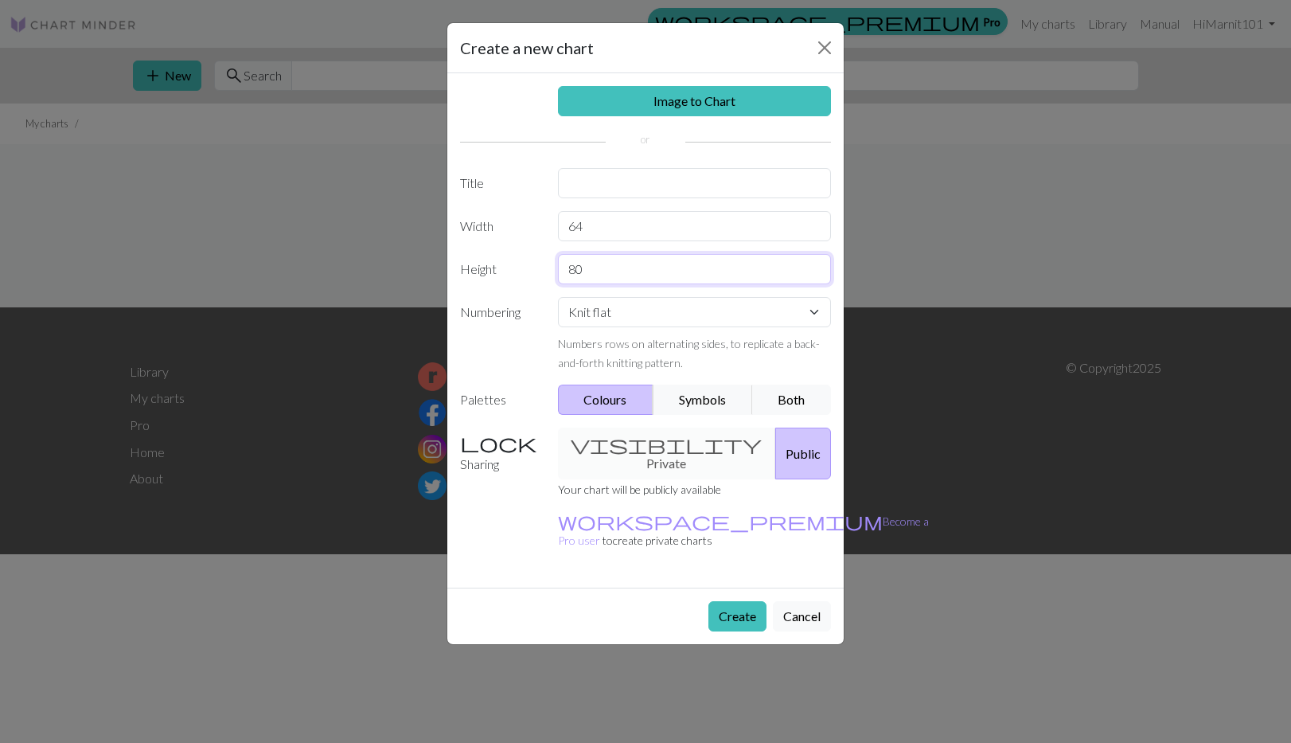
type input "80"
click at [618, 183] on input "text" at bounding box center [695, 183] width 274 height 30
type input "Christmas stocking"
click at [623, 443] on div "visibility Private Public" at bounding box center [694, 453] width 293 height 52
click at [735, 601] on button "Create" at bounding box center [737, 616] width 58 height 30
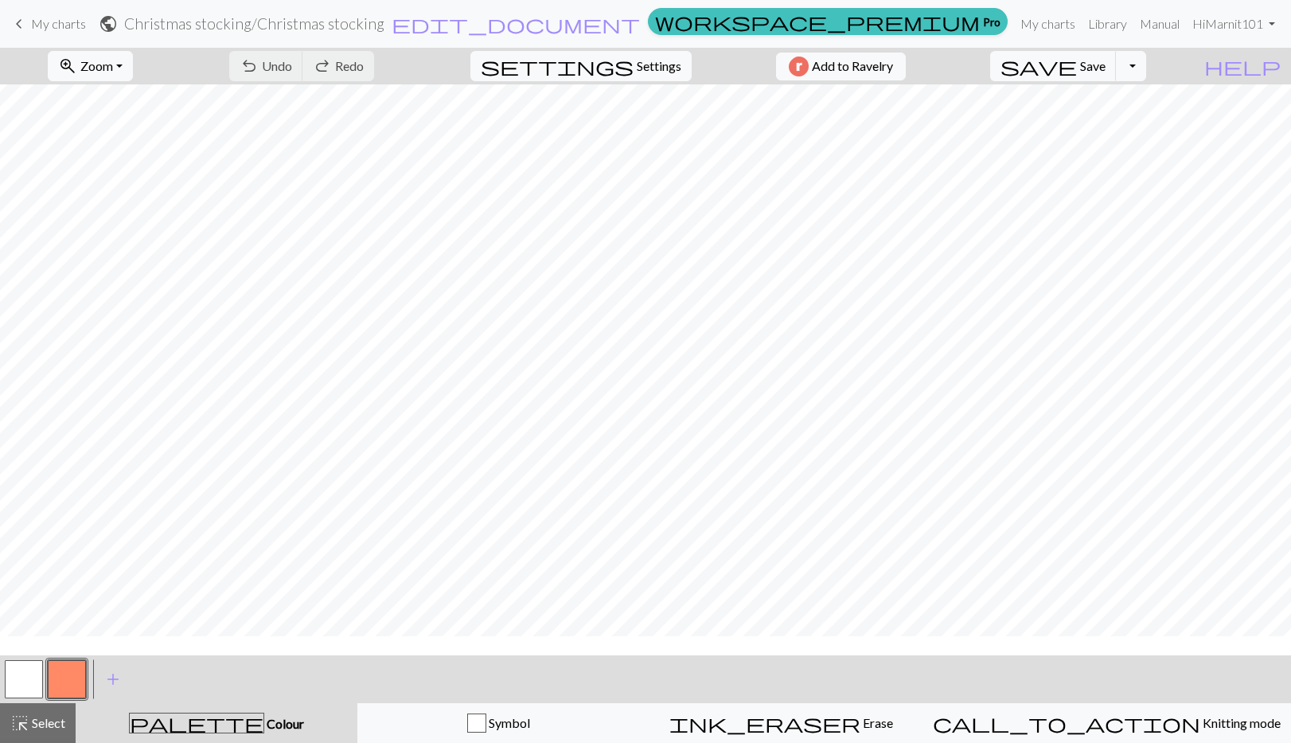
scroll to position [0, 4]
click at [637, 72] on span "Settings" at bounding box center [659, 66] width 45 height 19
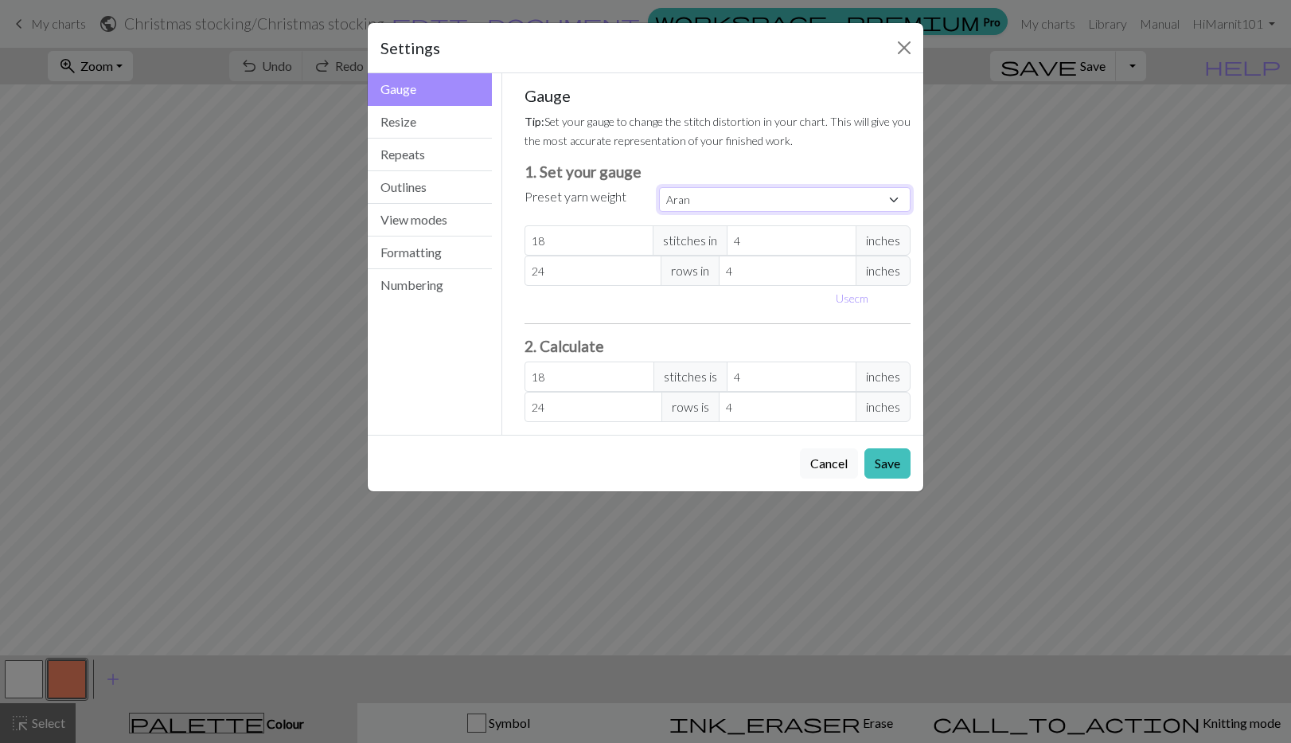
click at [894, 204] on select "Custom Square Lace Light Fingering Fingering Sport Double knit Worsted Aran Bul…" at bounding box center [785, 199] width 252 height 25
select select "worsted"
click at [659, 187] on select "Custom Square Lace Light Fingering Fingering Sport Double knit Worsted Aran Bul…" at bounding box center [785, 199] width 252 height 25
type input "20"
type input "26"
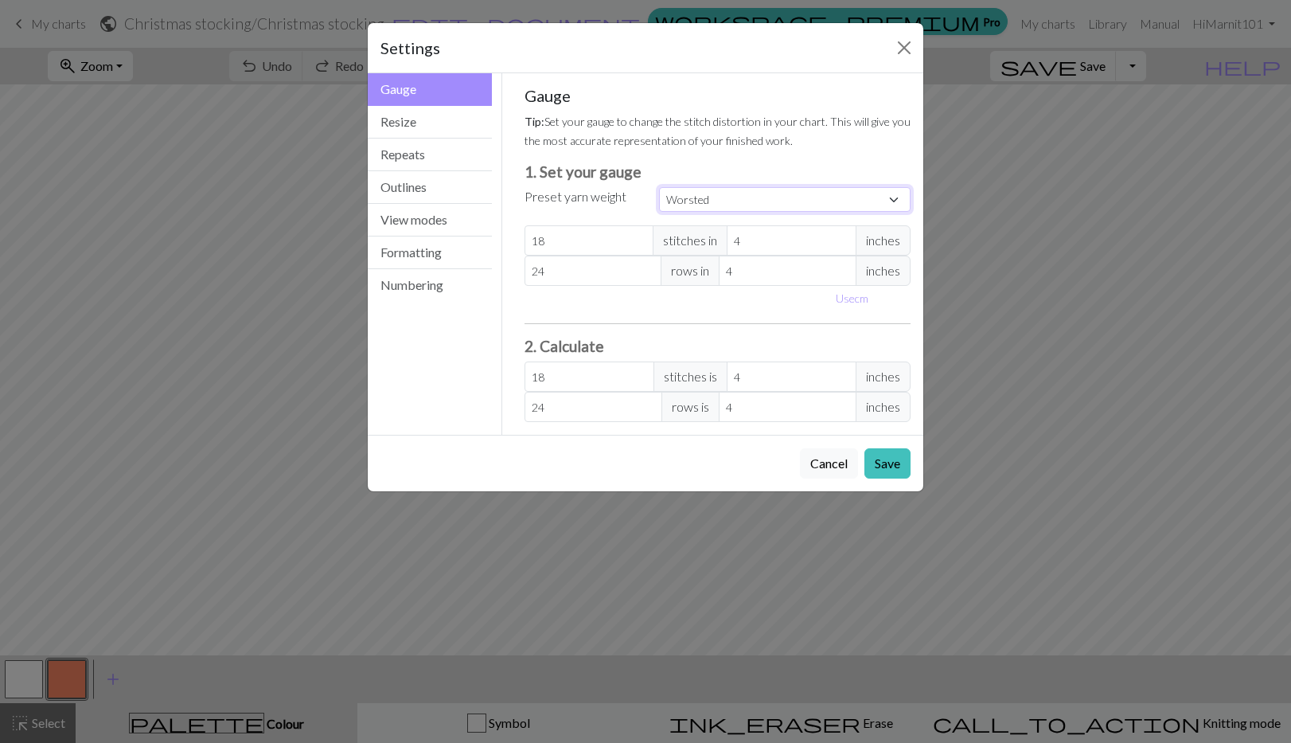
type input "20"
type input "26"
click at [879, 466] on button "Save" at bounding box center [887, 463] width 46 height 30
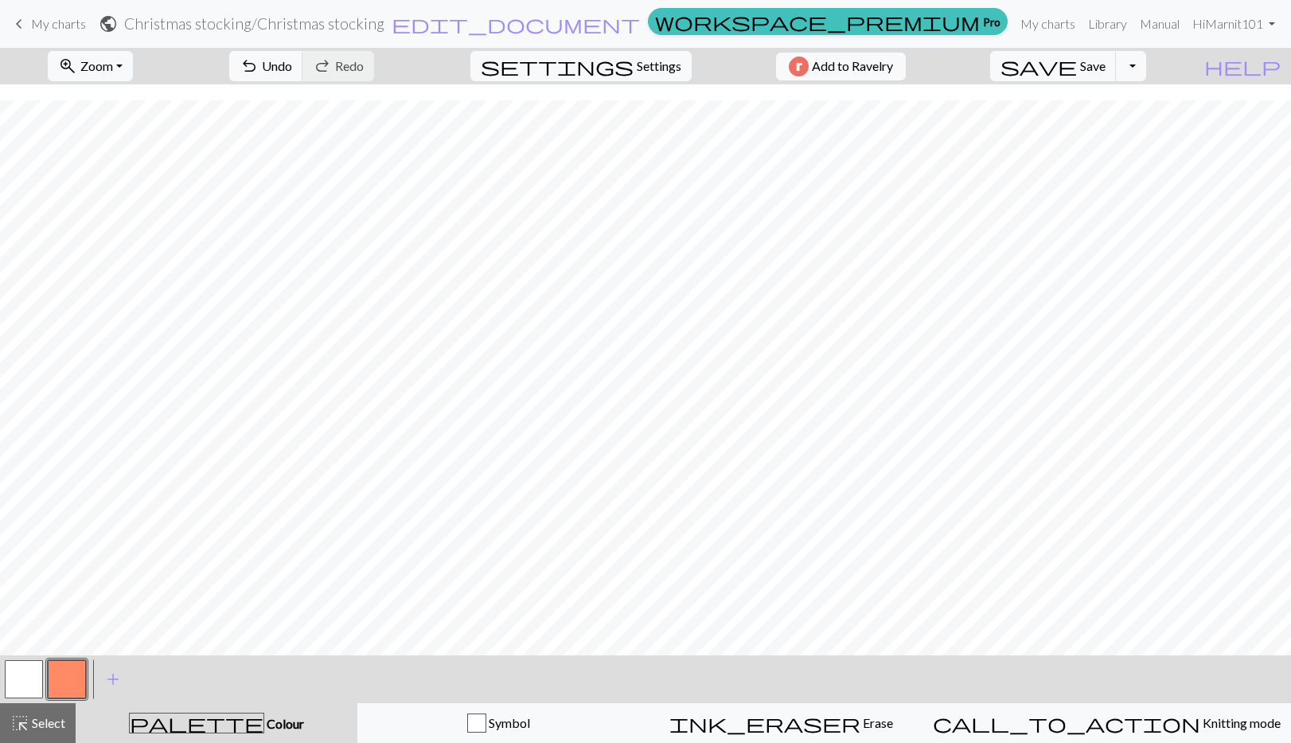
scroll to position [775, 4]
click at [1265, 29] on link "Hi Marnit101" at bounding box center [1234, 24] width 96 height 32
click at [1192, 120] on link "Logout" at bounding box center [1190, 119] width 51 height 32
